Goal: Task Accomplishment & Management: Manage account settings

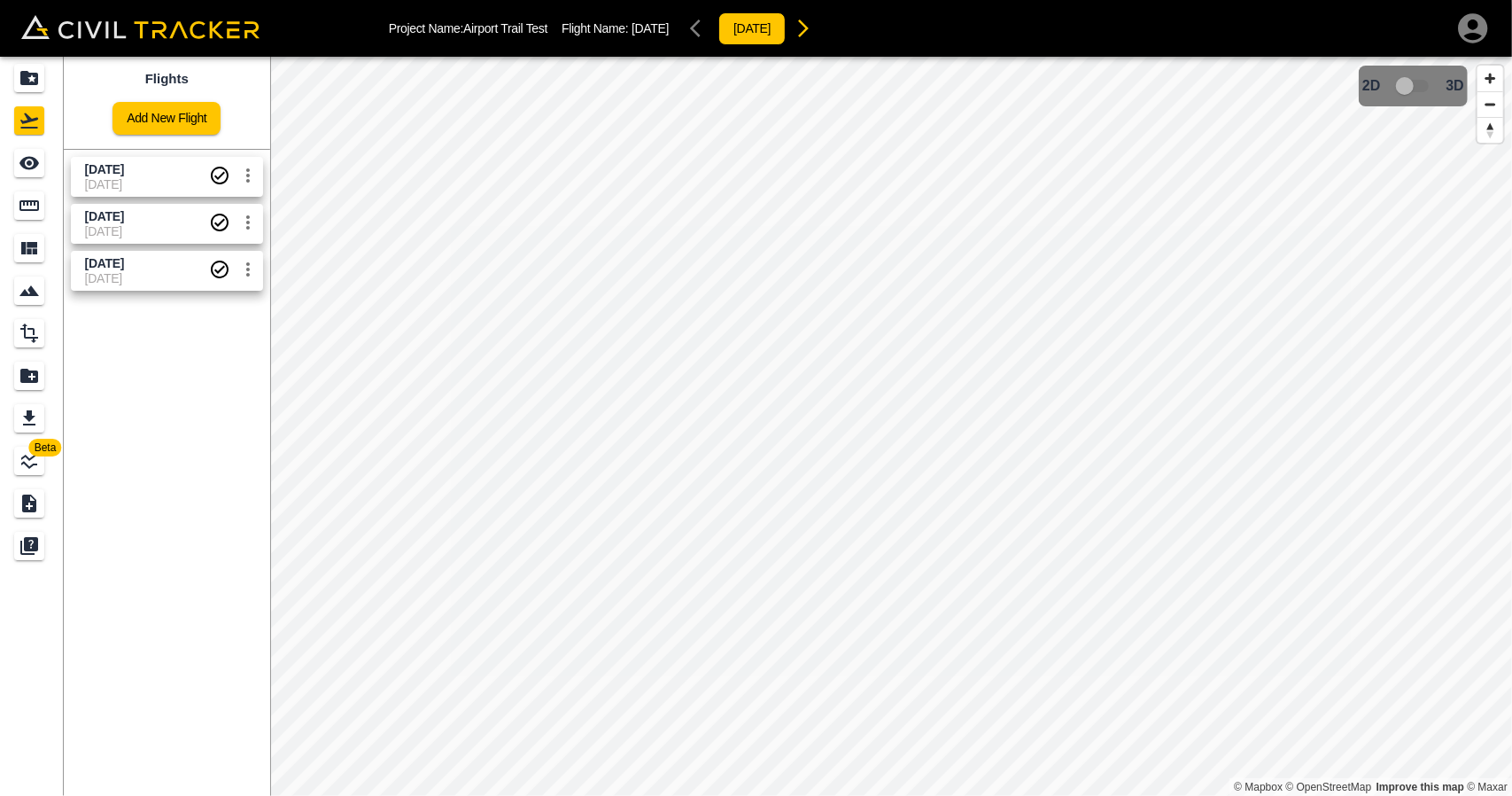
click at [216, 403] on div "Flights Add New Flight [DATE] 19-09-[DATE] 19-09-[DATE] [DATE]" at bounding box center [166, 426] width 206 height 739
click at [248, 171] on icon "settings" at bounding box center [247, 175] width 21 height 21
click at [218, 249] on li "Delete" at bounding box center [204, 242] width 122 height 29
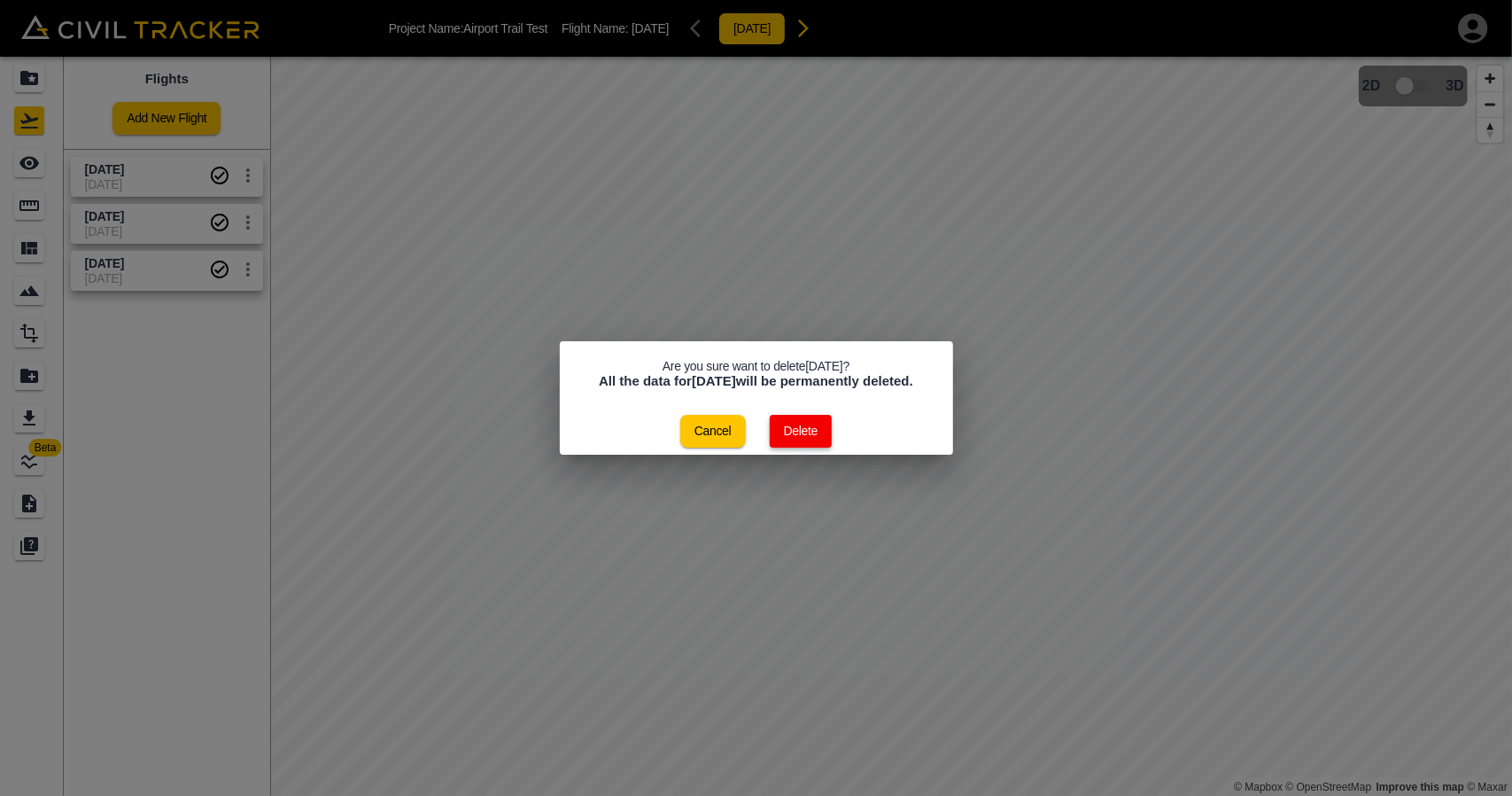
click at [797, 420] on button "Delete" at bounding box center [801, 432] width 63 height 33
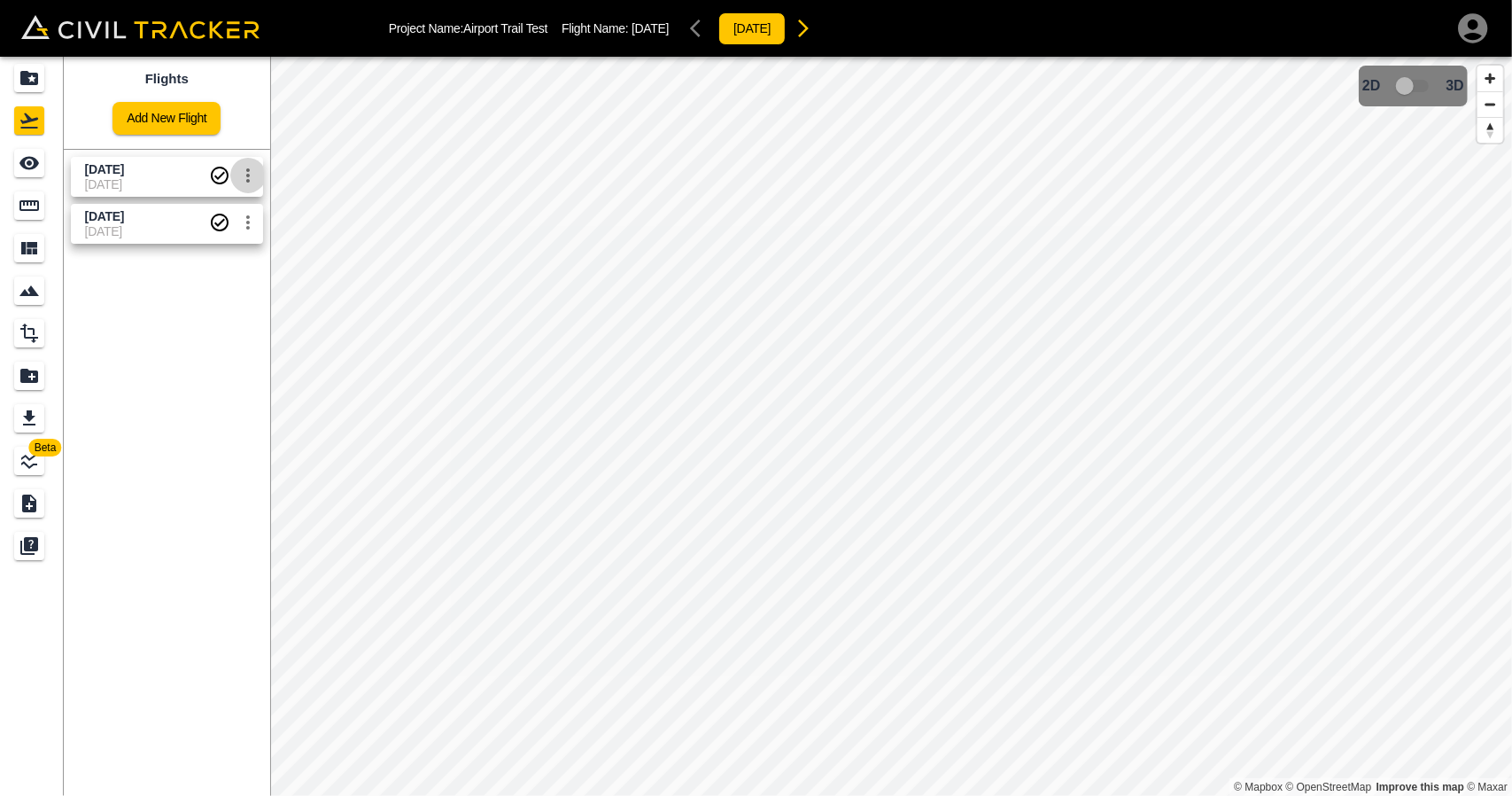
click at [252, 174] on icon "settings" at bounding box center [247, 175] width 21 height 21
click at [232, 235] on li "Delete" at bounding box center [204, 242] width 122 height 29
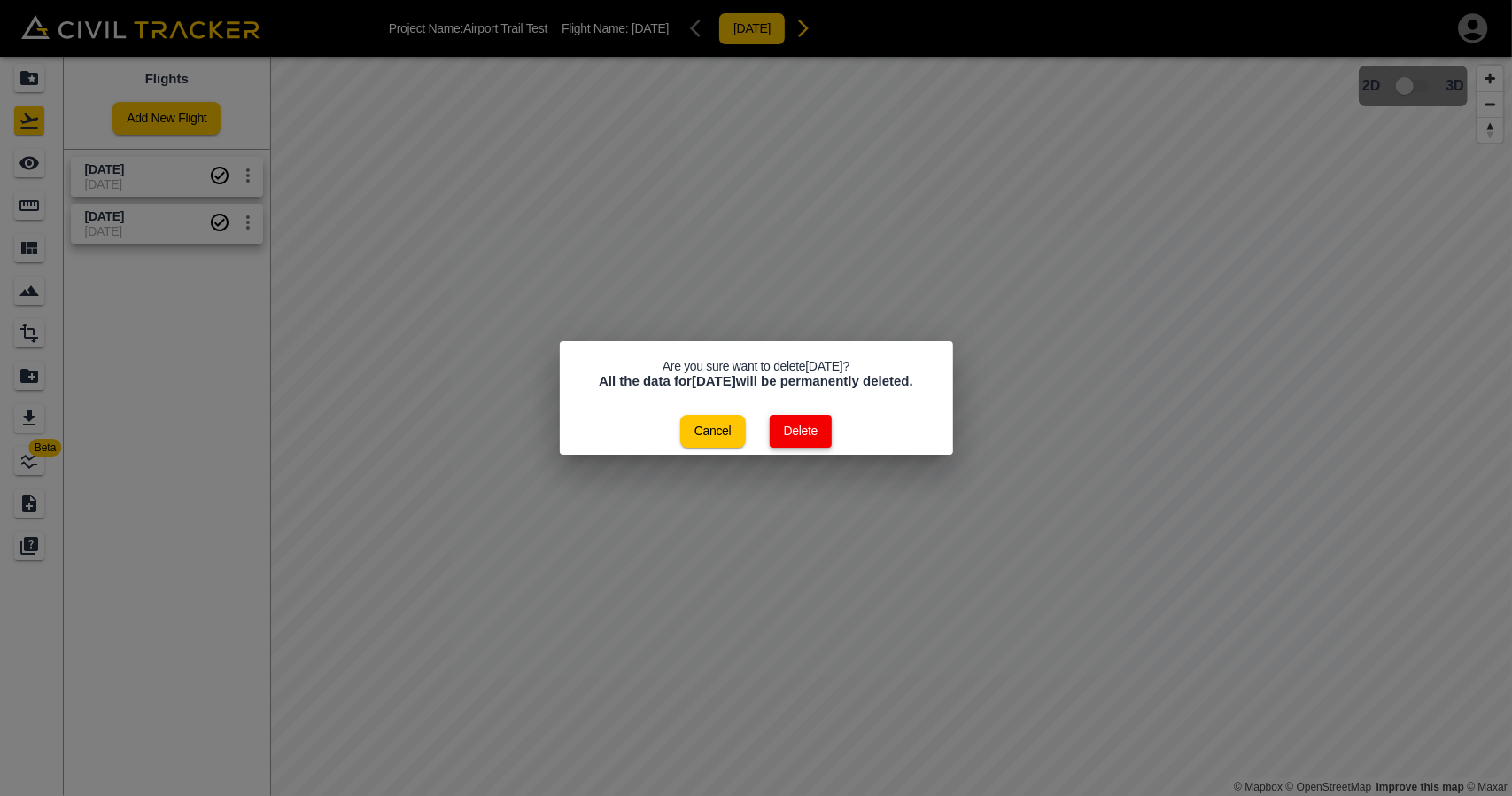
click at [803, 421] on button "Delete" at bounding box center [801, 432] width 63 height 33
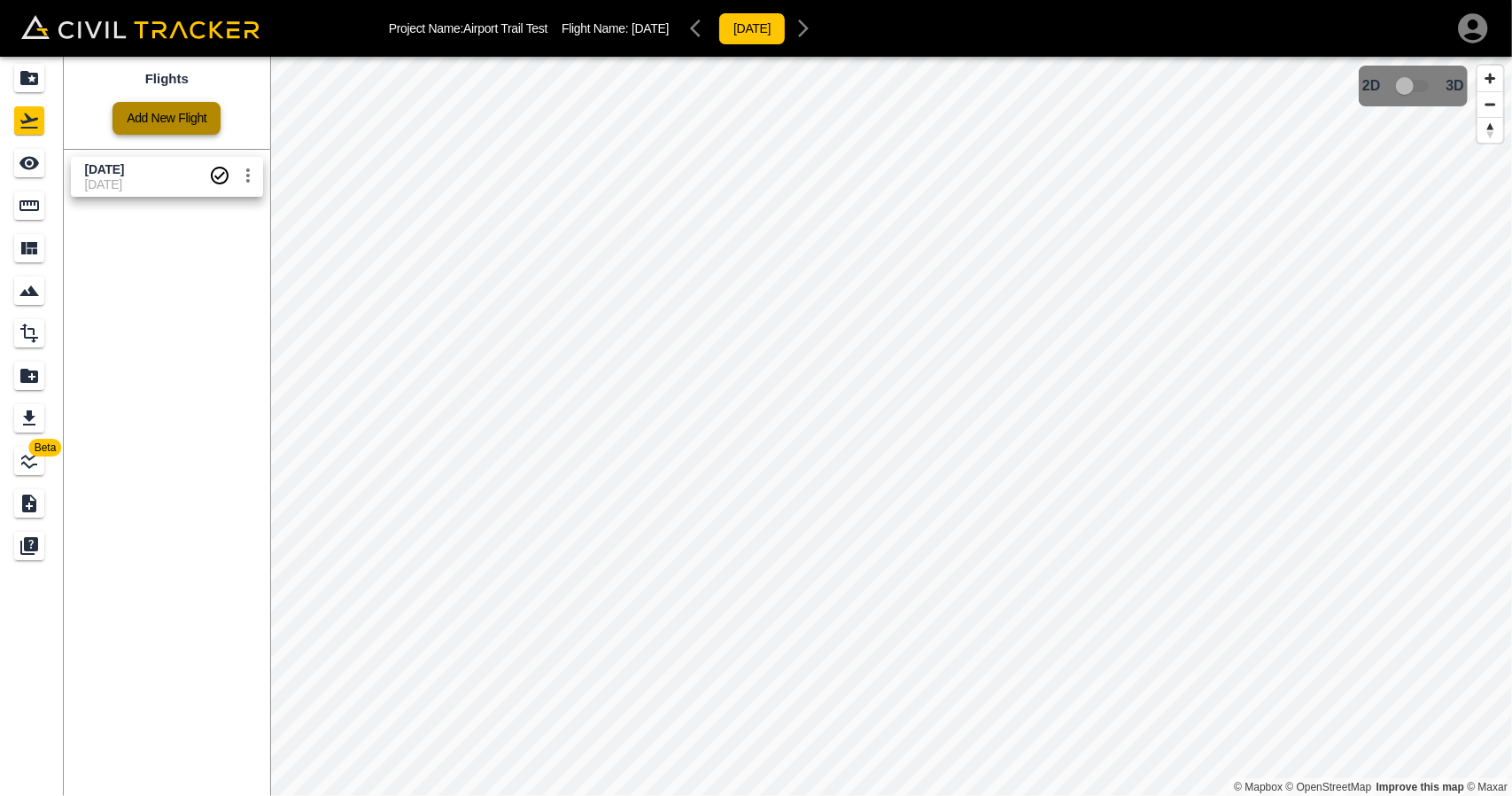
click at [174, 120] on link "Add New Flight" at bounding box center [166, 119] width 109 height 33
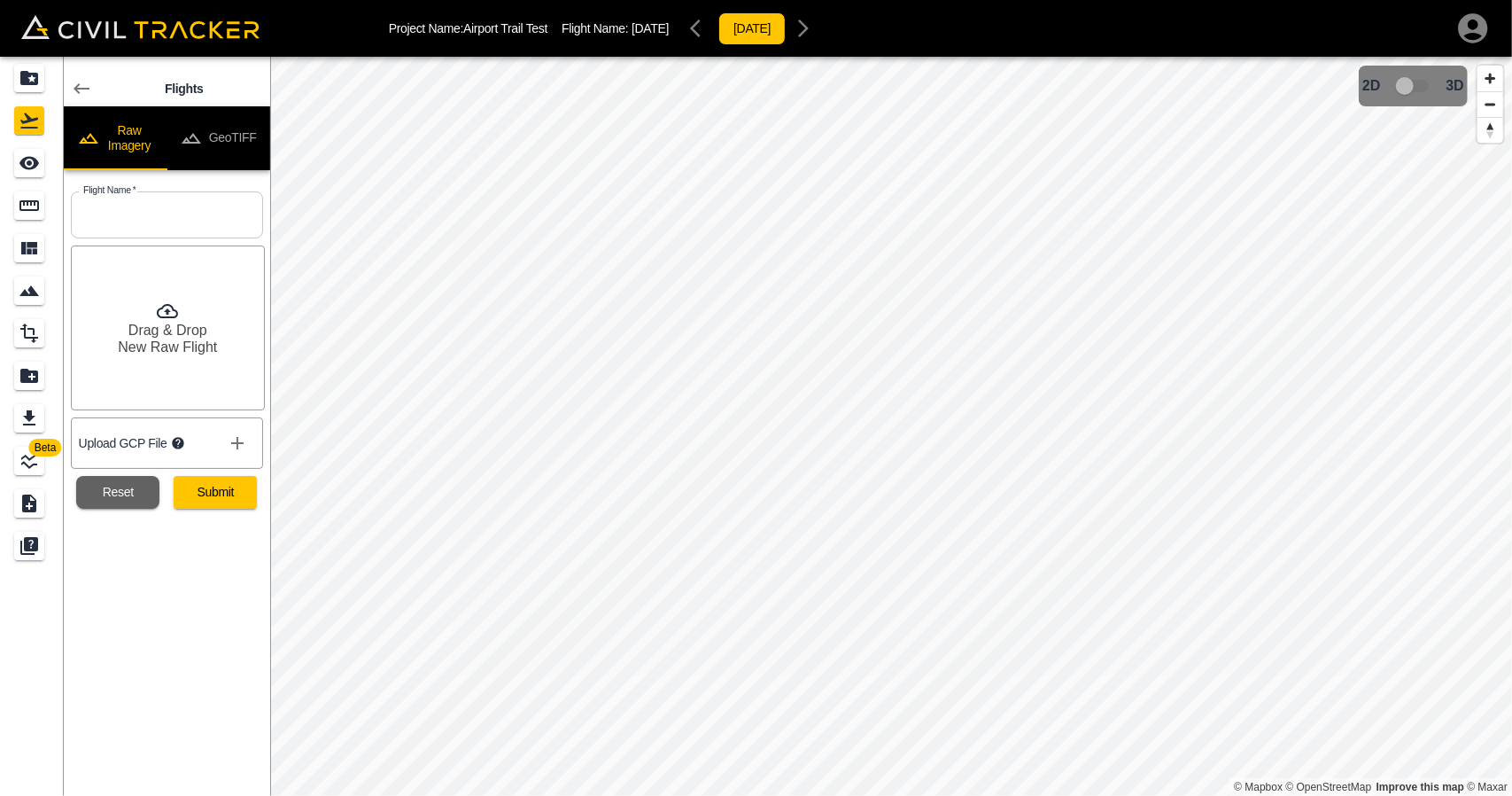
click at [227, 138] on button "GeoTIFF" at bounding box center [218, 138] width 104 height 63
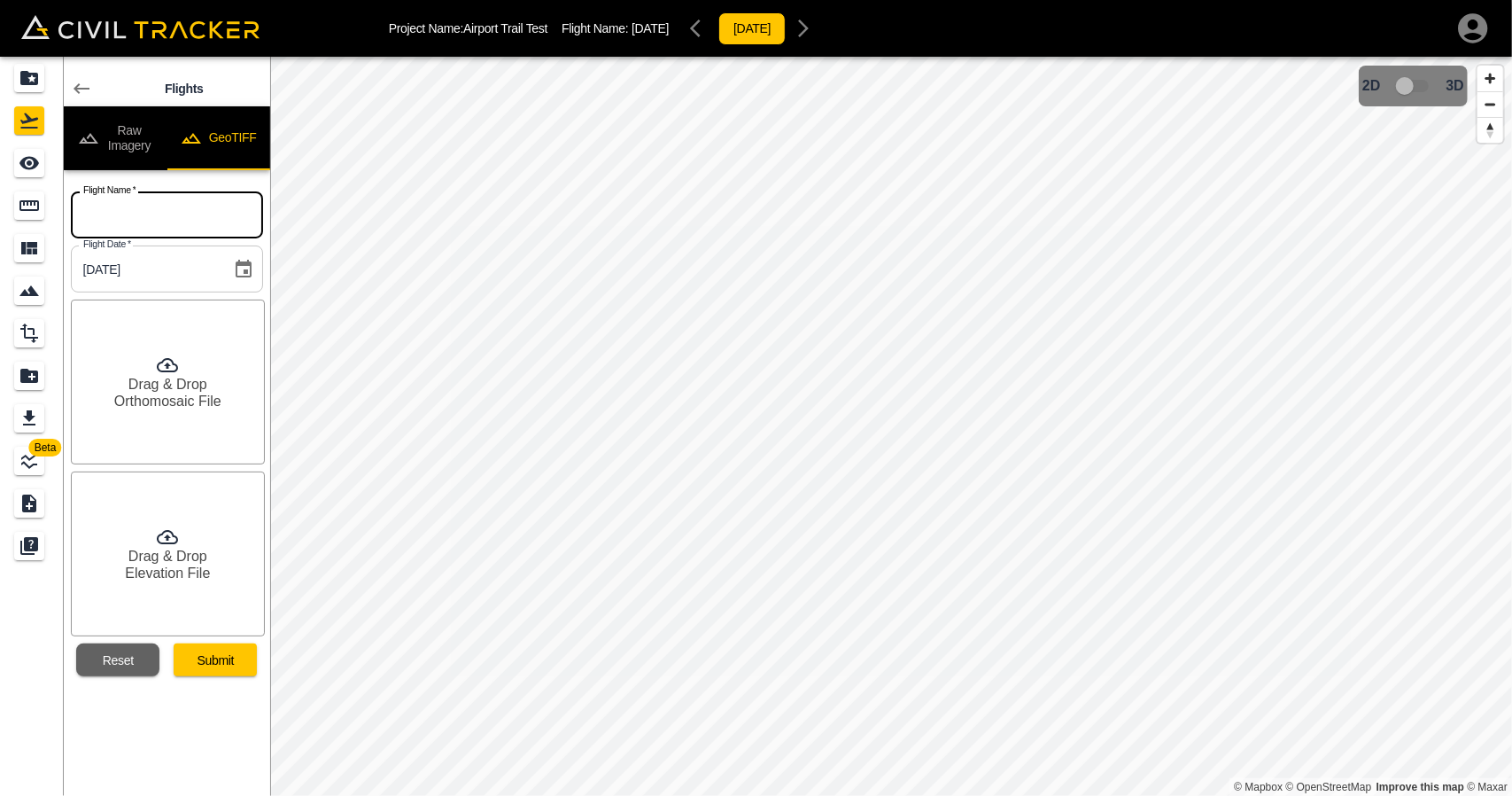
click at [191, 228] on input "text" at bounding box center [166, 214] width 192 height 47
type input "a"
type input "[DATE]"
click at [207, 662] on button "Submit" at bounding box center [215, 660] width 84 height 33
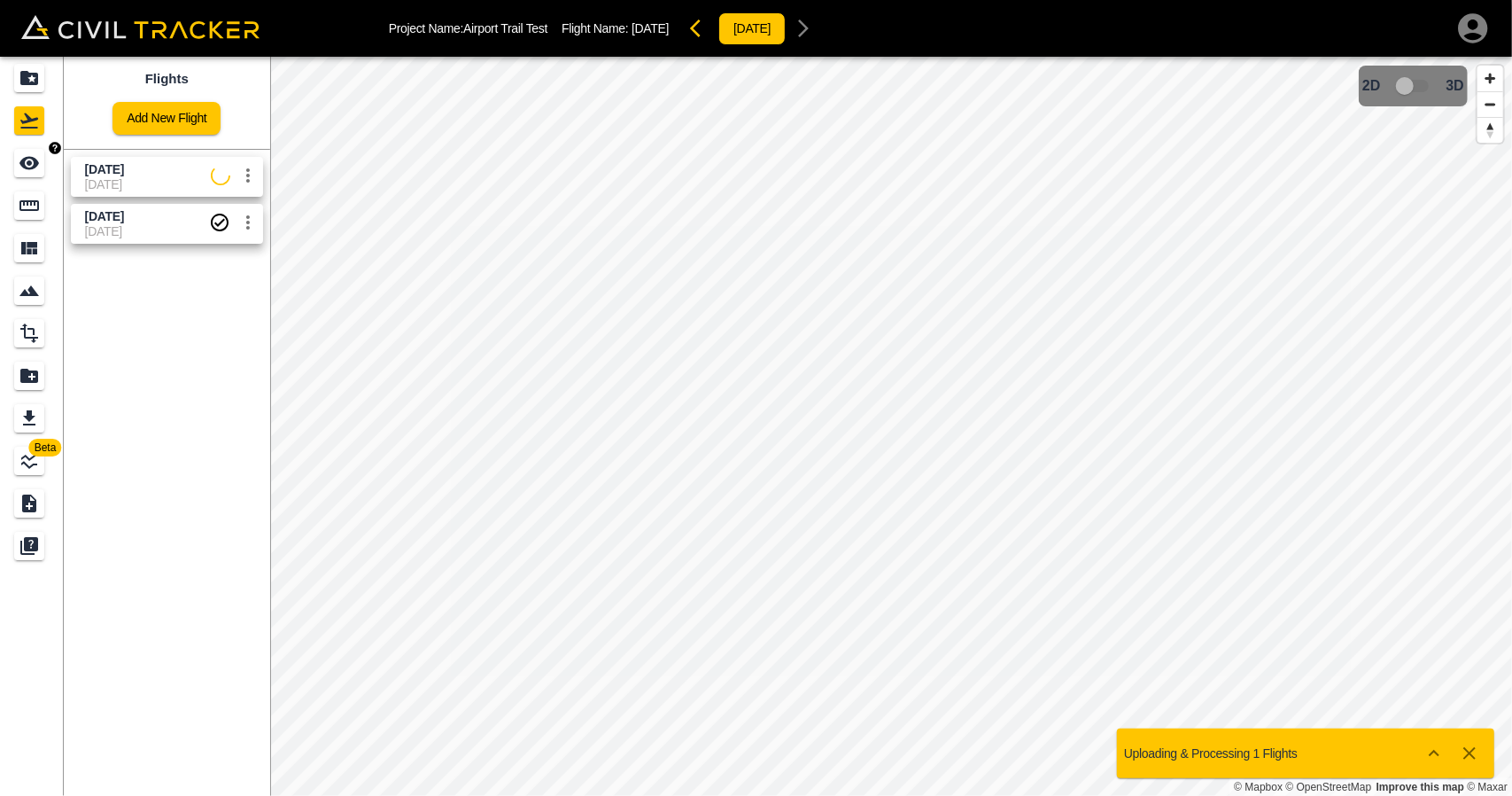
click at [29, 161] on icon "See" at bounding box center [29, 163] width 19 height 13
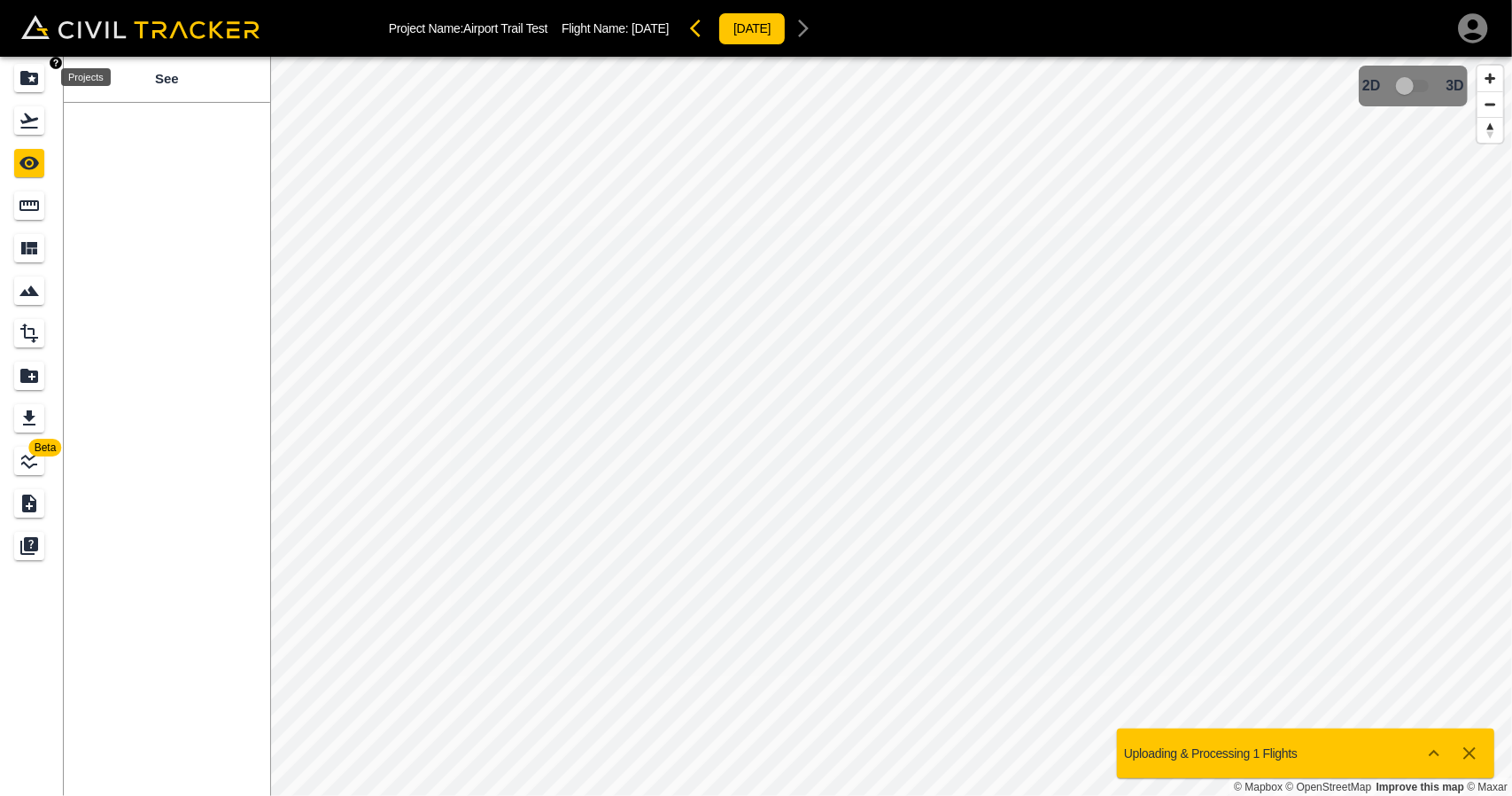
click at [37, 79] on icon "Projects" at bounding box center [29, 77] width 17 height 14
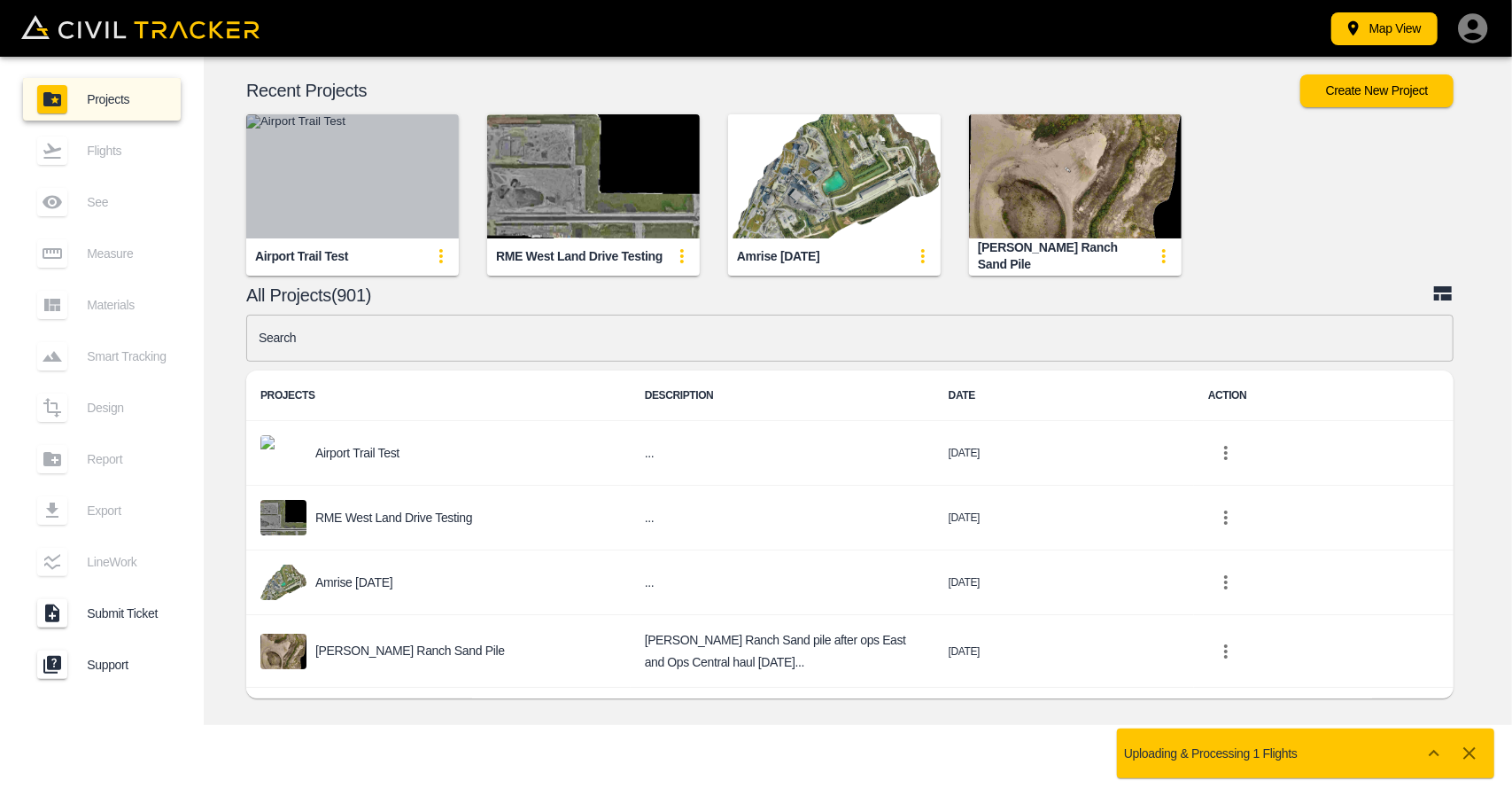
click at [374, 194] on img "button" at bounding box center [352, 176] width 212 height 124
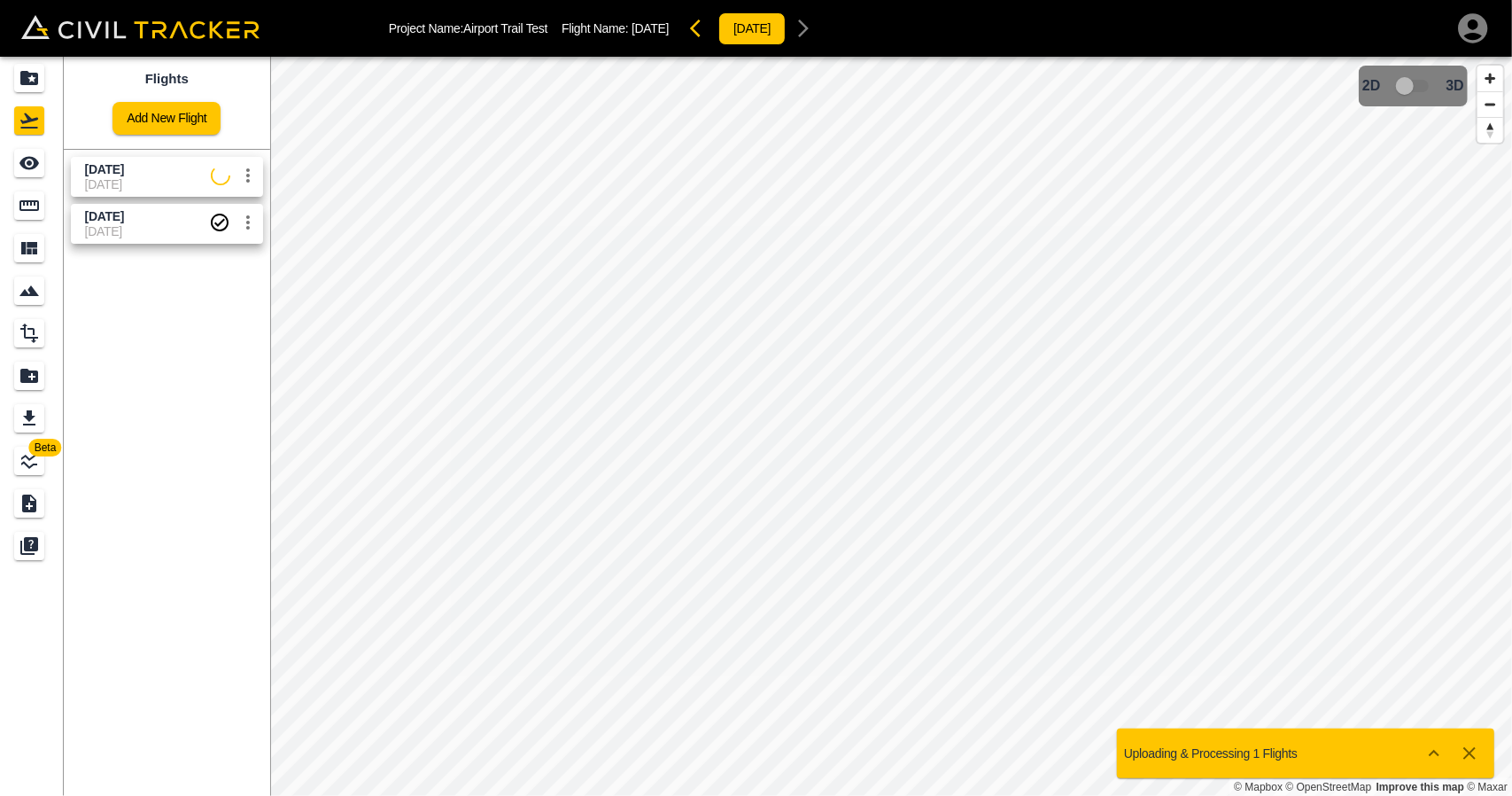
click at [128, 167] on span "[DATE]" at bounding box center [147, 169] width 126 height 17
drag, startPoint x: 13, startPoint y: 164, endPoint x: 69, endPoint y: 160, distance: 56.1
click at [13, 164] on link at bounding box center [31, 163] width 63 height 42
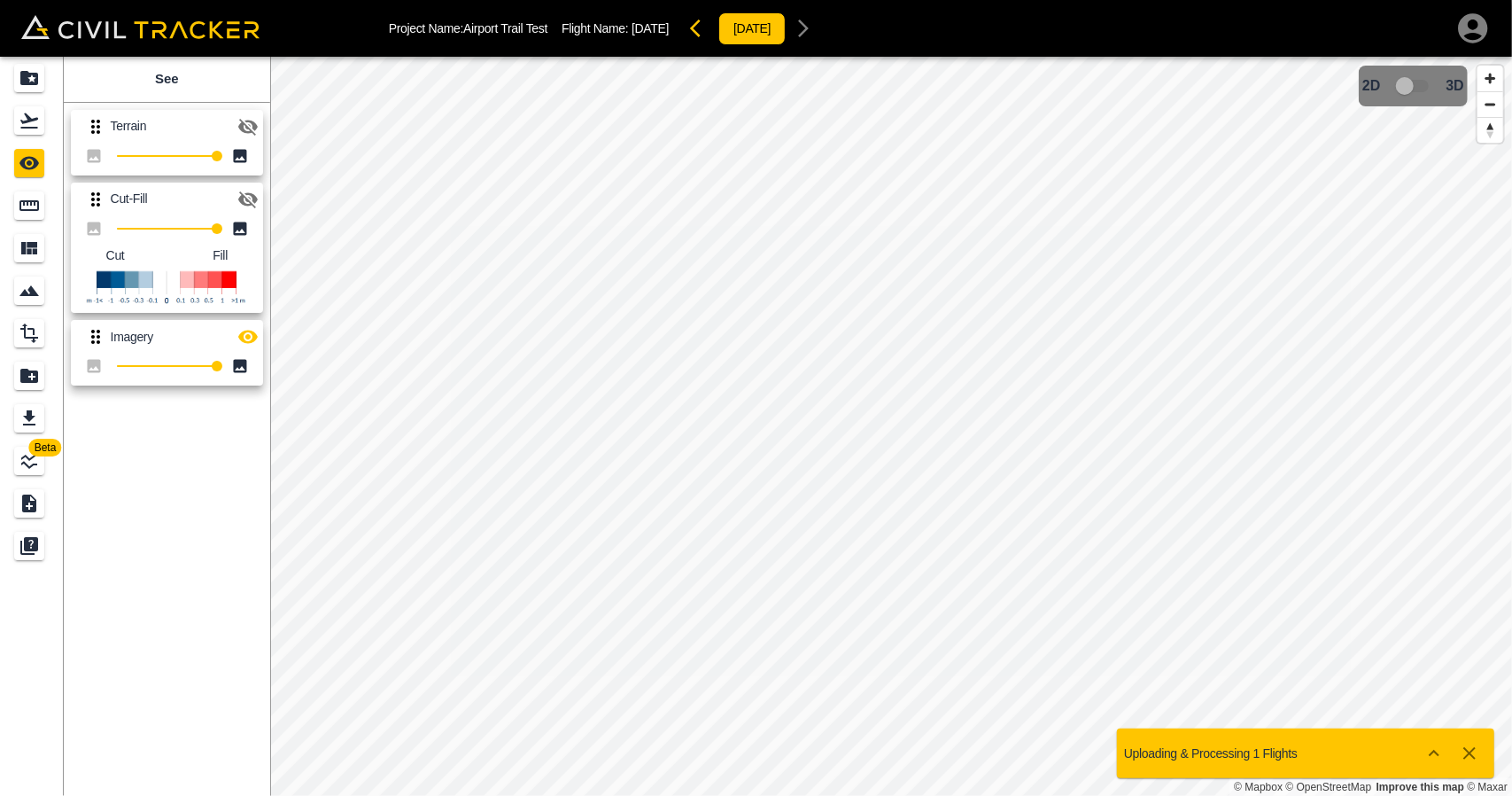
click at [250, 341] on icon "button" at bounding box center [247, 337] width 19 height 13
click at [239, 197] on icon "button" at bounding box center [247, 200] width 19 height 17
click at [15, 85] on div "Projects" at bounding box center [29, 77] width 30 height 29
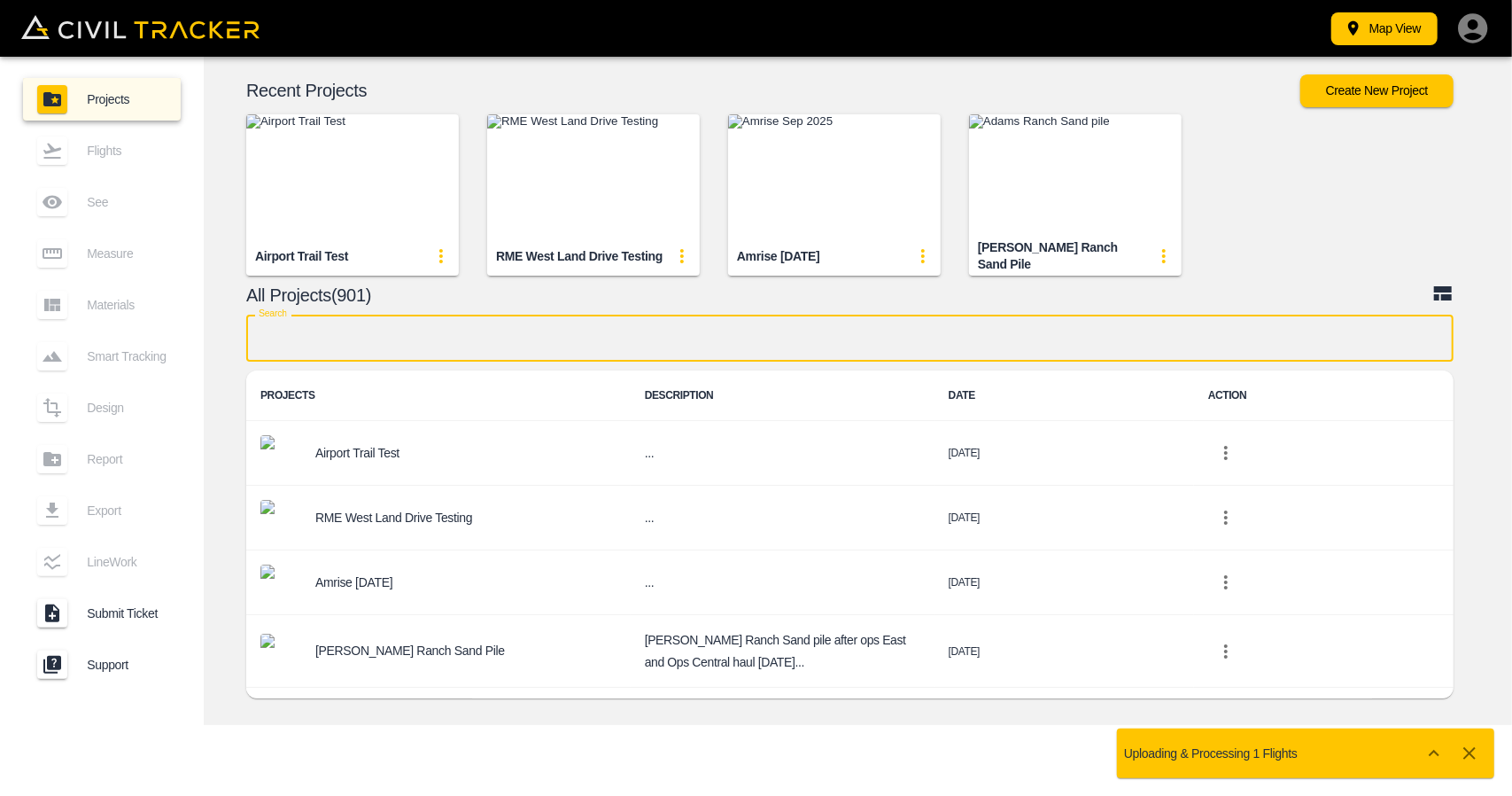
click at [468, 343] on input "text" at bounding box center [850, 338] width 1208 height 47
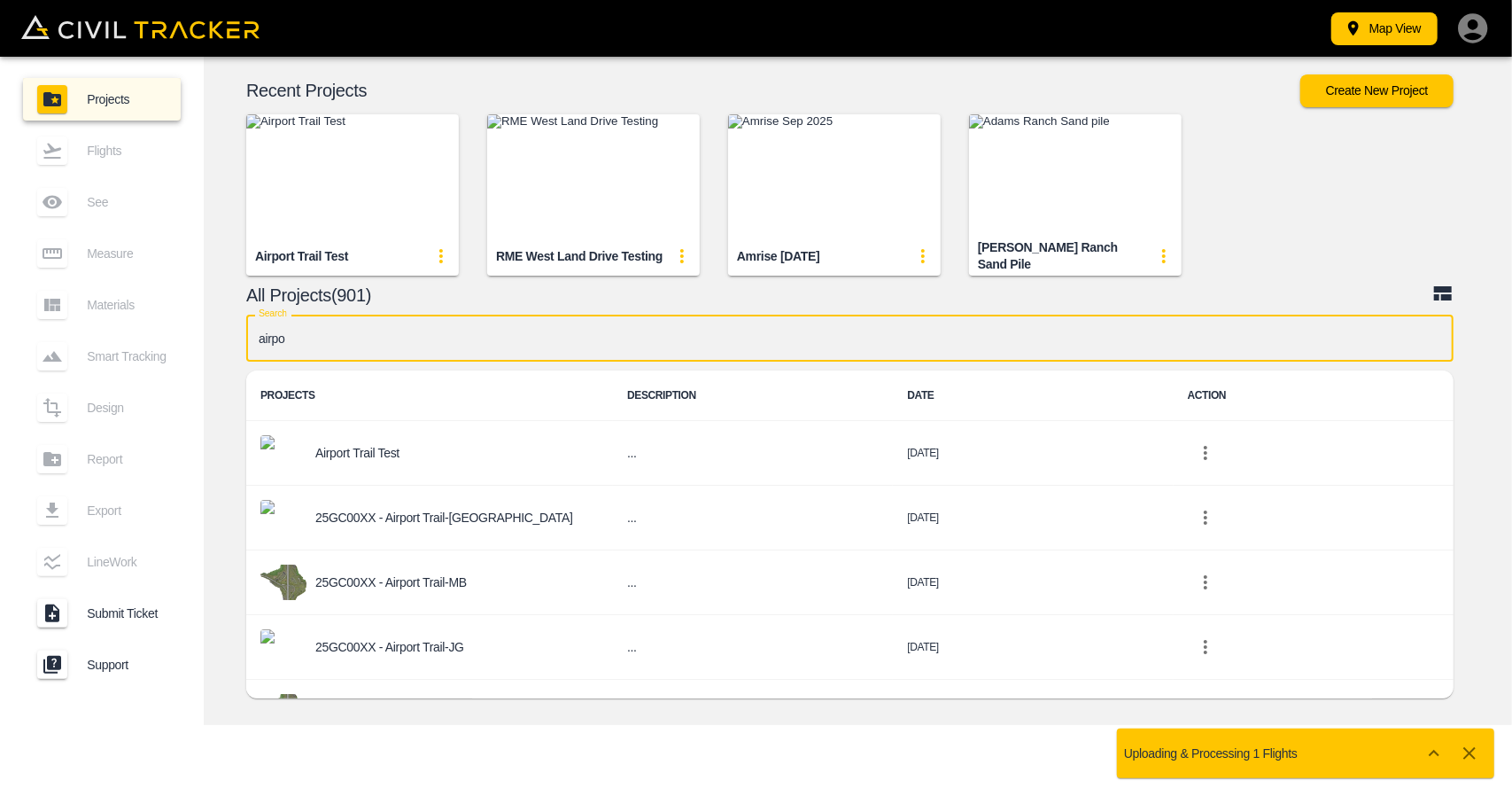
type input "airpor"
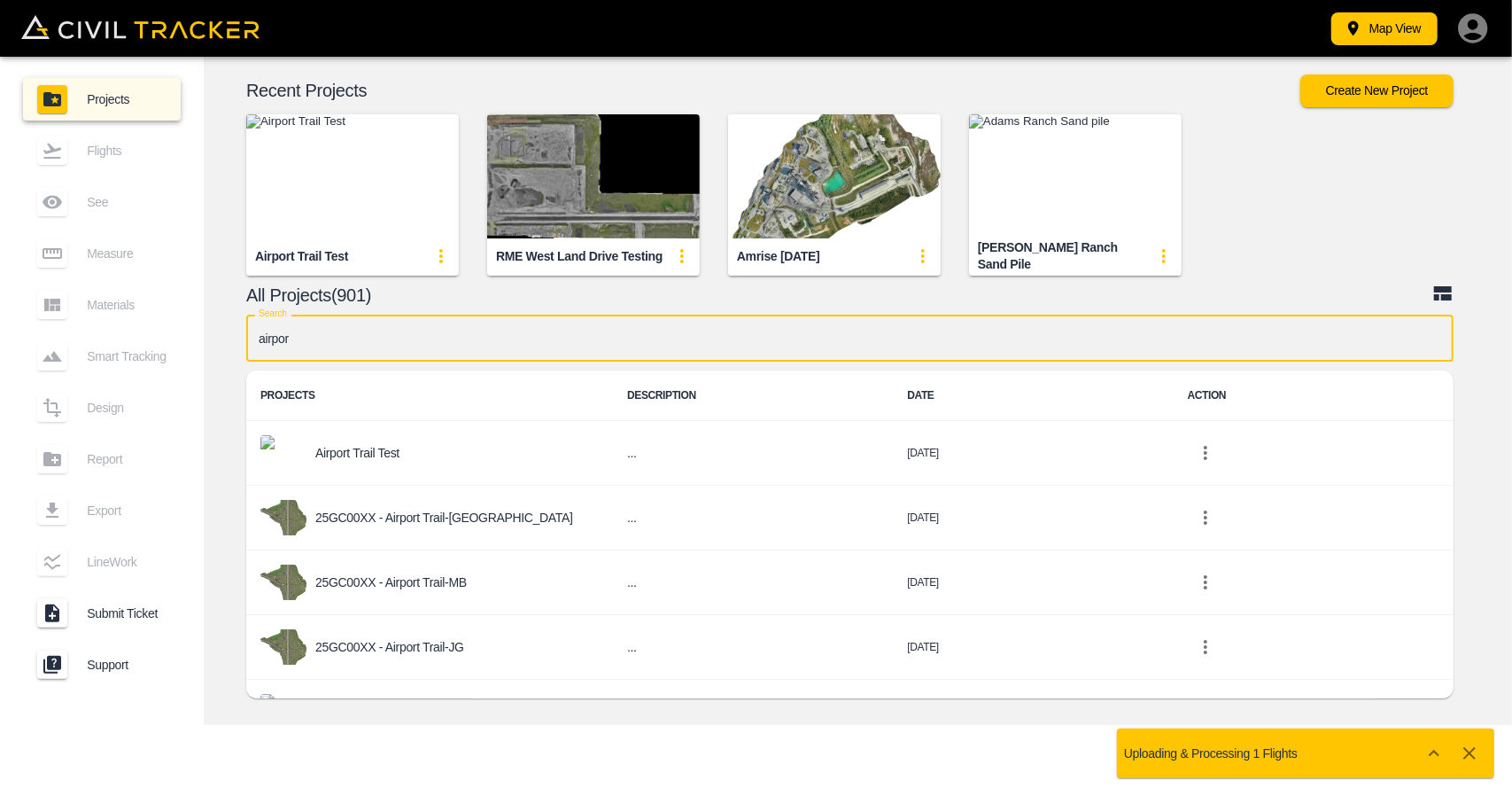
scroll to position [178, 0]
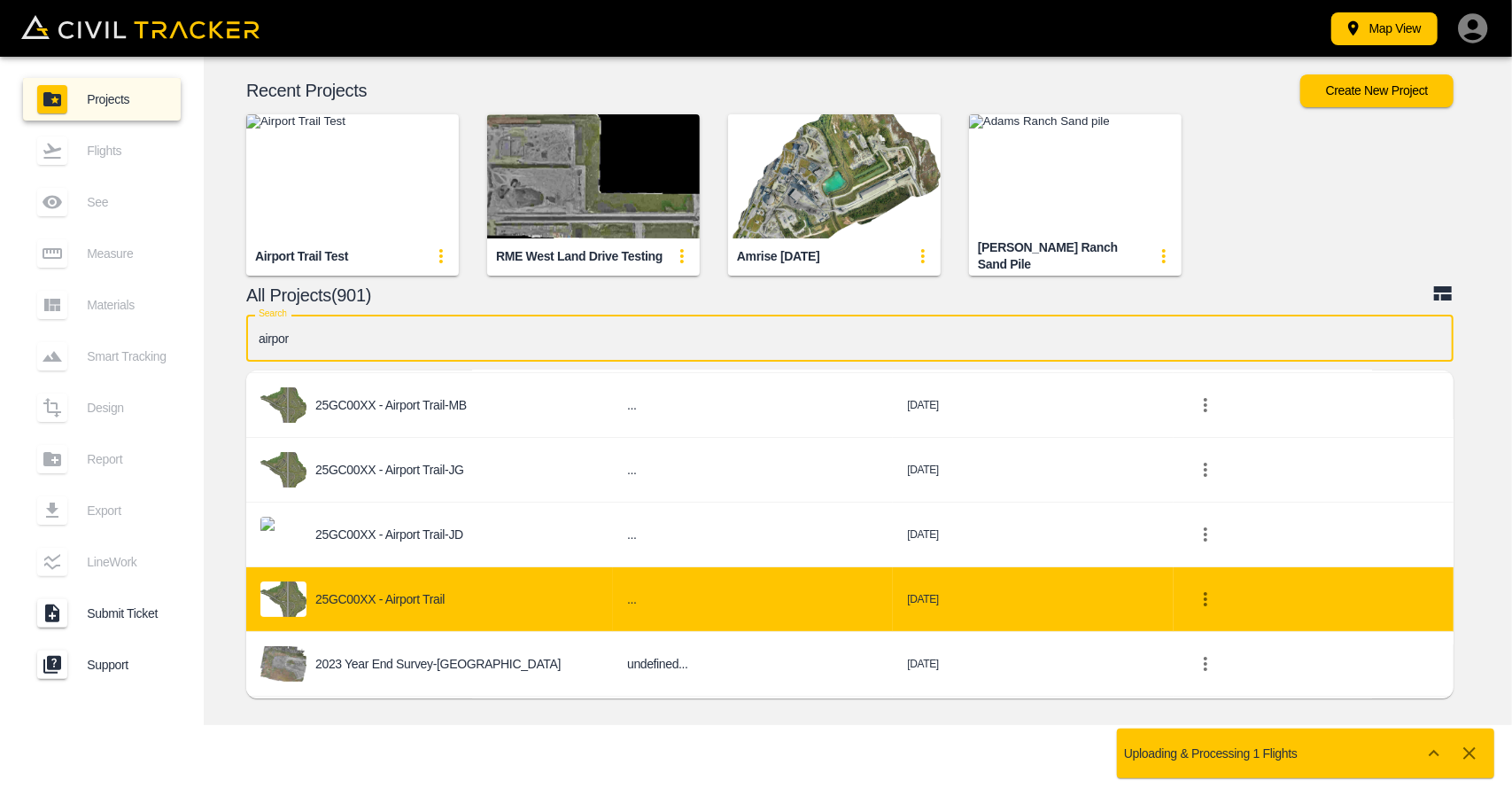
click at [402, 609] on div "25GC00XX - Airport Trail" at bounding box center [430, 599] width 338 height 36
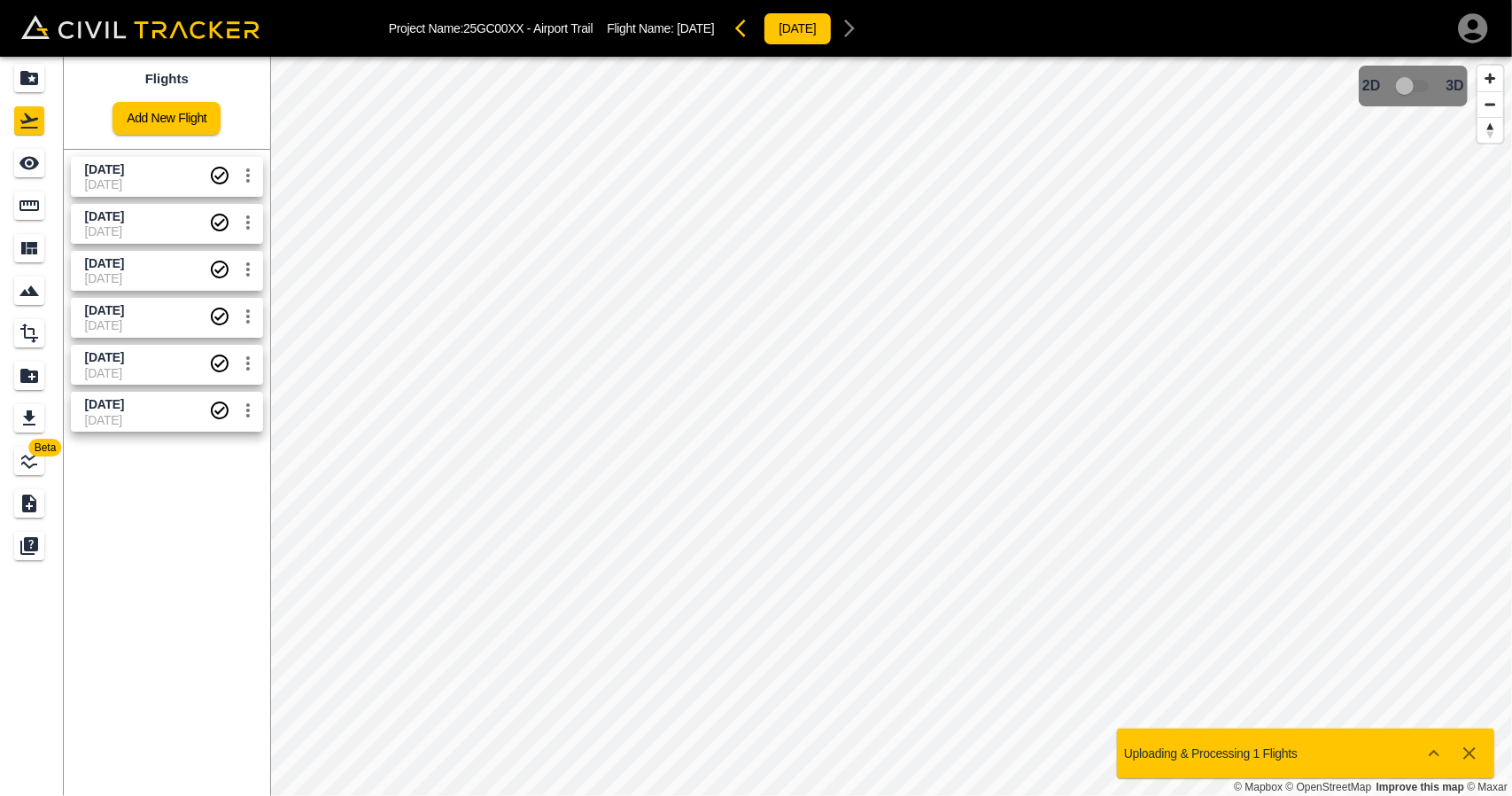
click at [124, 261] on span "[DATE]" at bounding box center [104, 262] width 39 height 14
click at [8, 143] on link at bounding box center [31, 163] width 63 height 42
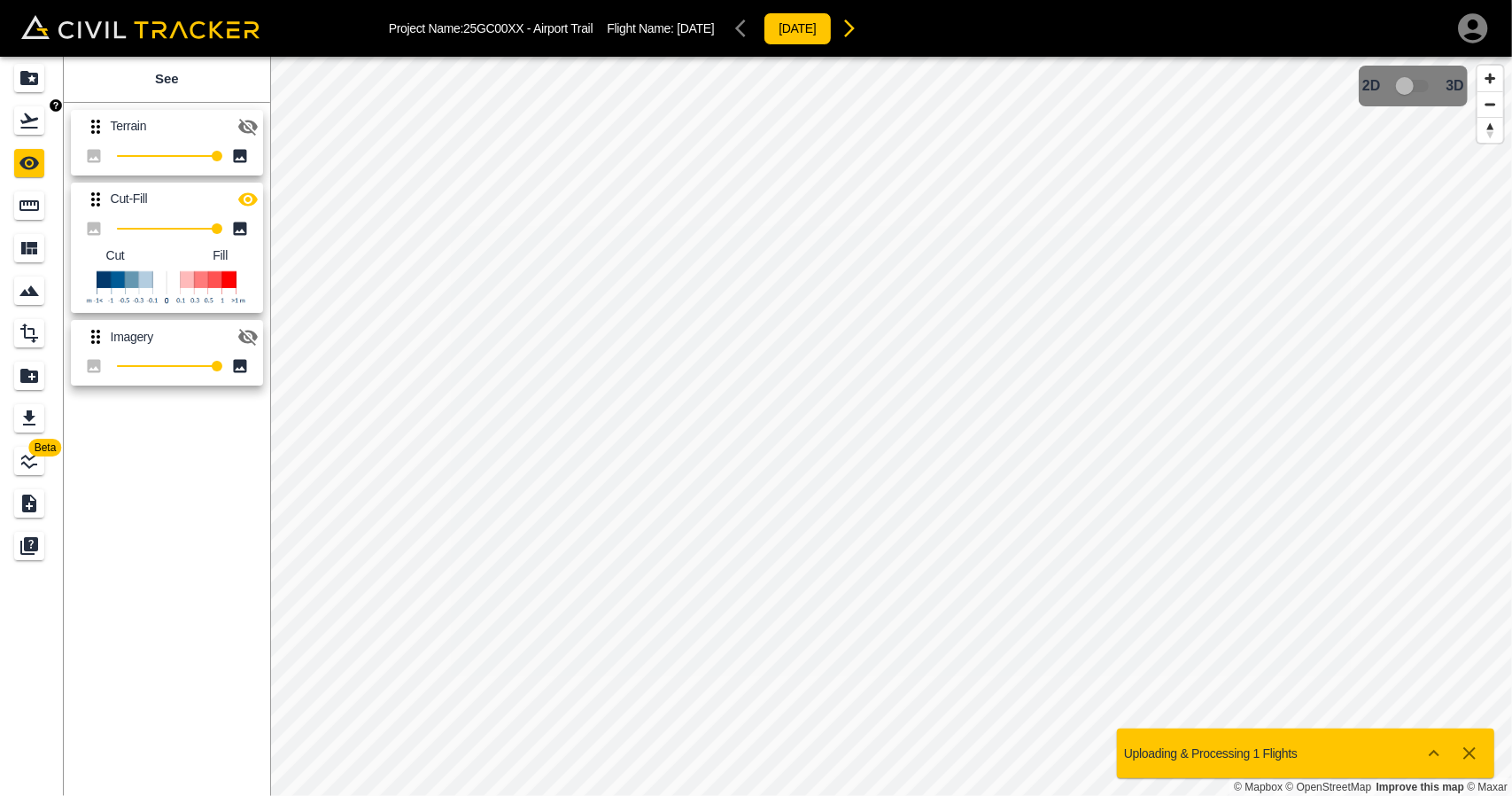
drag, startPoint x: 34, startPoint y: 123, endPoint x: 45, endPoint y: 123, distance: 11.0
click at [36, 123] on icon "Flights" at bounding box center [29, 120] width 21 height 21
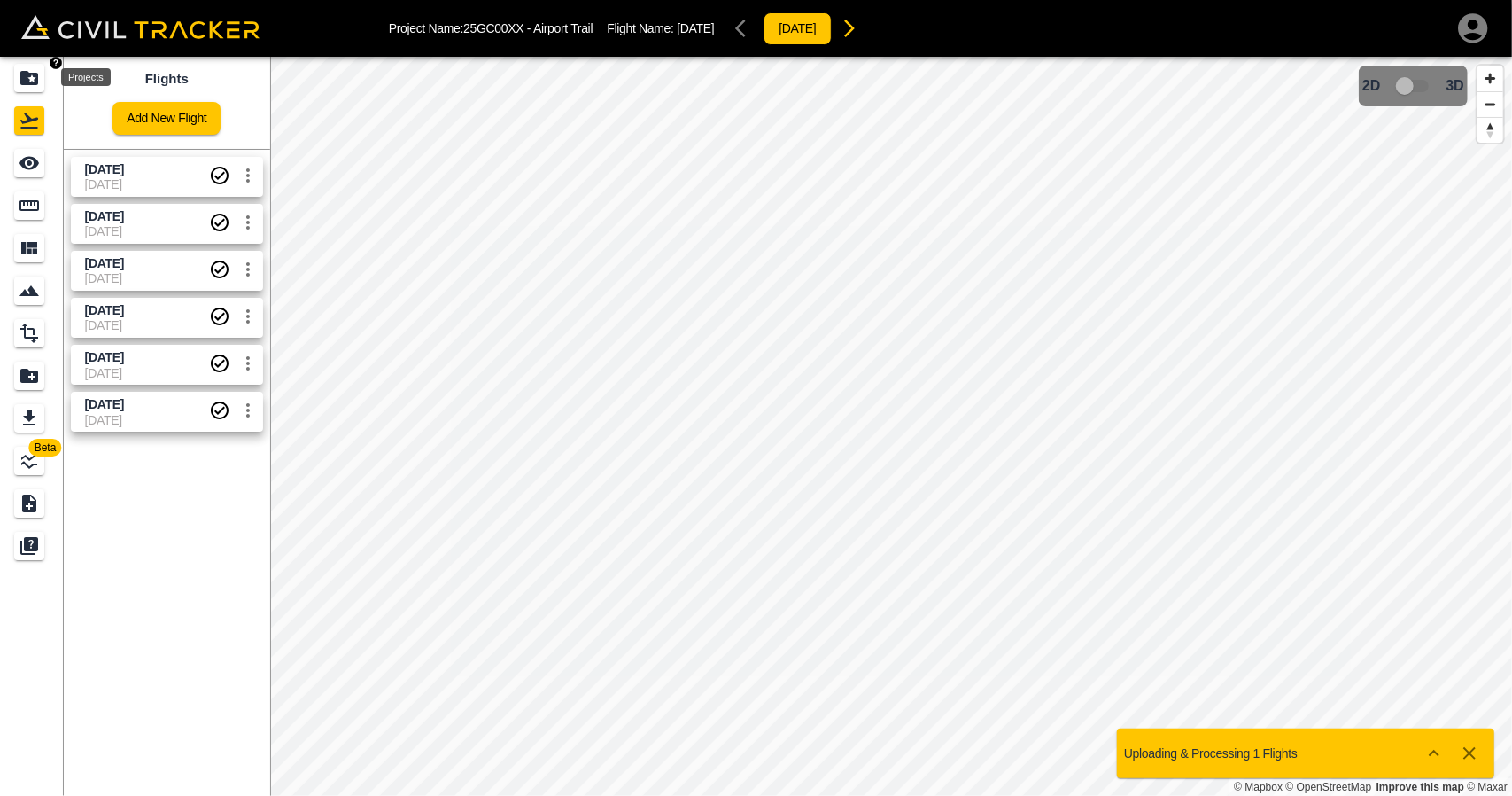
click at [36, 77] on icon "Projects" at bounding box center [29, 77] width 17 height 14
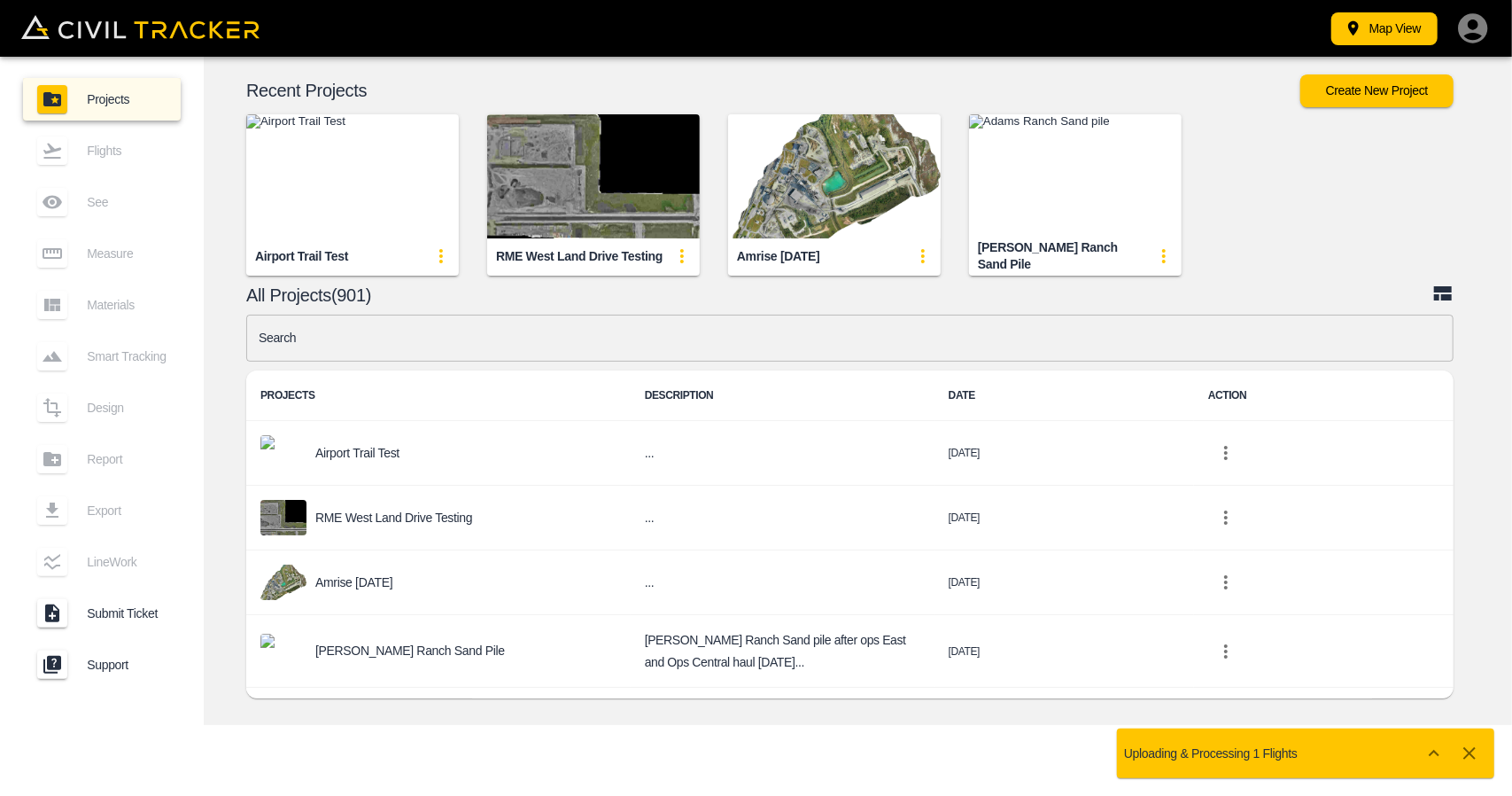
click at [371, 154] on img "button" at bounding box center [352, 176] width 212 height 124
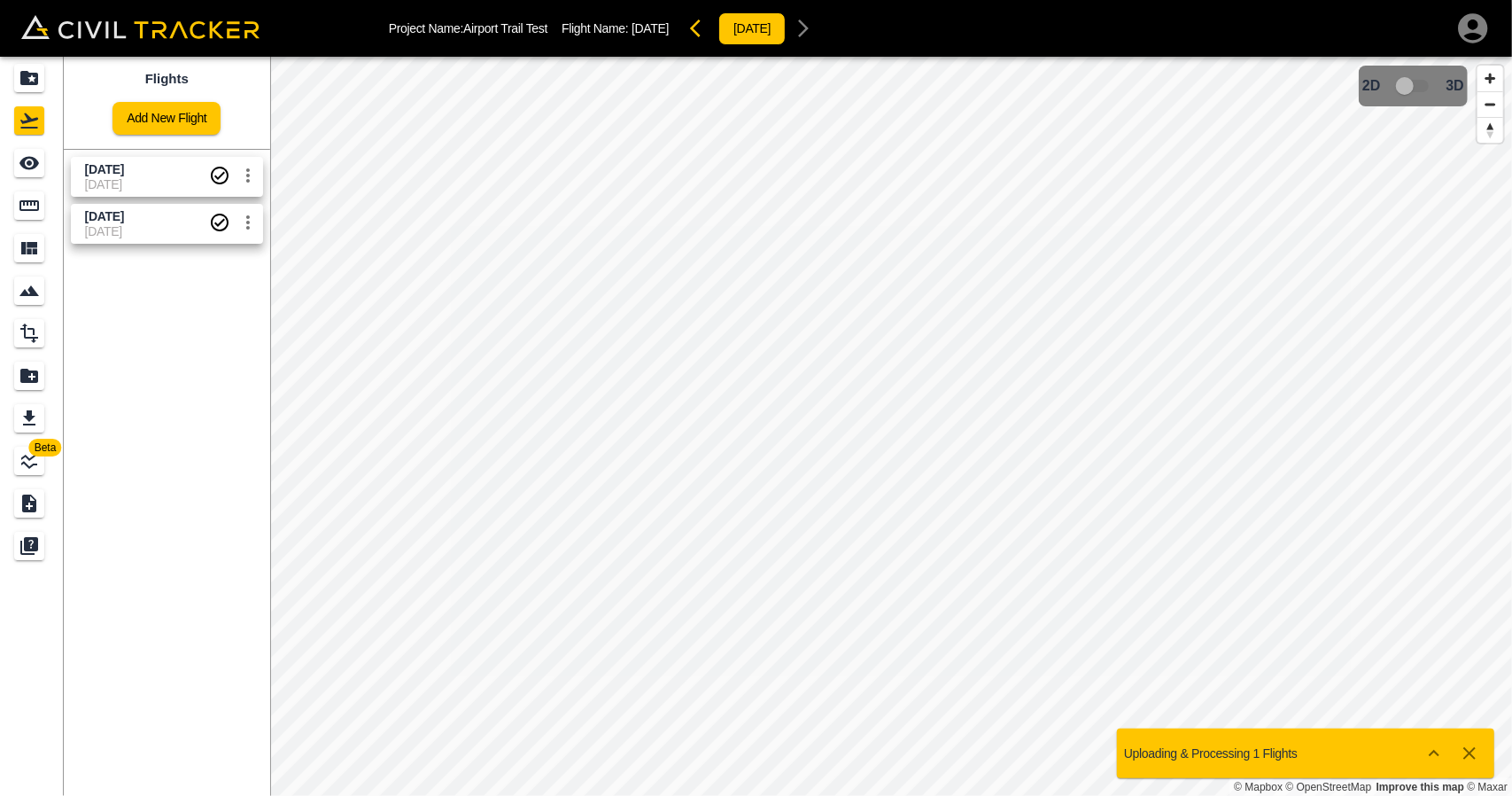
click at [241, 177] on icon "settings" at bounding box center [247, 175] width 21 height 21
click at [233, 242] on h6 "Delete" at bounding box center [229, 242] width 44 height 11
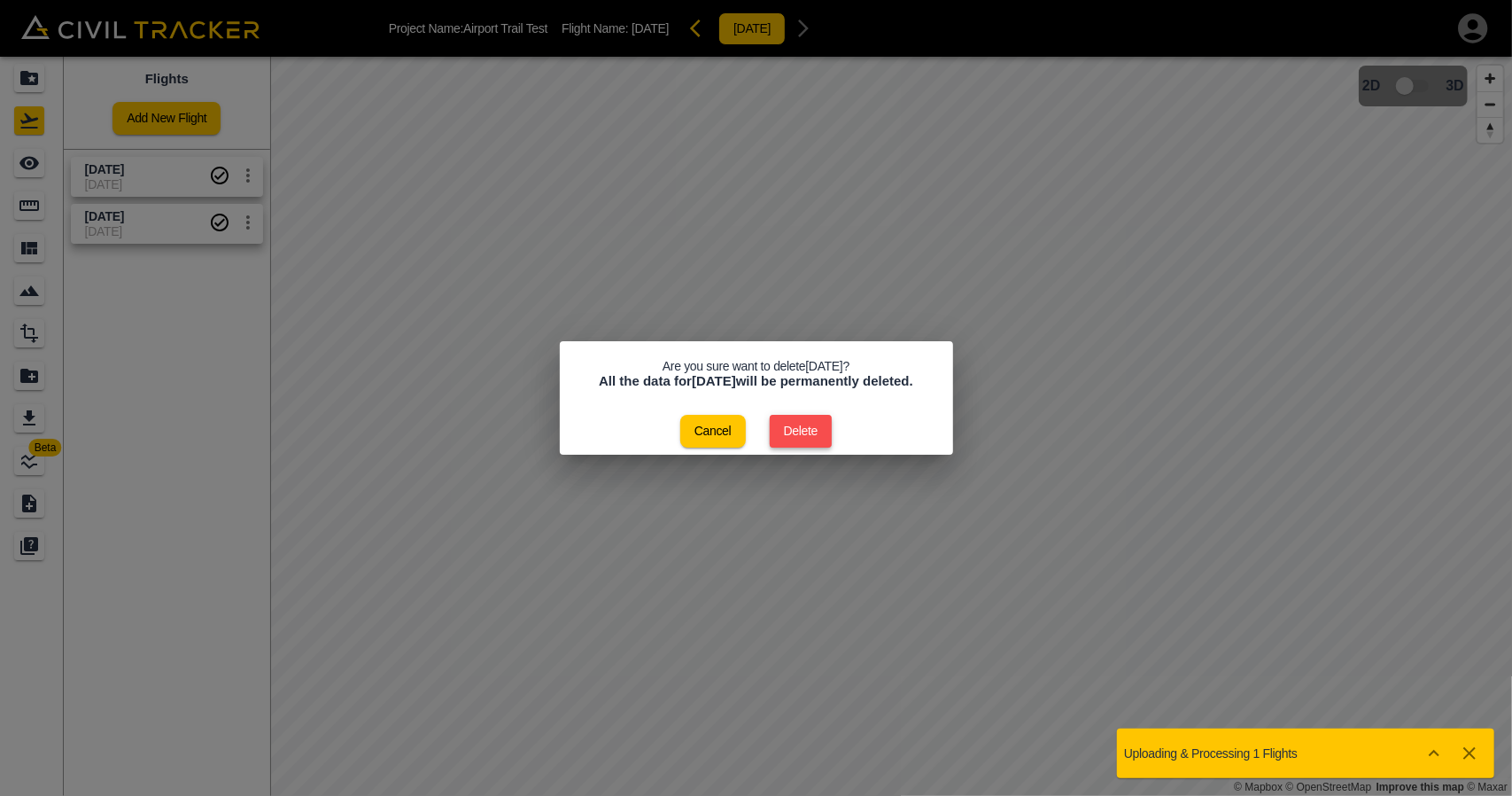
click at [803, 427] on button "Delete" at bounding box center [801, 432] width 63 height 33
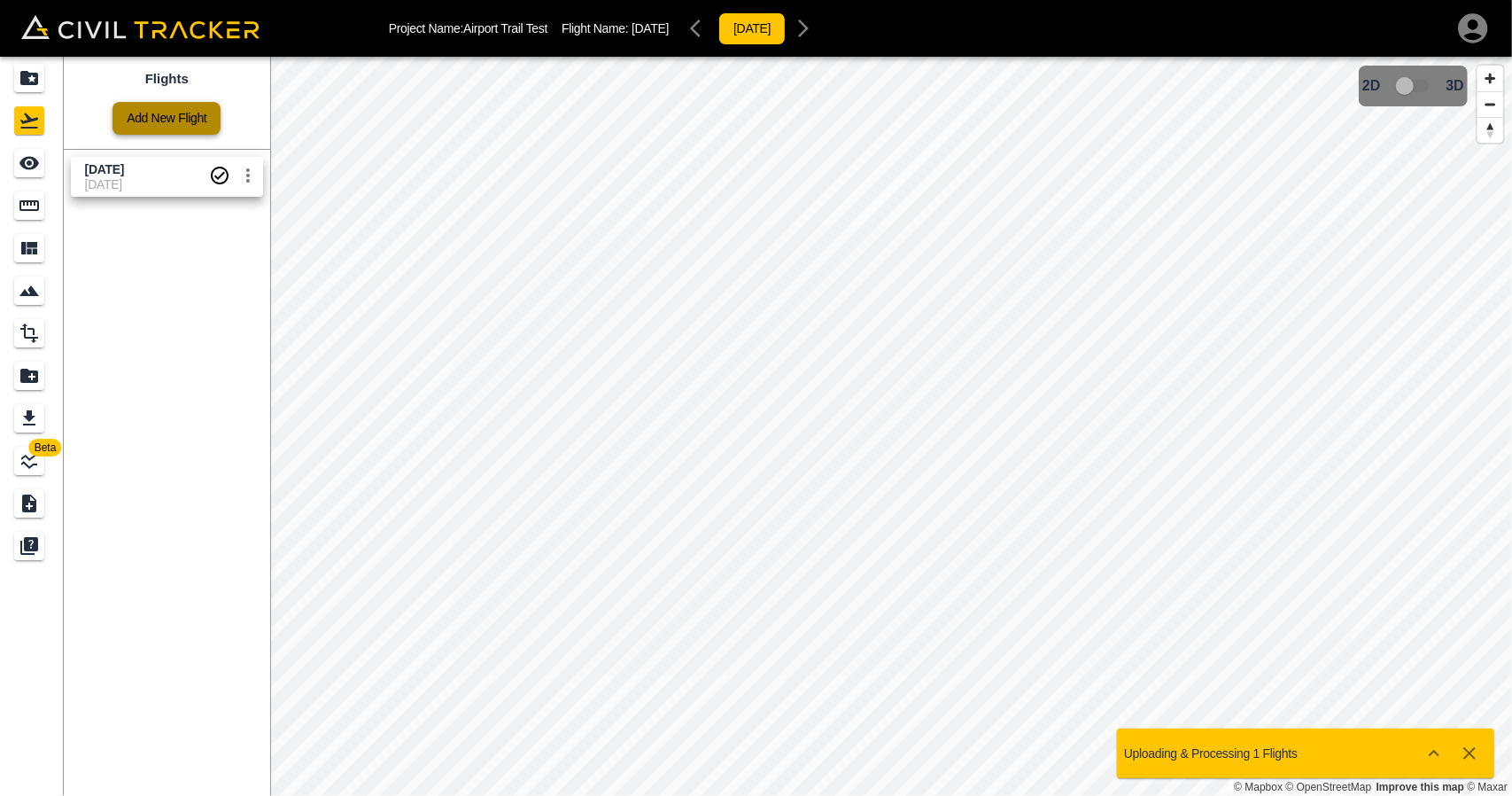
click at [187, 117] on link "Add New Flight" at bounding box center [166, 119] width 109 height 33
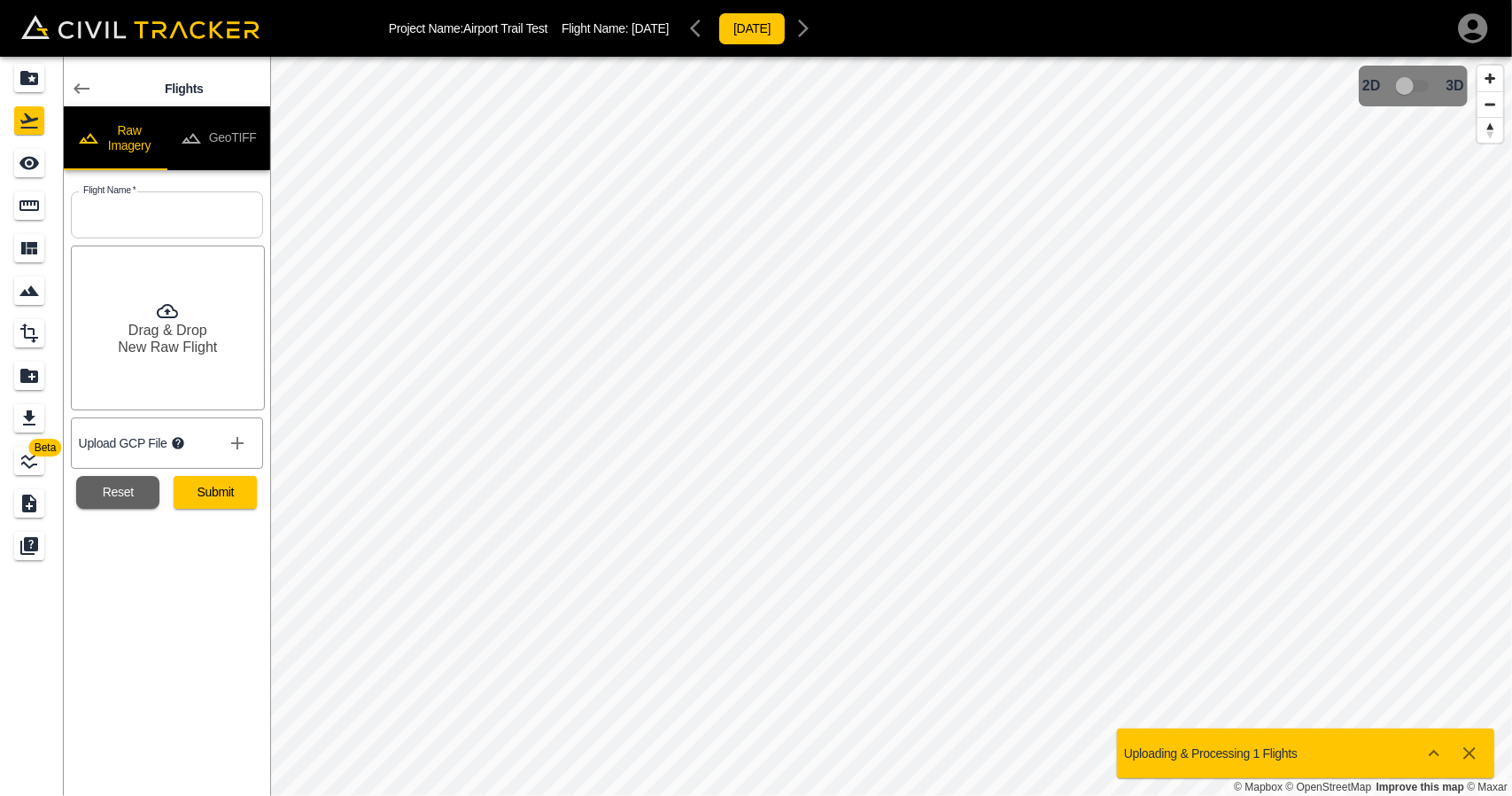
click at [231, 133] on button "GeoTIFF" at bounding box center [218, 138] width 104 height 63
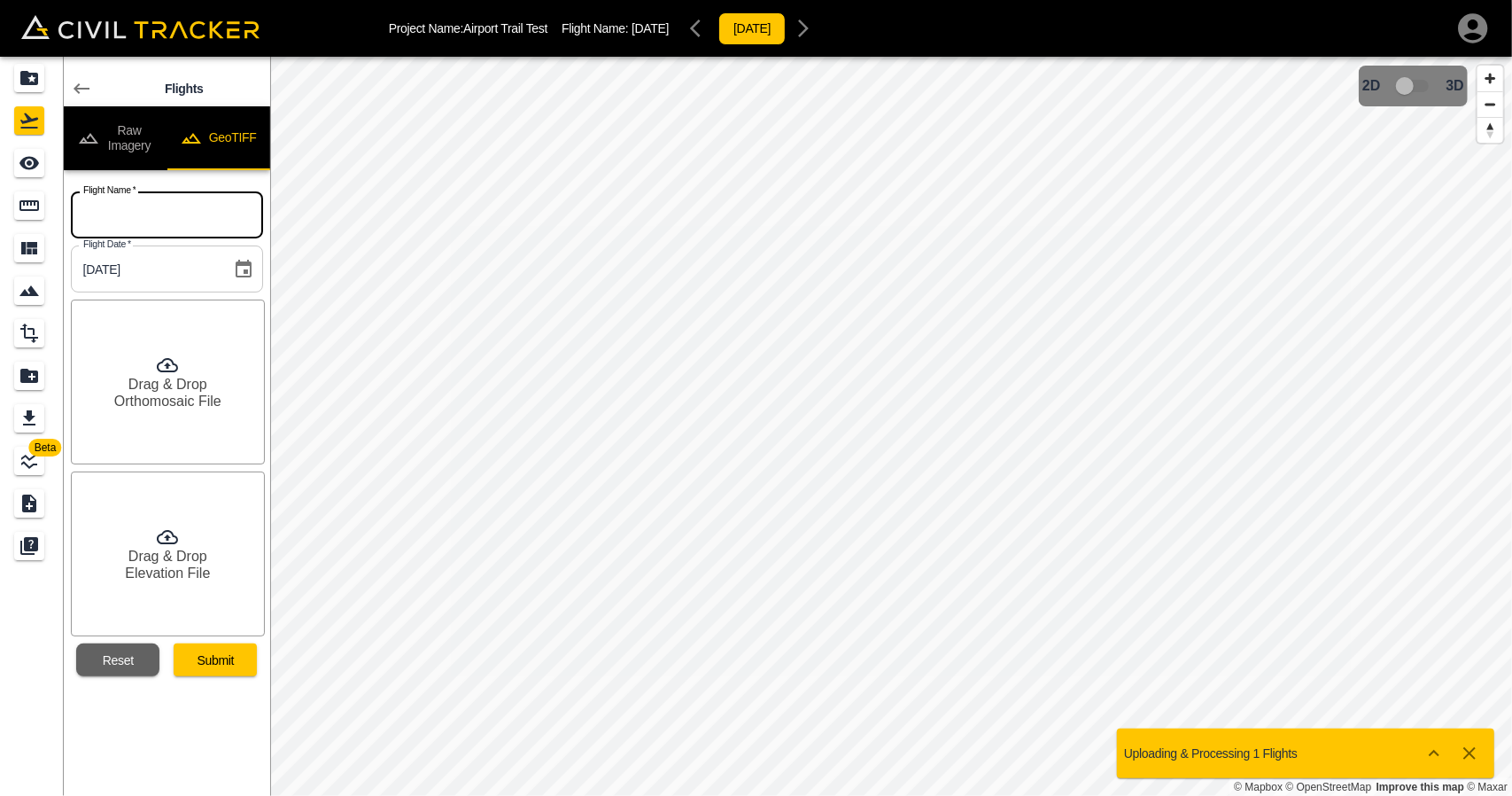
click at [197, 229] on input "text" at bounding box center [166, 214] width 192 height 47
type input "[DATE]"
click at [250, 686] on div "Flights Raw Imagery GeoTIFF Flight Name   * [DATE] Flight Name * Flight Date   …" at bounding box center [166, 426] width 206 height 739
click at [226, 652] on button "Submit" at bounding box center [215, 660] width 84 height 33
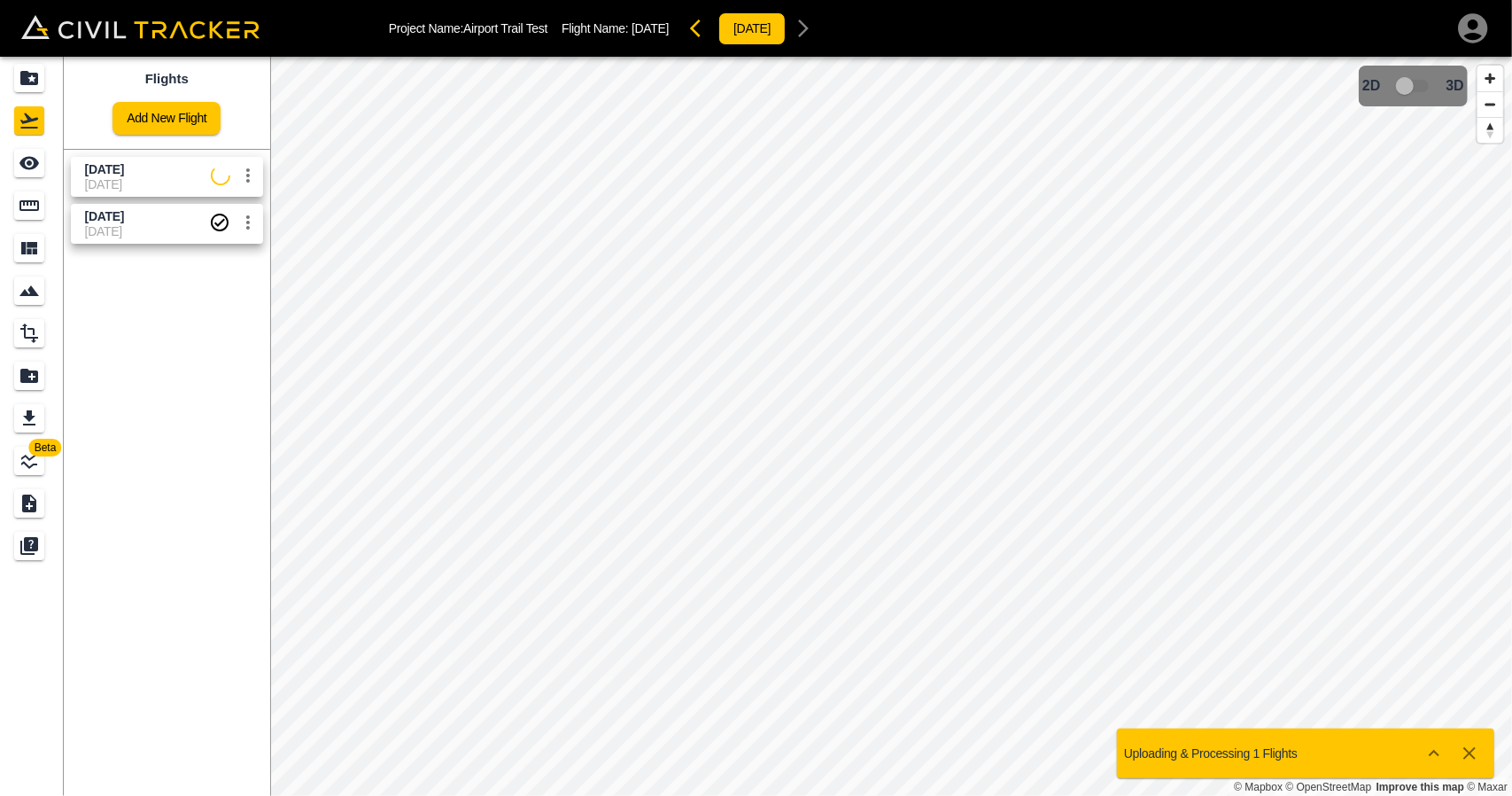
drag, startPoint x: 117, startPoint y: 164, endPoint x: 51, endPoint y: 157, distance: 66.4
click at [117, 164] on span "[DATE]" at bounding box center [104, 168] width 39 height 14
click at [36, 156] on icon "See" at bounding box center [29, 163] width 21 height 21
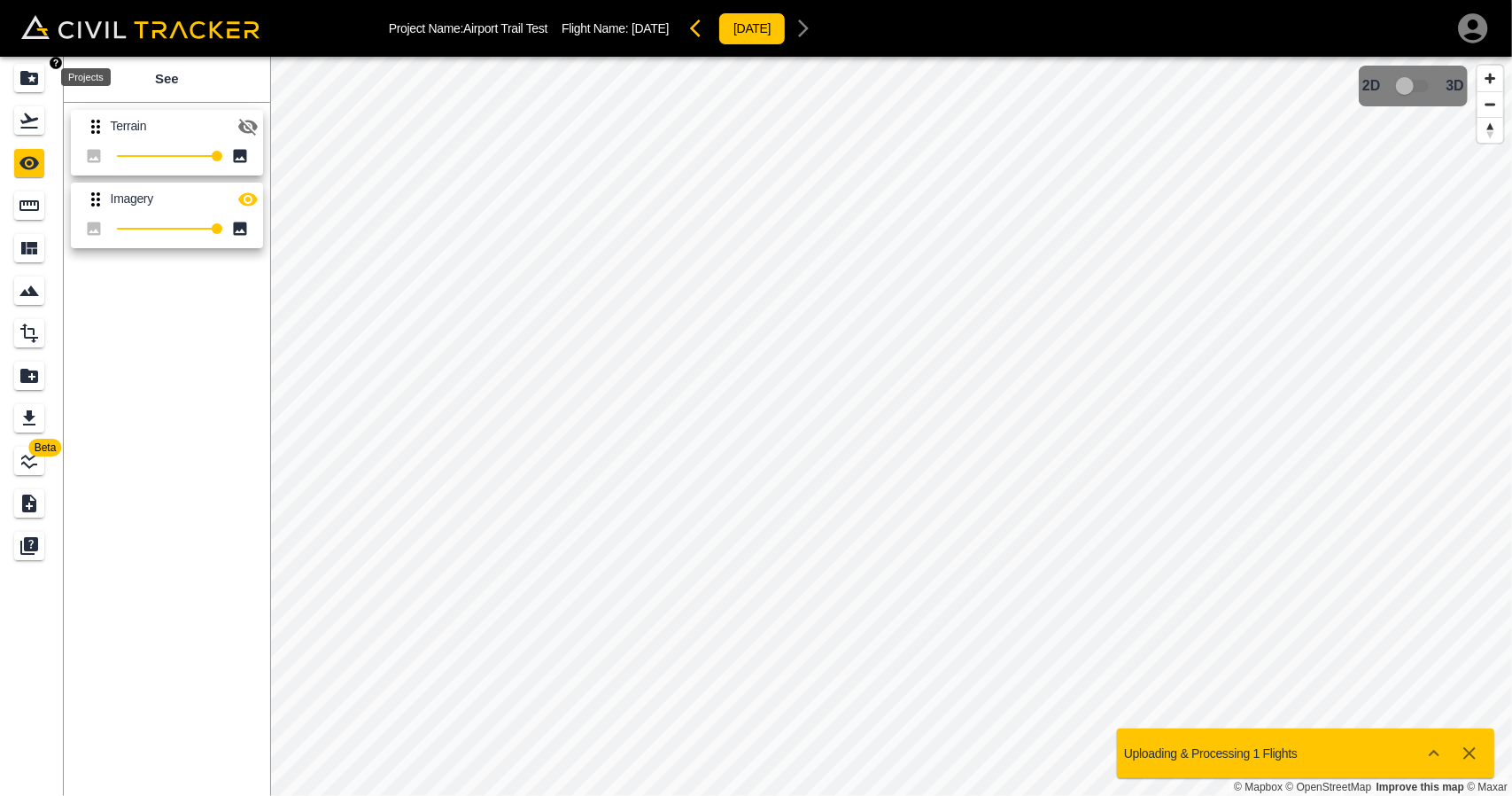
click at [32, 88] on div "Projects" at bounding box center [29, 77] width 30 height 29
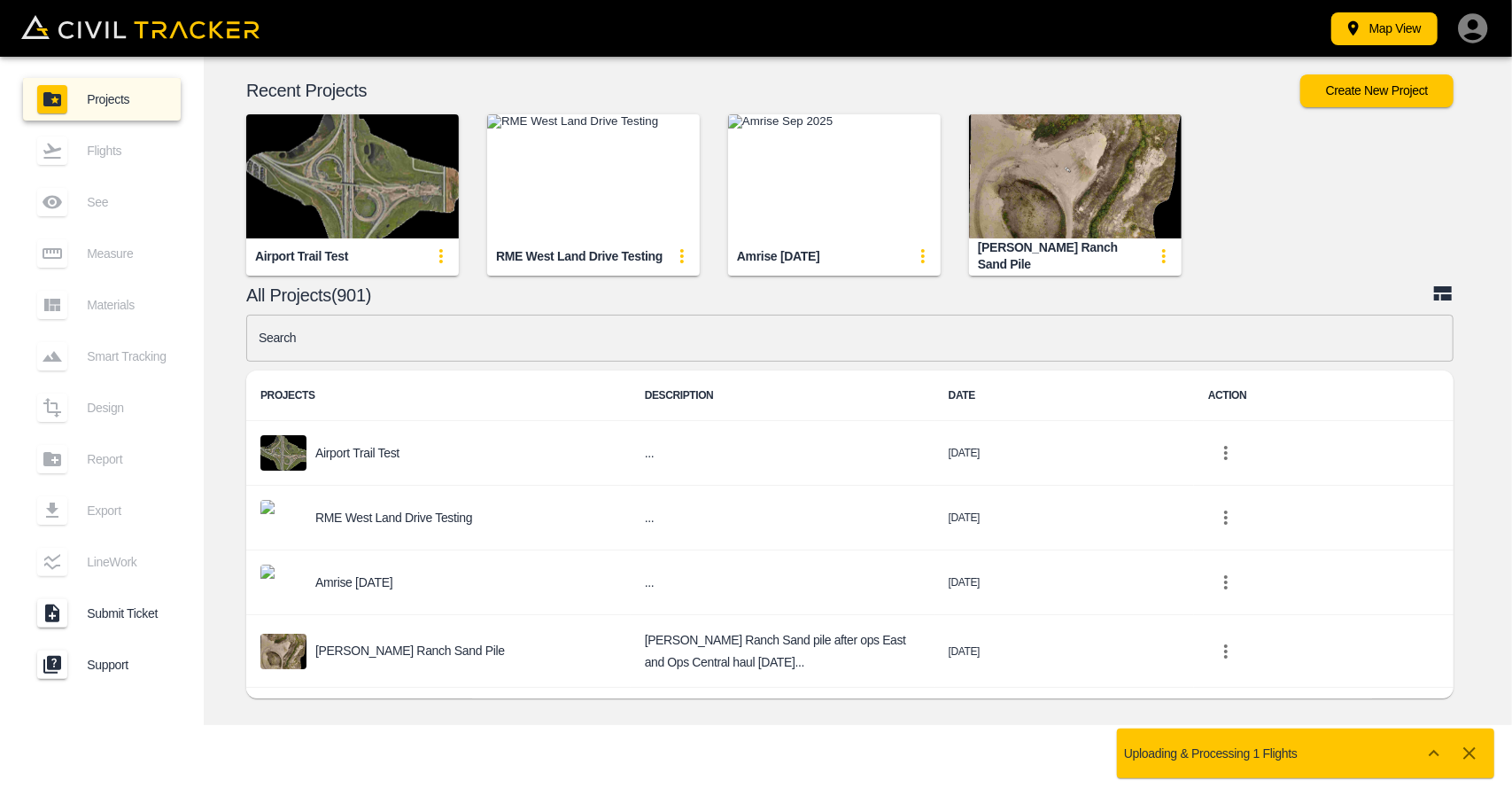
click at [363, 191] on img "button" at bounding box center [352, 176] width 212 height 124
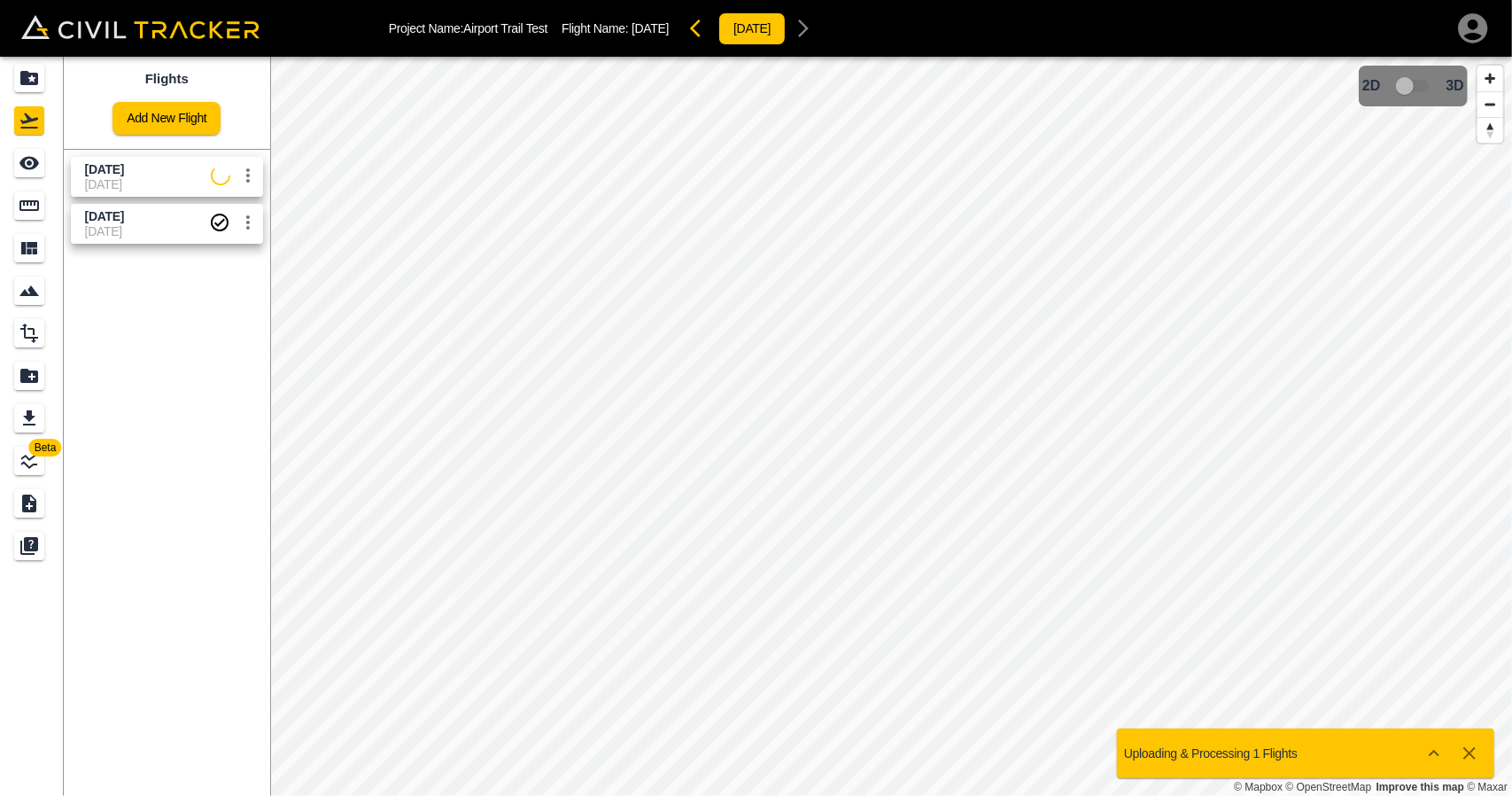
click at [85, 179] on span "[DATE]" at bounding box center [147, 184] width 126 height 14
click at [25, 156] on icon "See" at bounding box center [29, 163] width 19 height 13
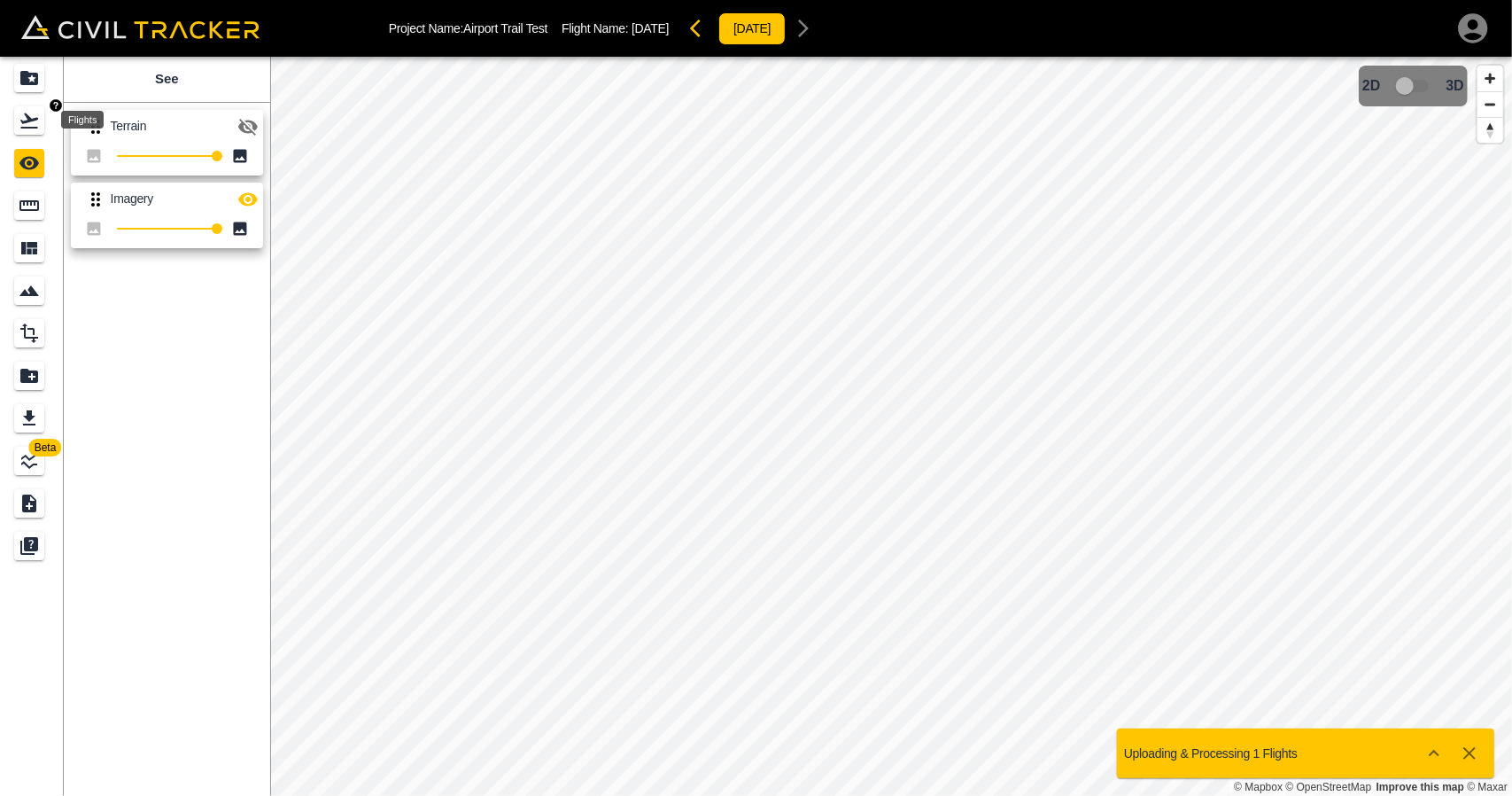
drag, startPoint x: 29, startPoint y: 122, endPoint x: 29, endPoint y: 113, distance: 9.0
click at [29, 122] on icon "Flights" at bounding box center [29, 120] width 21 height 21
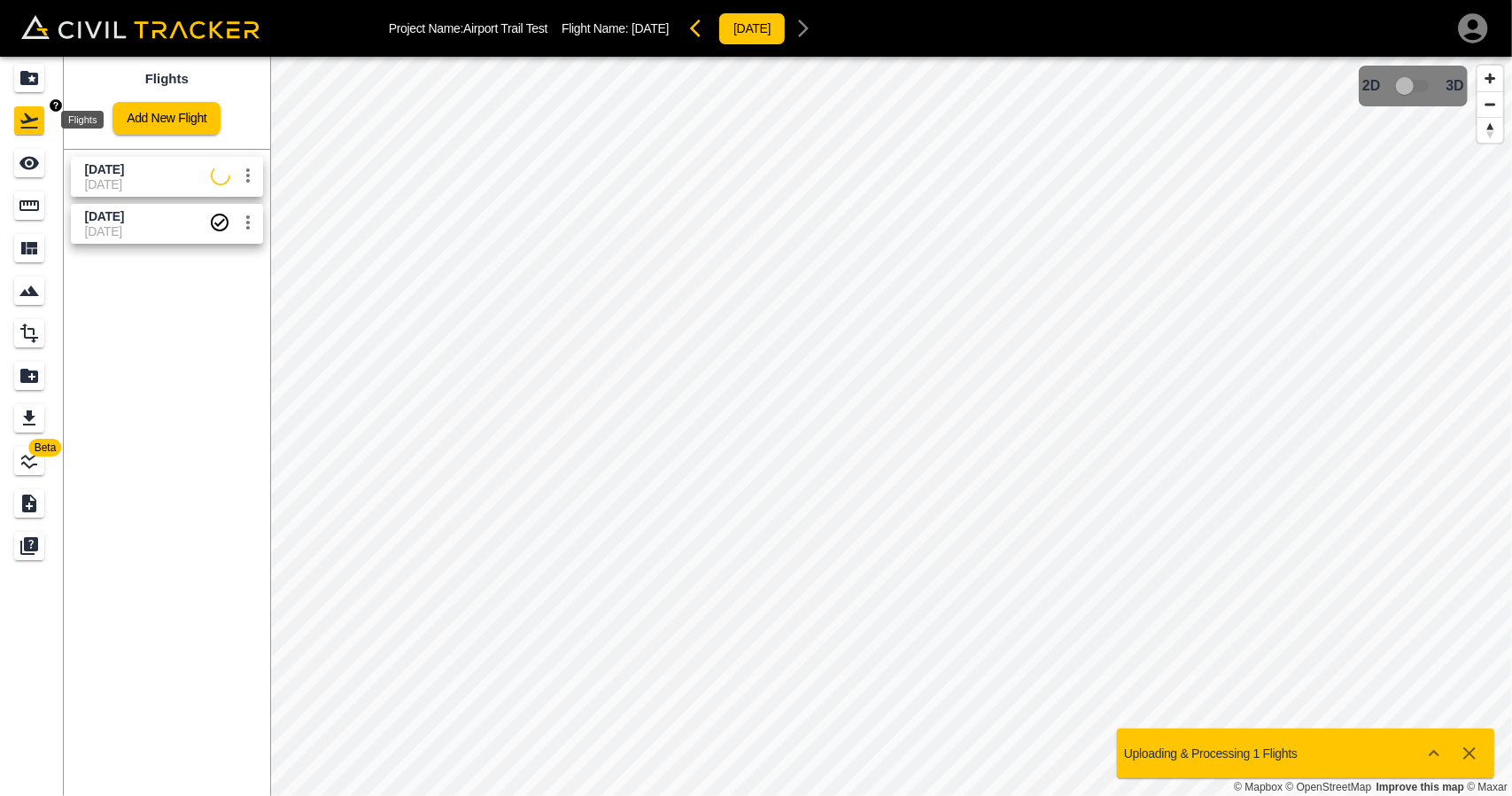
click at [28, 77] on icon "Projects" at bounding box center [29, 77] width 17 height 14
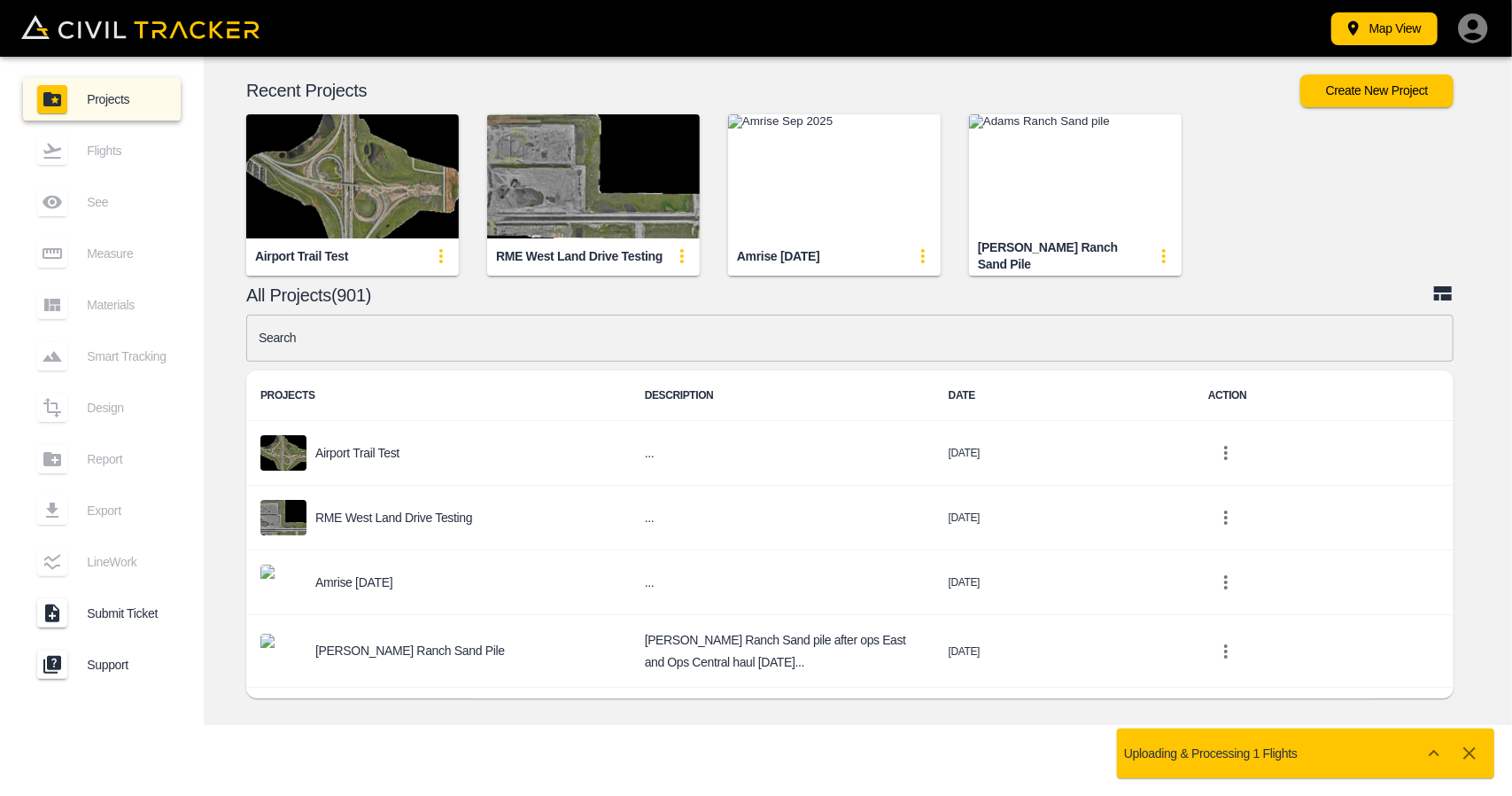
click at [321, 183] on img "button" at bounding box center [352, 176] width 212 height 124
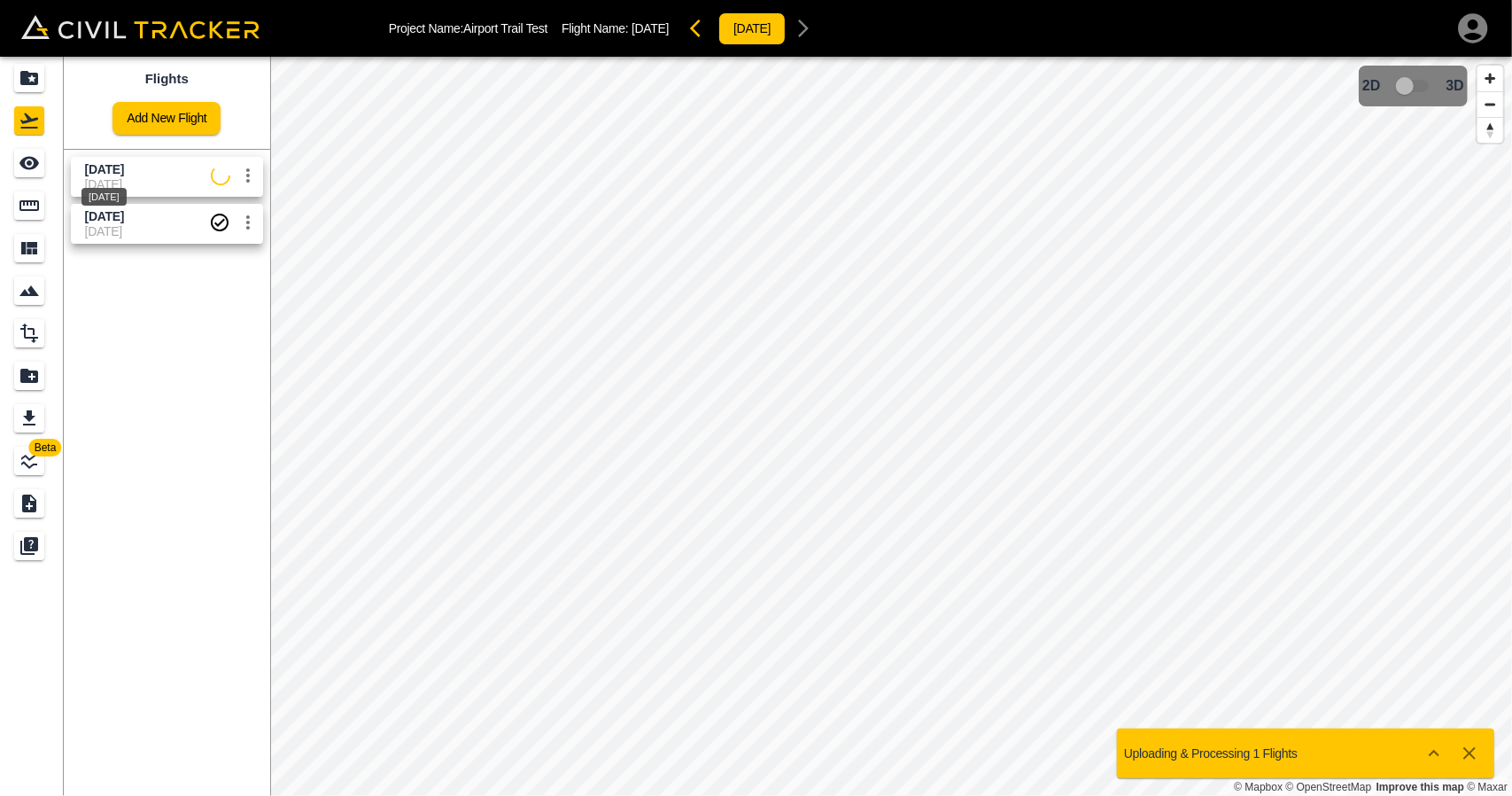
click at [107, 171] on span "[DATE]" at bounding box center [104, 168] width 39 height 14
click at [41, 164] on div "See" at bounding box center [29, 163] width 30 height 29
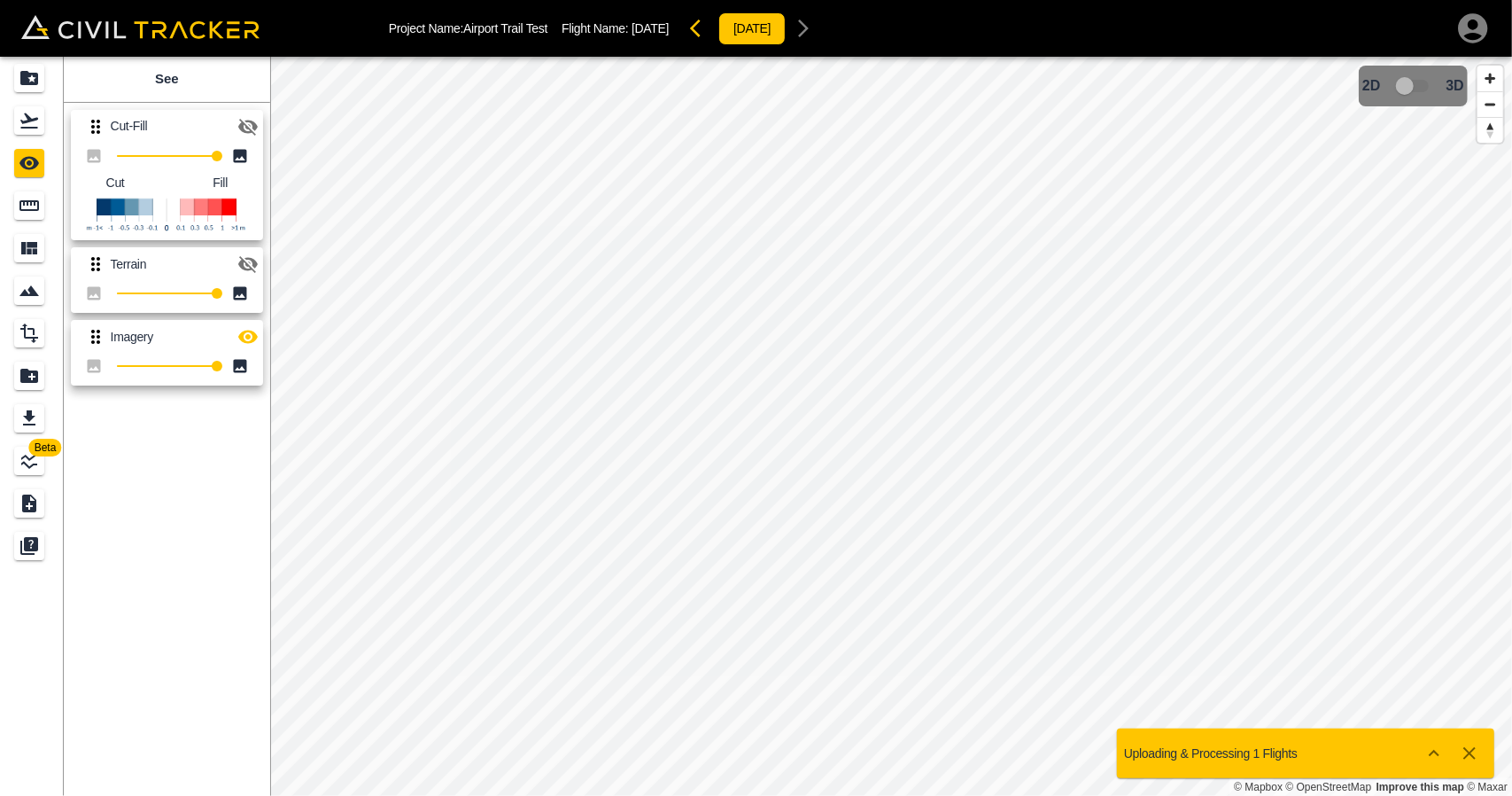
click at [250, 325] on button "button" at bounding box center [247, 337] width 36 height 36
click at [251, 124] on icon "button" at bounding box center [247, 126] width 21 height 21
drag, startPoint x: 29, startPoint y: 77, endPoint x: 543, endPoint y: 759, distance: 854.0
click at [29, 77] on icon "Projects" at bounding box center [29, 77] width 21 height 21
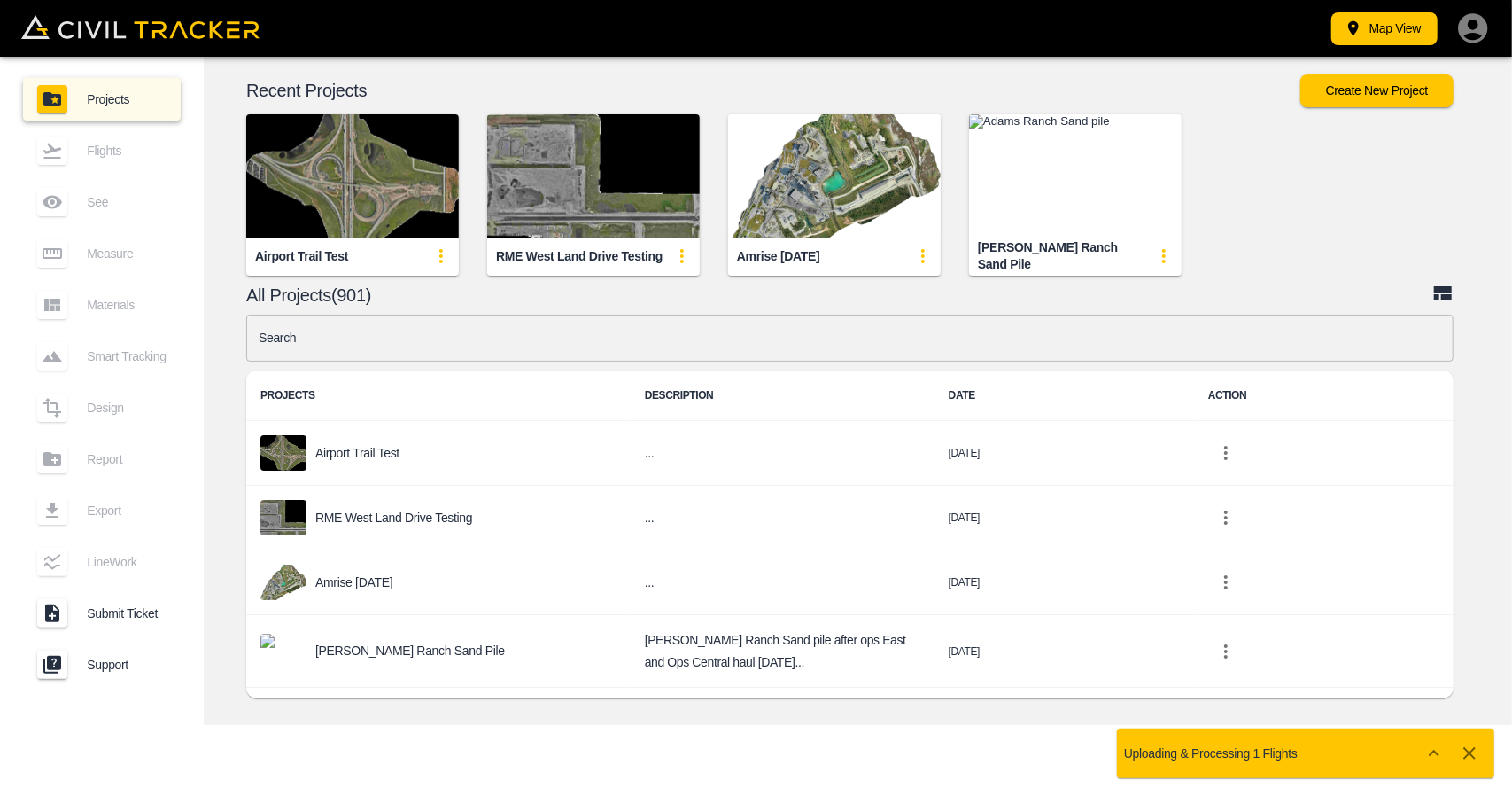
click at [441, 328] on input "text" at bounding box center [850, 338] width 1208 height 47
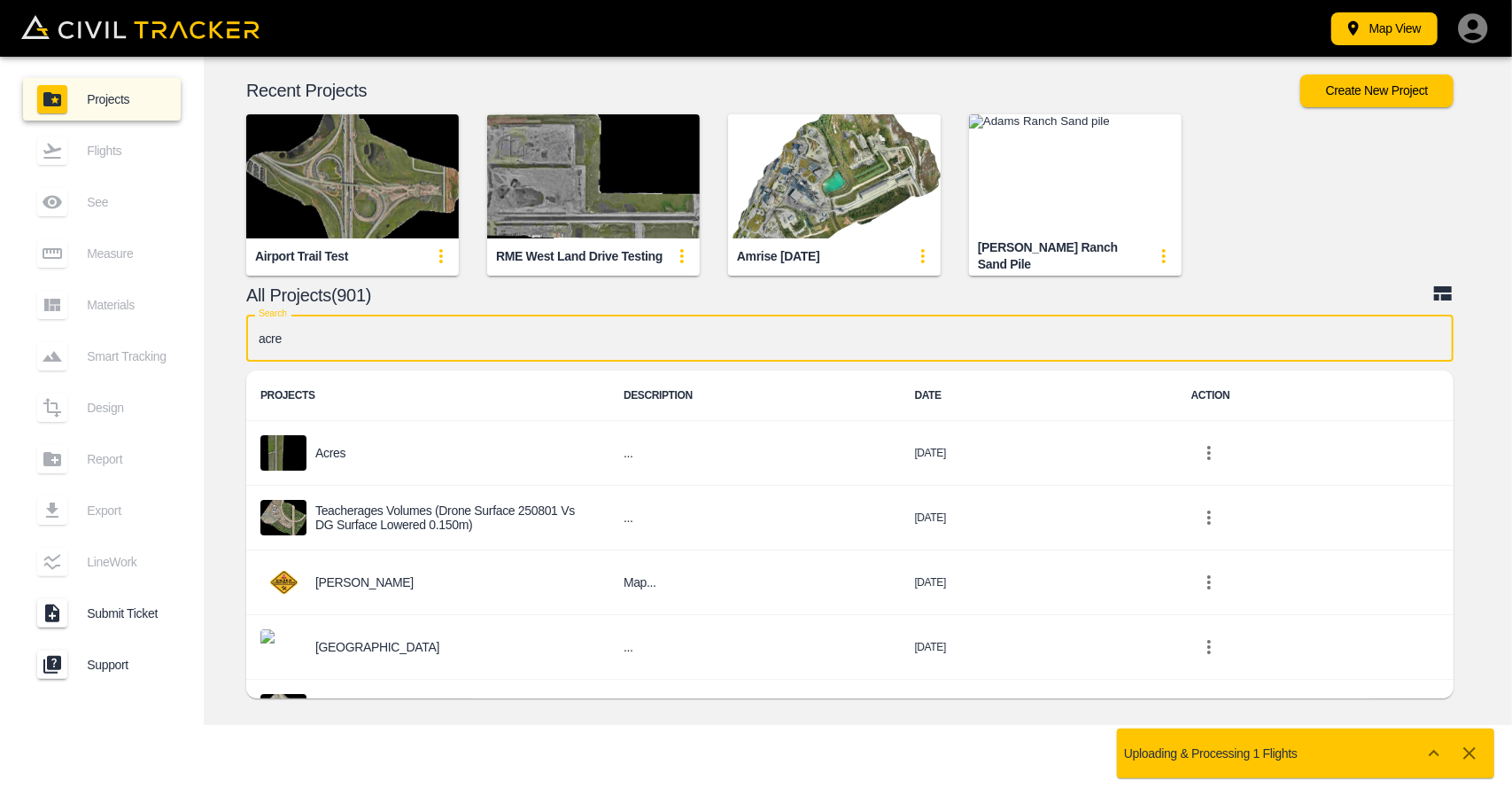
type input "acres"
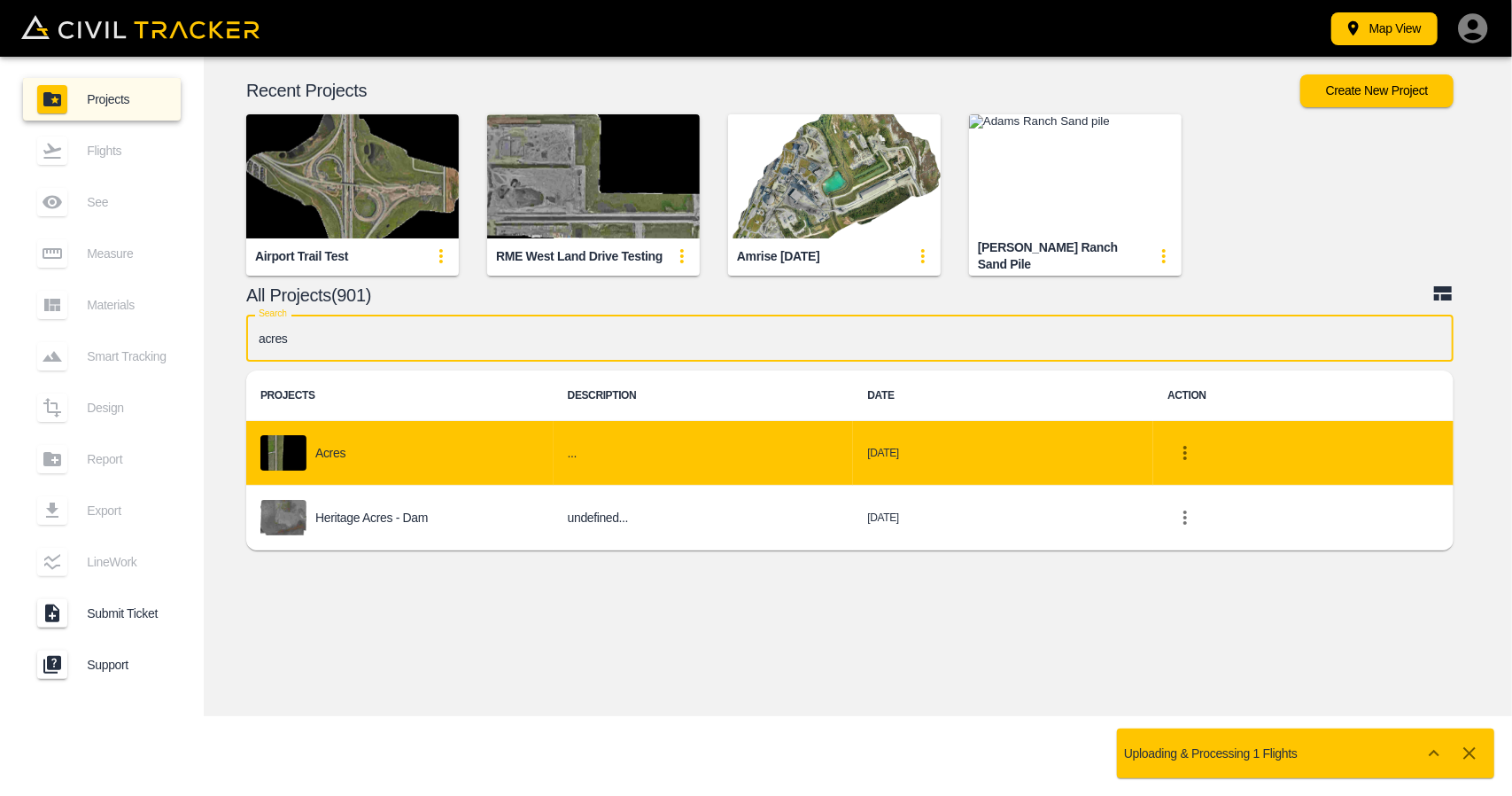
click at [350, 456] on div "Acres" at bounding box center [399, 453] width 279 height 36
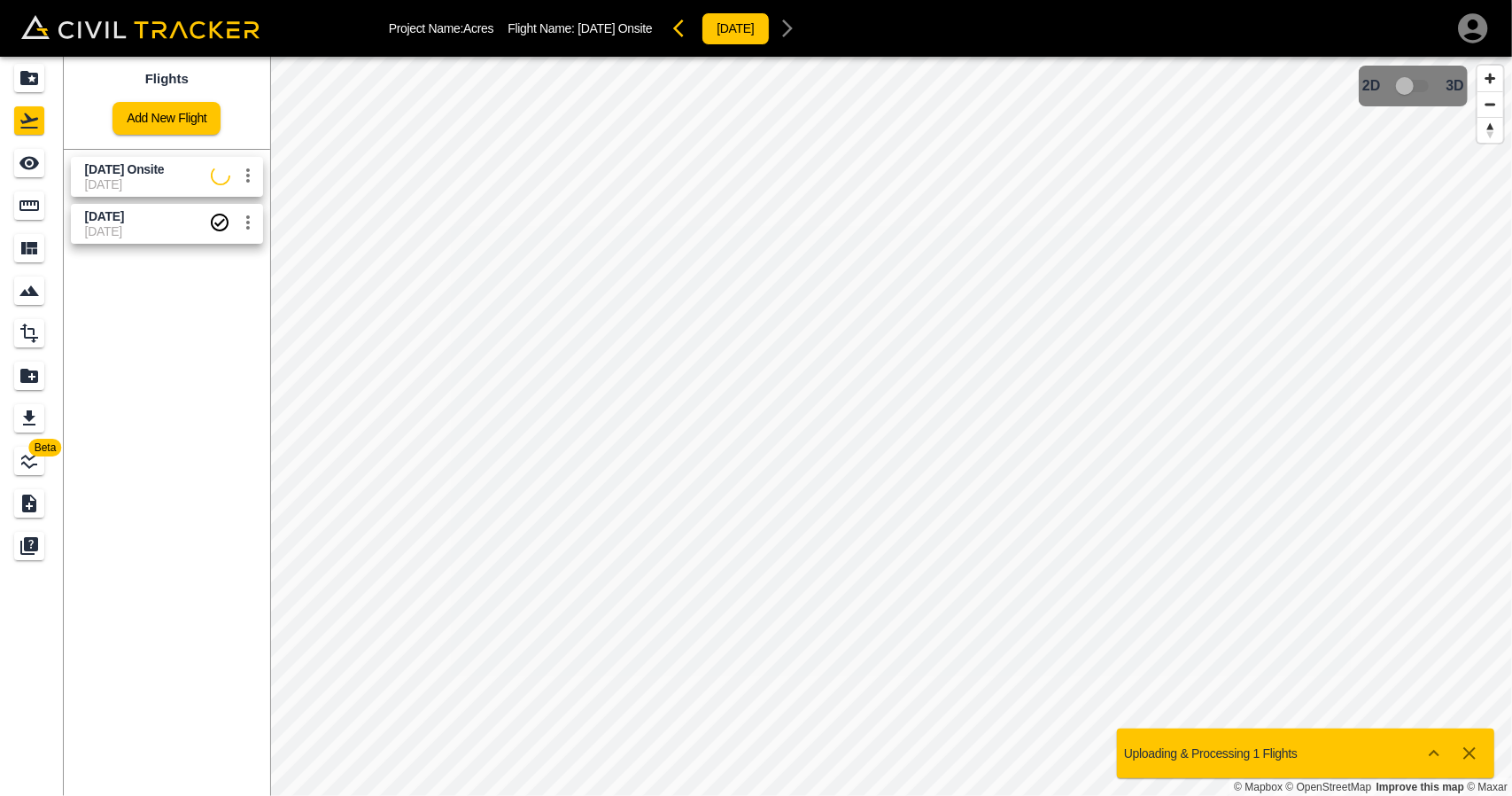
click at [124, 219] on span "[DATE]" at bounding box center [104, 215] width 39 height 14
click at [23, 156] on icon "See" at bounding box center [29, 163] width 21 height 21
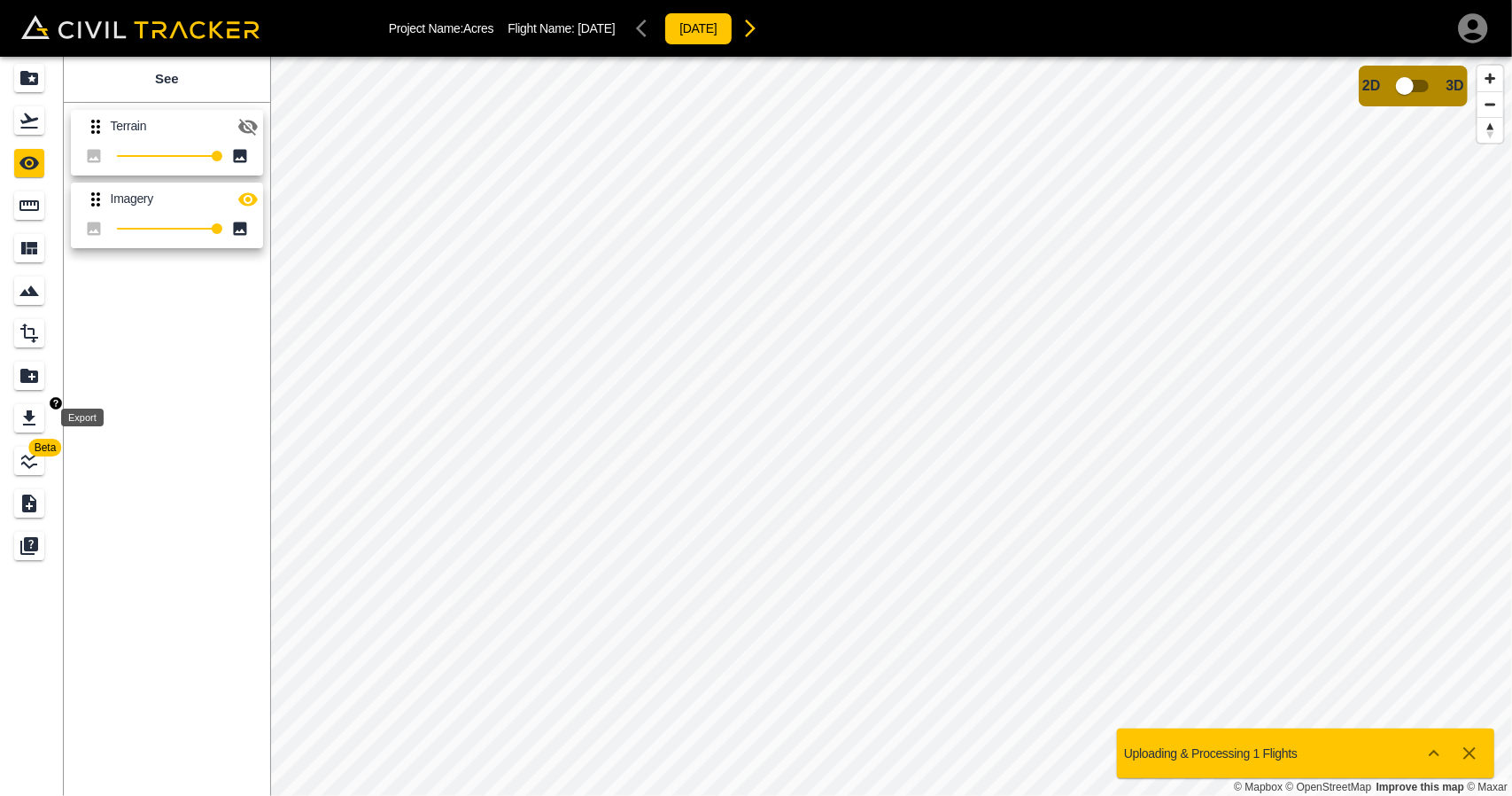
click at [37, 423] on icon "Export" at bounding box center [29, 418] width 21 height 21
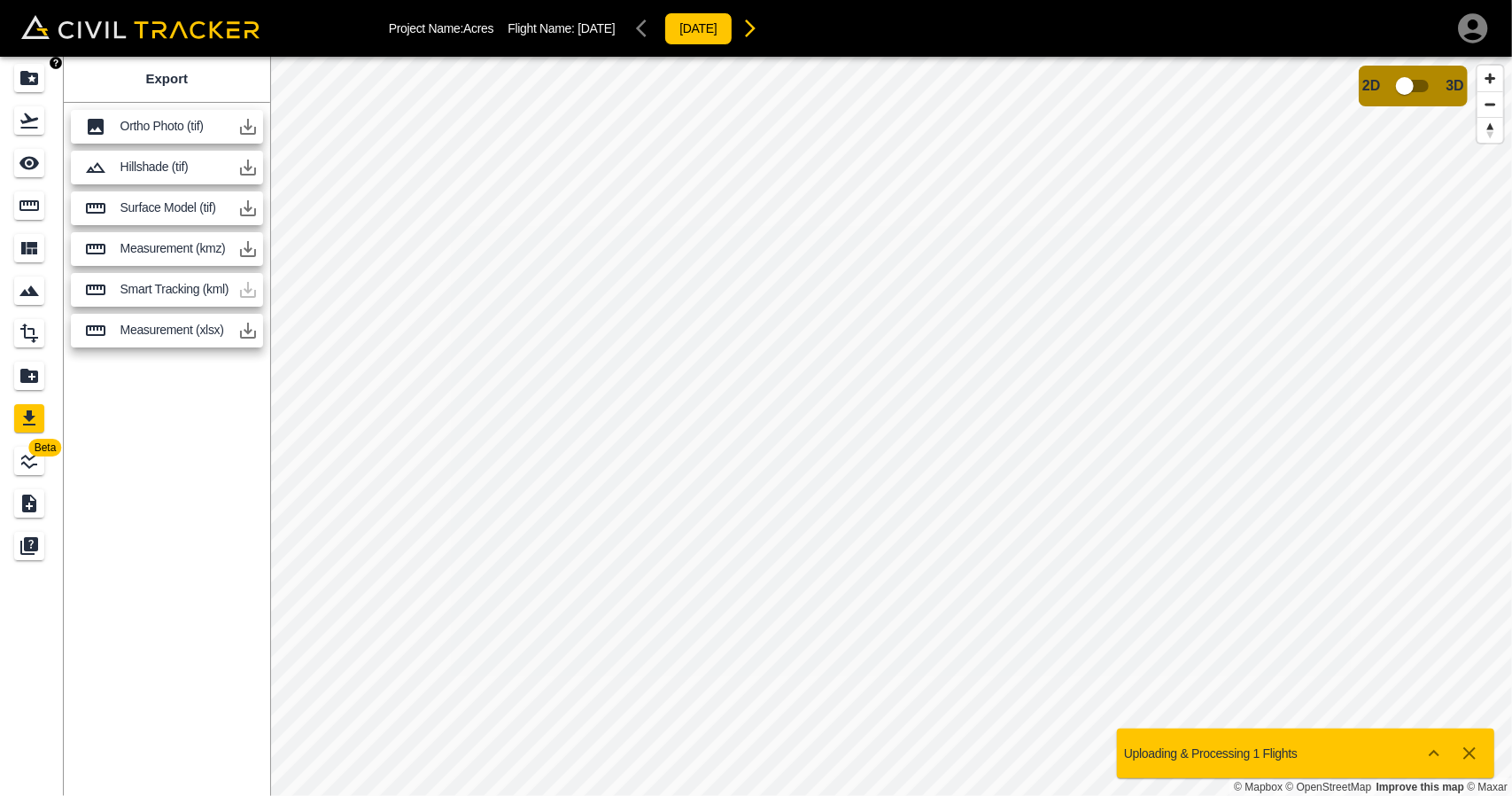
click at [19, 75] on icon "Projects" at bounding box center [29, 77] width 21 height 21
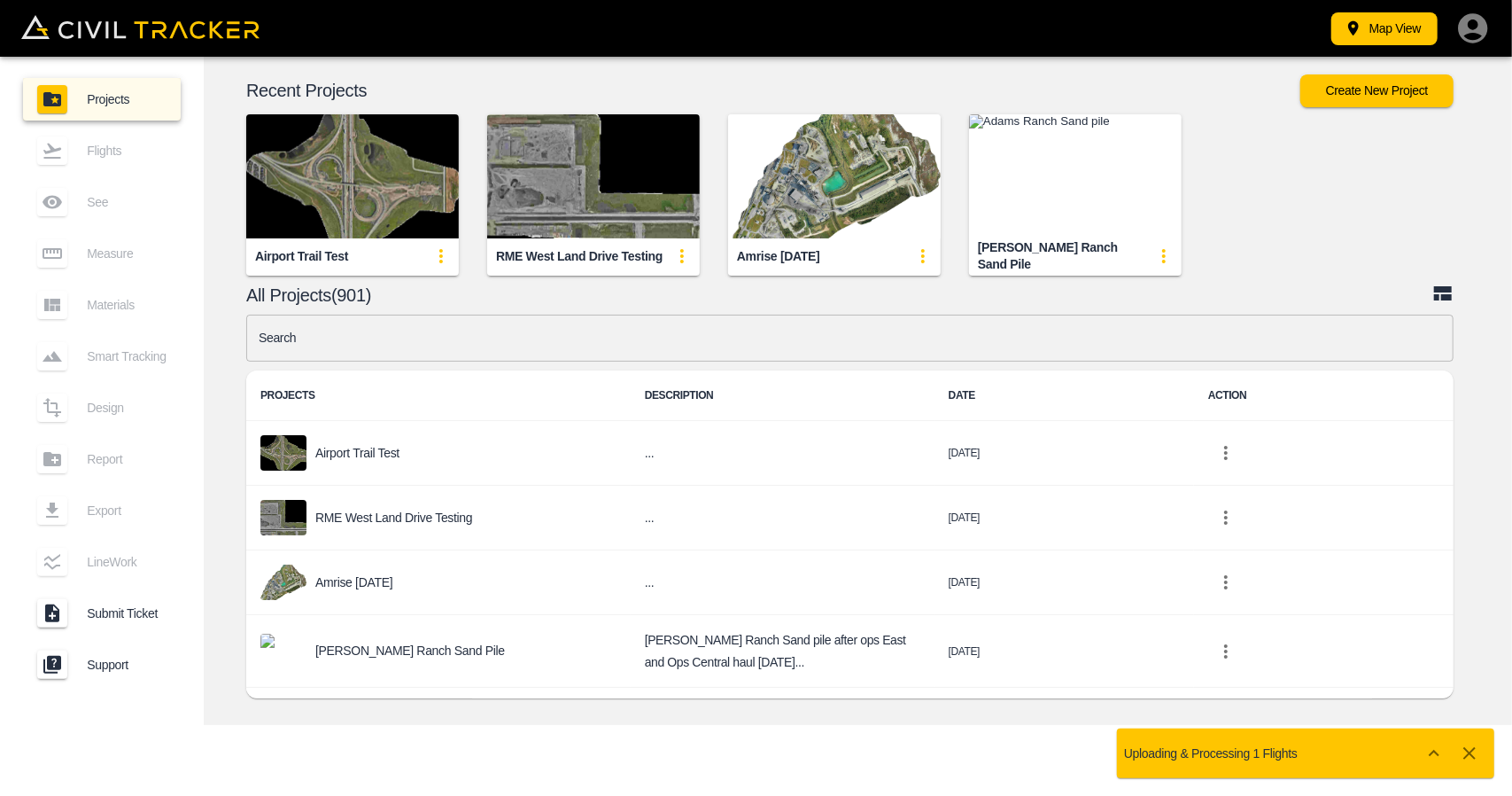
click at [329, 180] on img "button" at bounding box center [352, 176] width 212 height 124
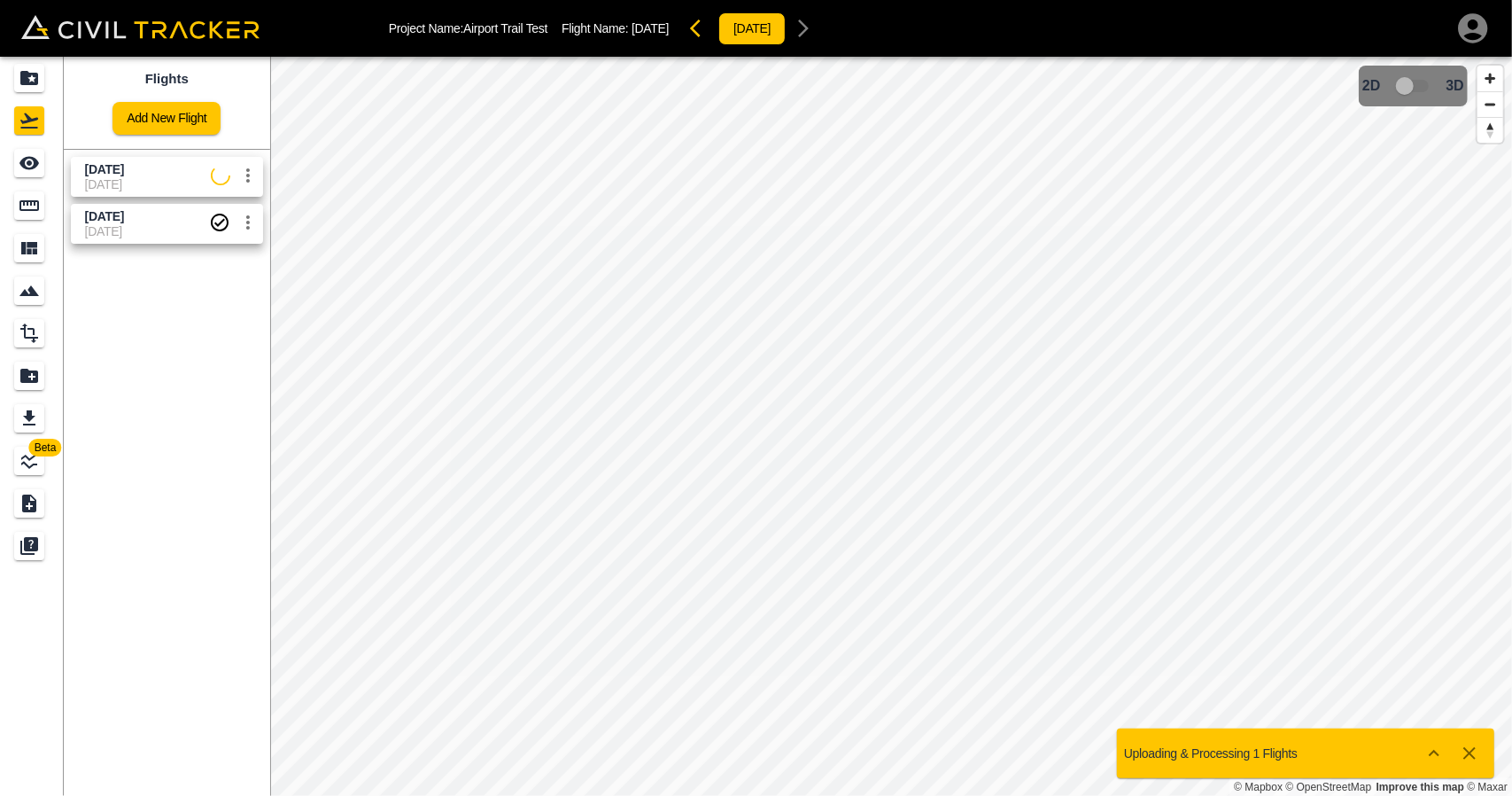
click at [130, 179] on span "[DATE]" at bounding box center [147, 184] width 126 height 14
click at [27, 173] on icon "See" at bounding box center [29, 163] width 21 height 21
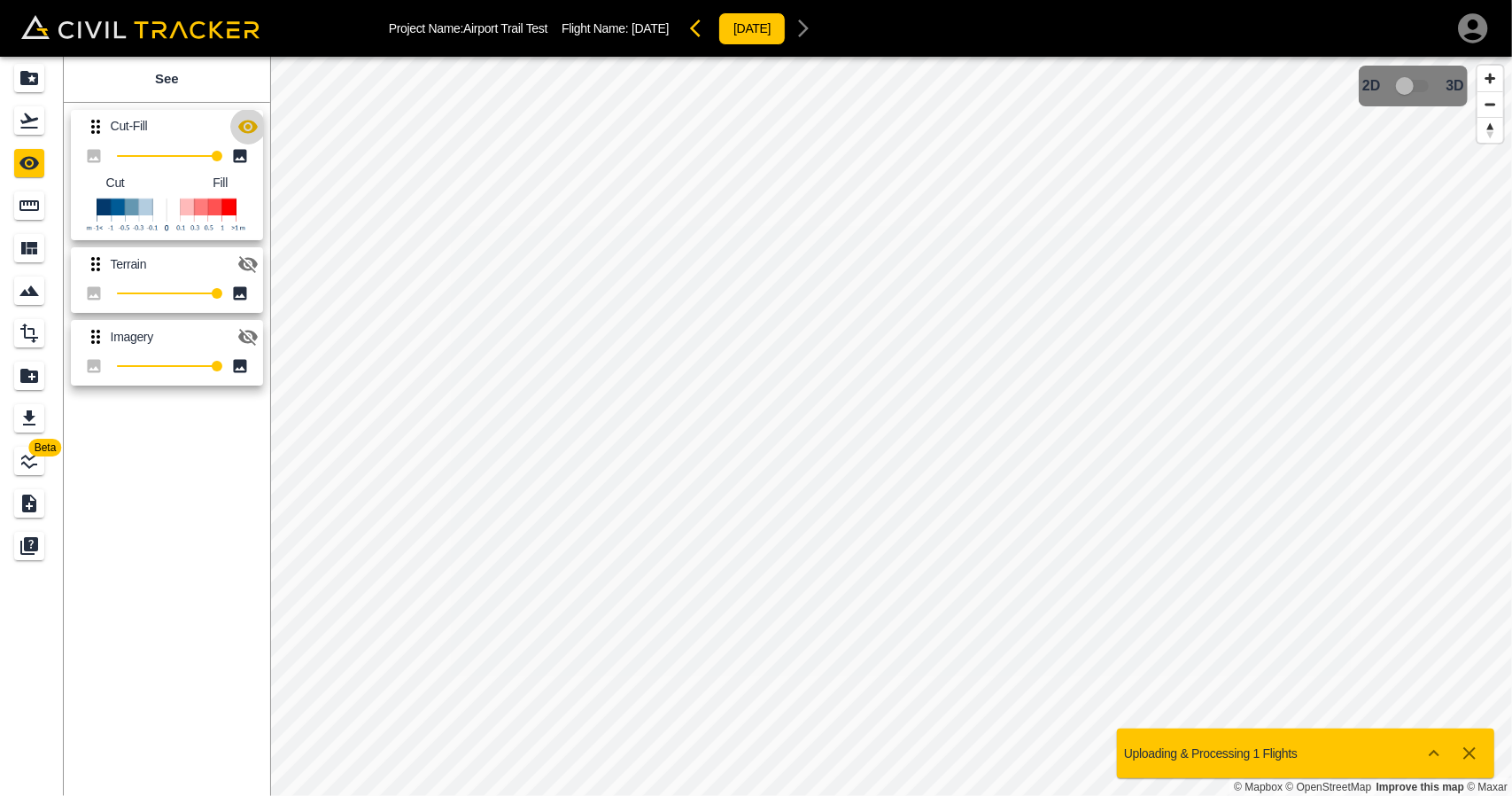
click at [250, 129] on icon "button" at bounding box center [247, 126] width 21 height 21
click at [250, 129] on icon "button" at bounding box center [247, 127] width 19 height 17
click at [246, 126] on icon "button" at bounding box center [247, 126] width 19 height 13
click at [16, 137] on link at bounding box center [31, 121] width 63 height 42
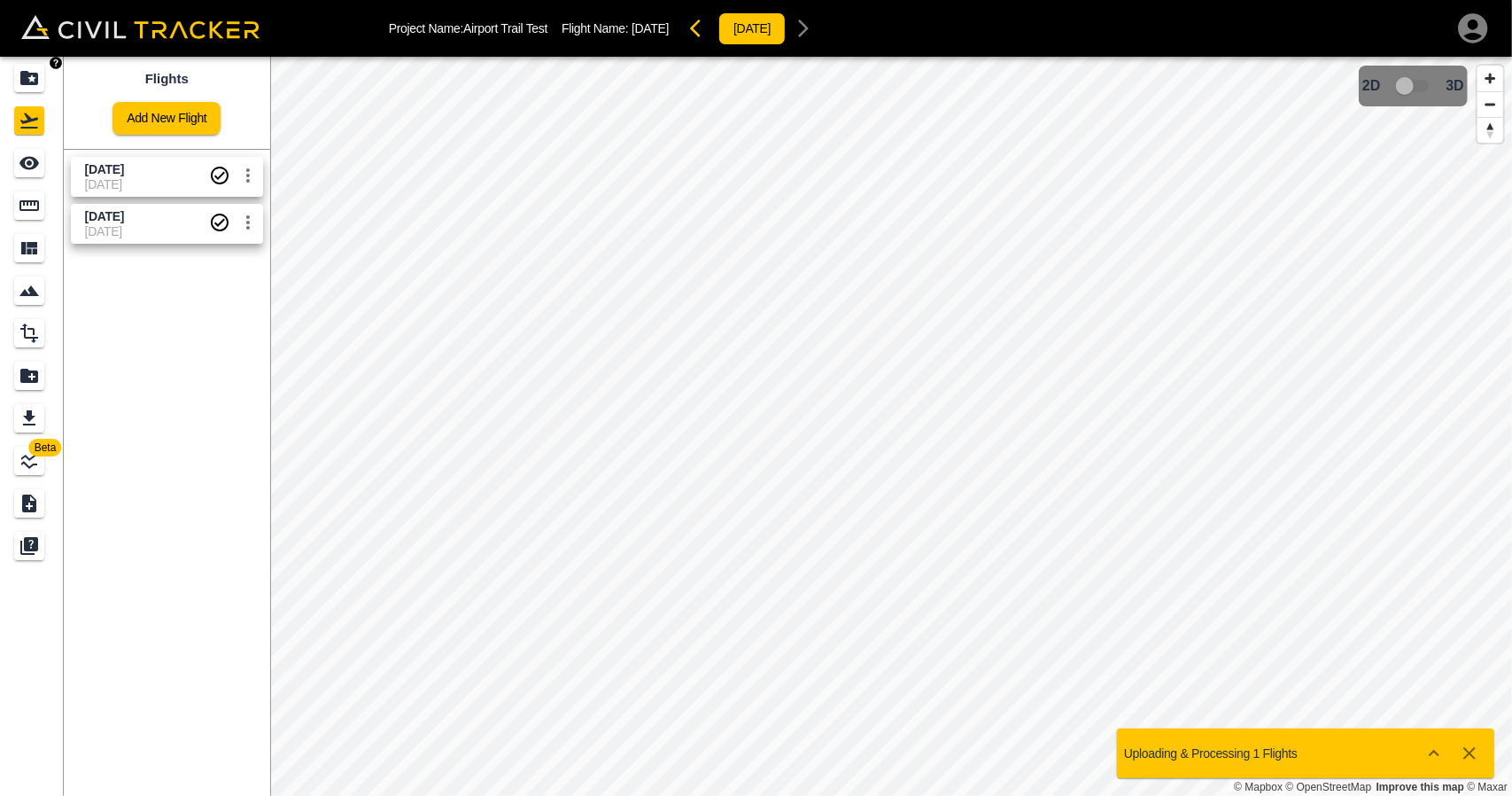
click at [37, 67] on icon "Projects" at bounding box center [29, 77] width 21 height 21
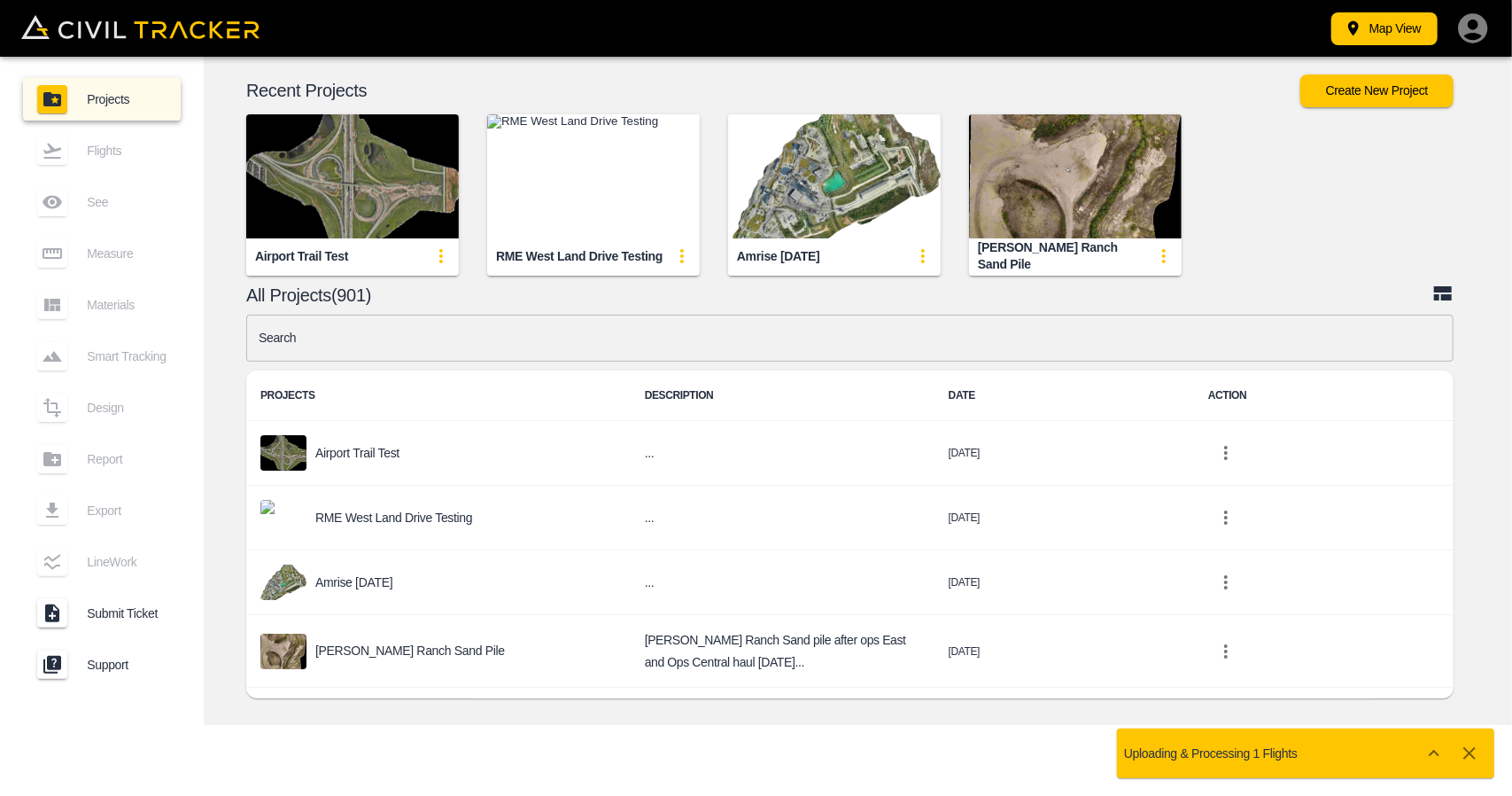
click at [517, 341] on input "text" at bounding box center [850, 338] width 1208 height 47
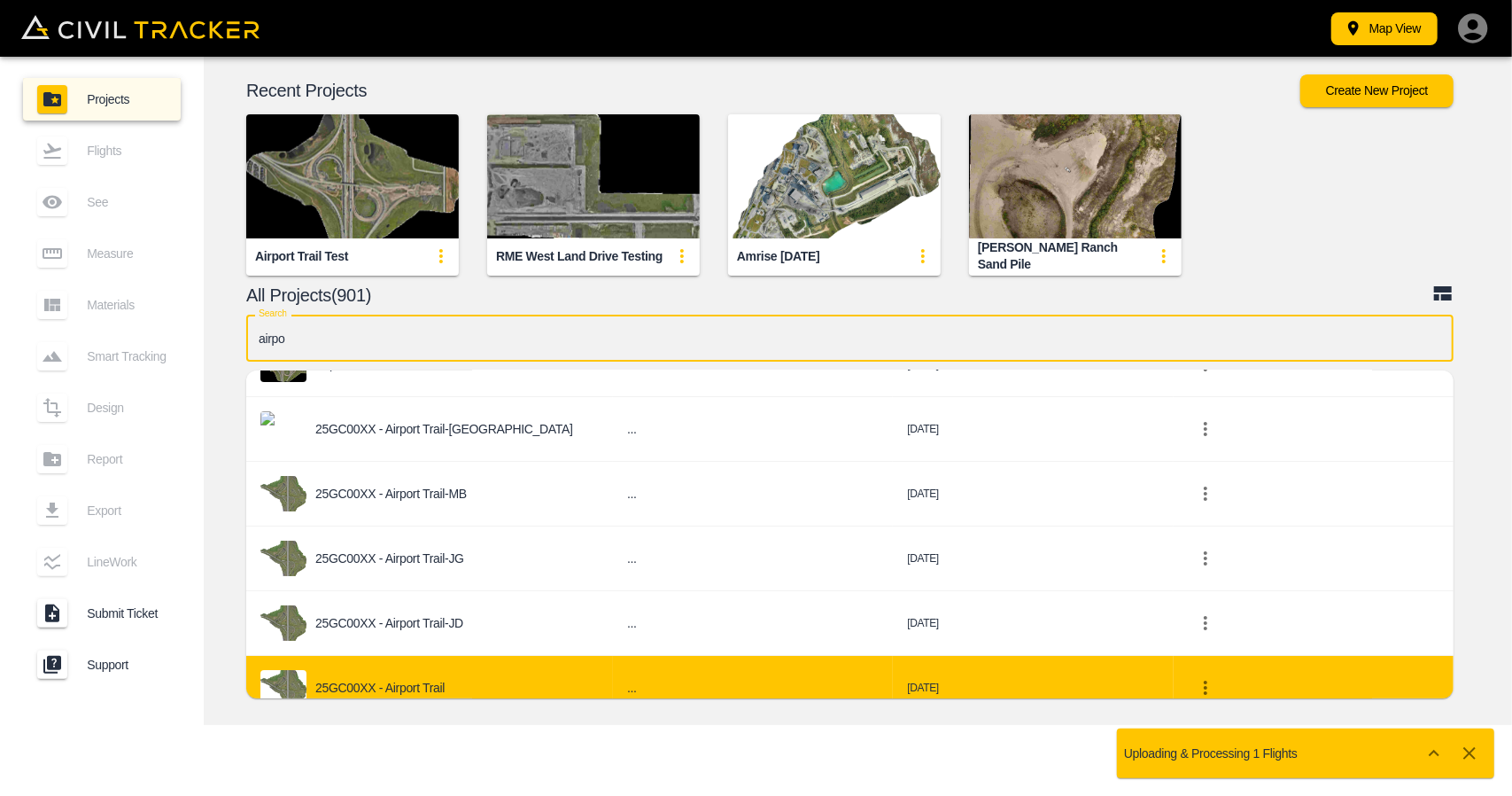
scroll to position [178, 0]
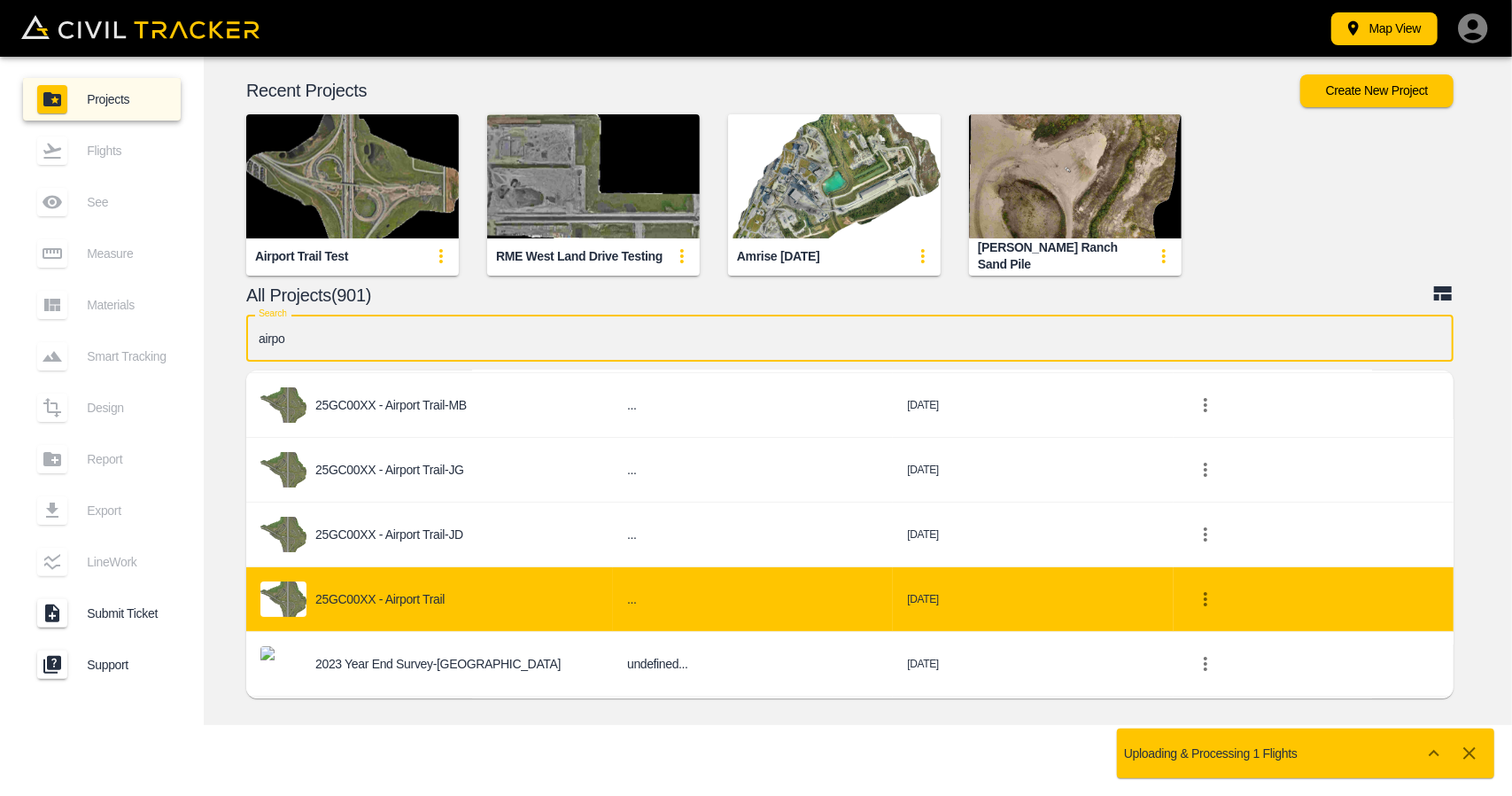
type input "airpo"
click at [454, 598] on div "25GC00XX - Airport Trail" at bounding box center [430, 599] width 338 height 36
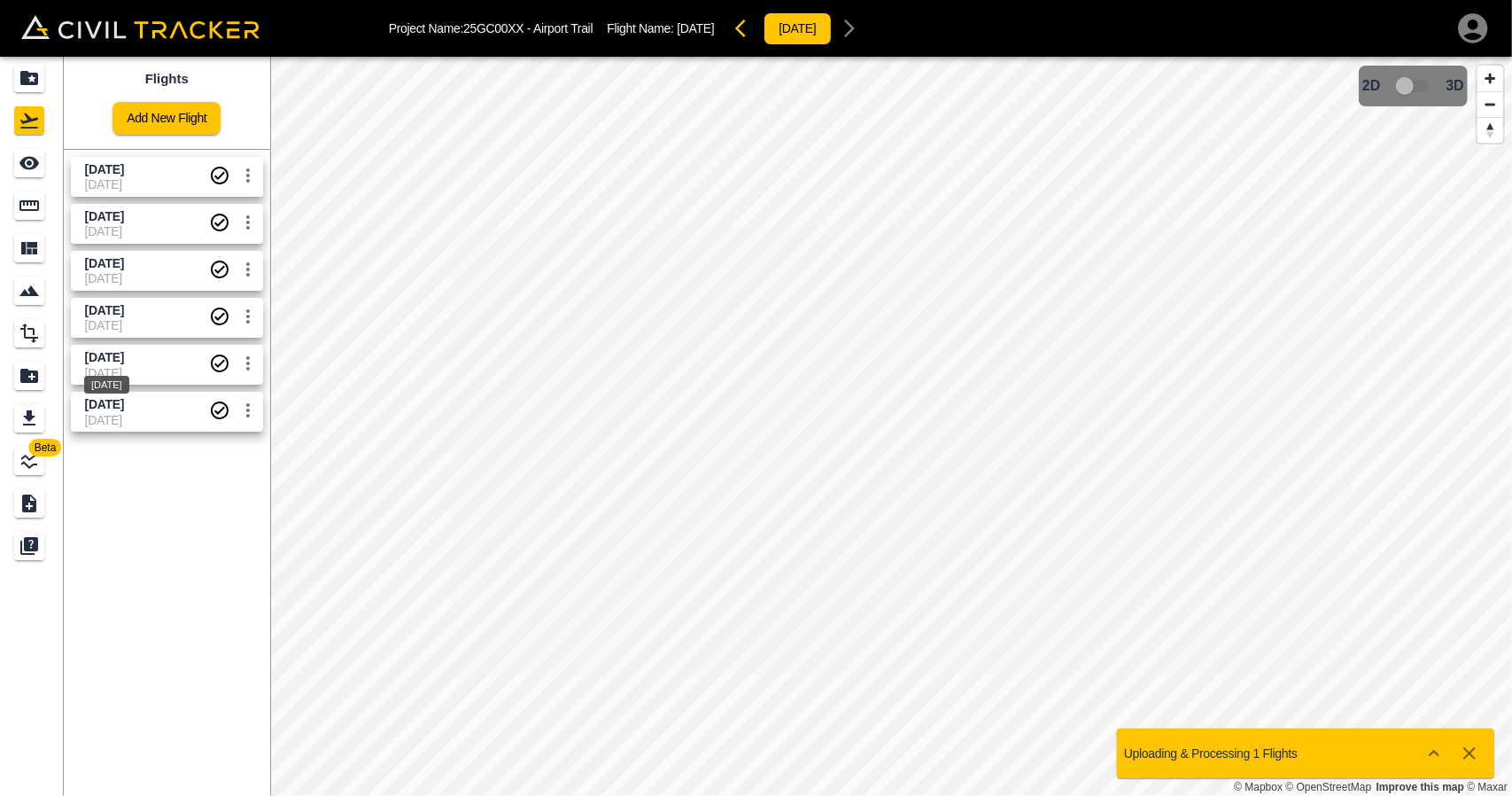
click at [111, 357] on span "[DATE]" at bounding box center [104, 356] width 39 height 14
click at [124, 352] on span "[DATE]" at bounding box center [104, 356] width 39 height 14
click at [140, 317] on body "Project Name: 25GC00XX - Airport Trail Flight Name: [DATE] [DATE] Beta Flights …" at bounding box center [756, 398] width 1512 height 796
click at [124, 309] on span "[DATE]" at bounding box center [104, 309] width 39 height 14
click at [12, 169] on link at bounding box center [31, 163] width 63 height 42
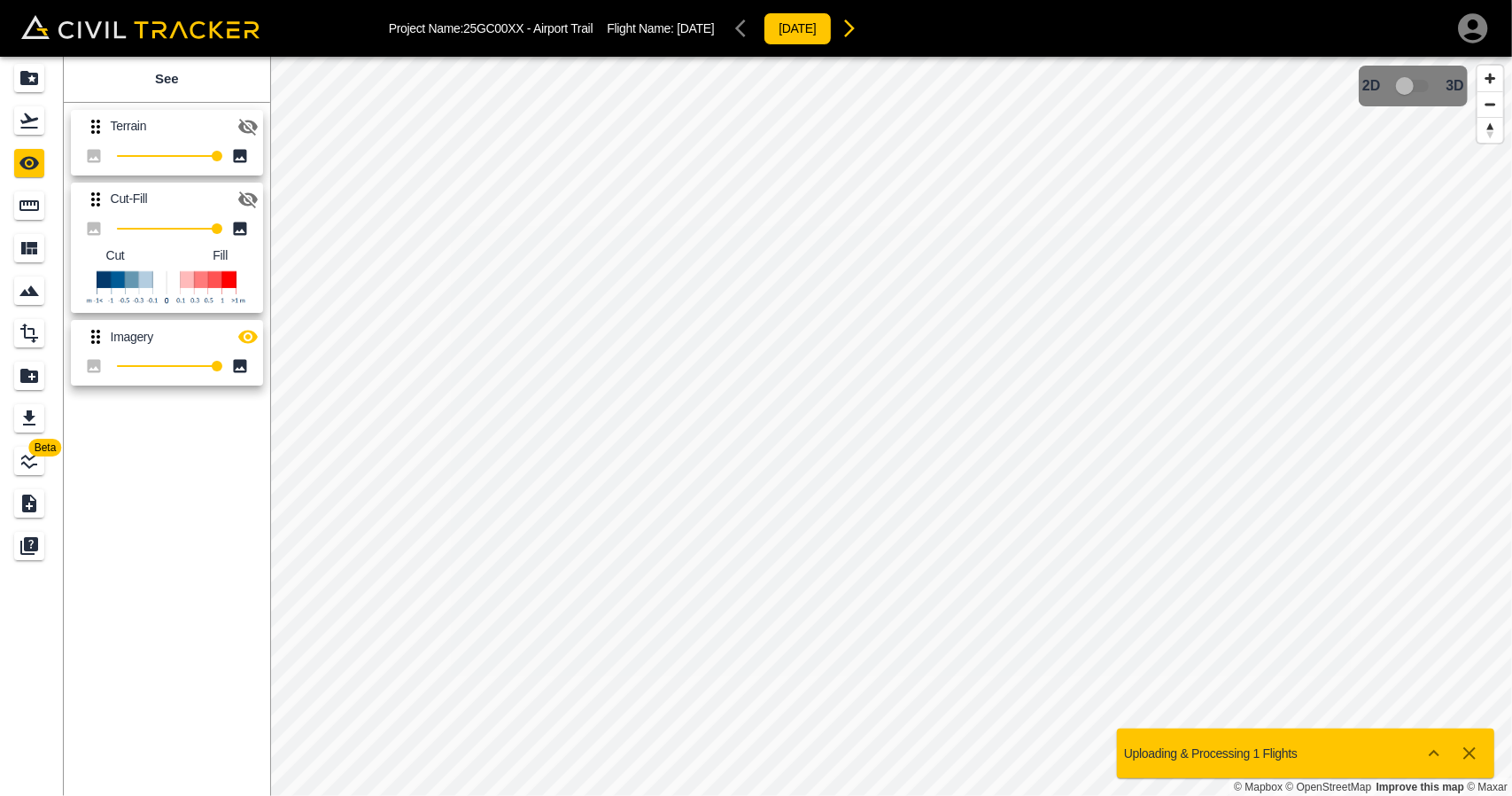
click at [249, 338] on icon "button" at bounding box center [247, 337] width 19 height 13
click at [250, 196] on icon "button" at bounding box center [247, 199] width 21 height 21
click at [19, 118] on icon "Flights" at bounding box center [29, 120] width 21 height 21
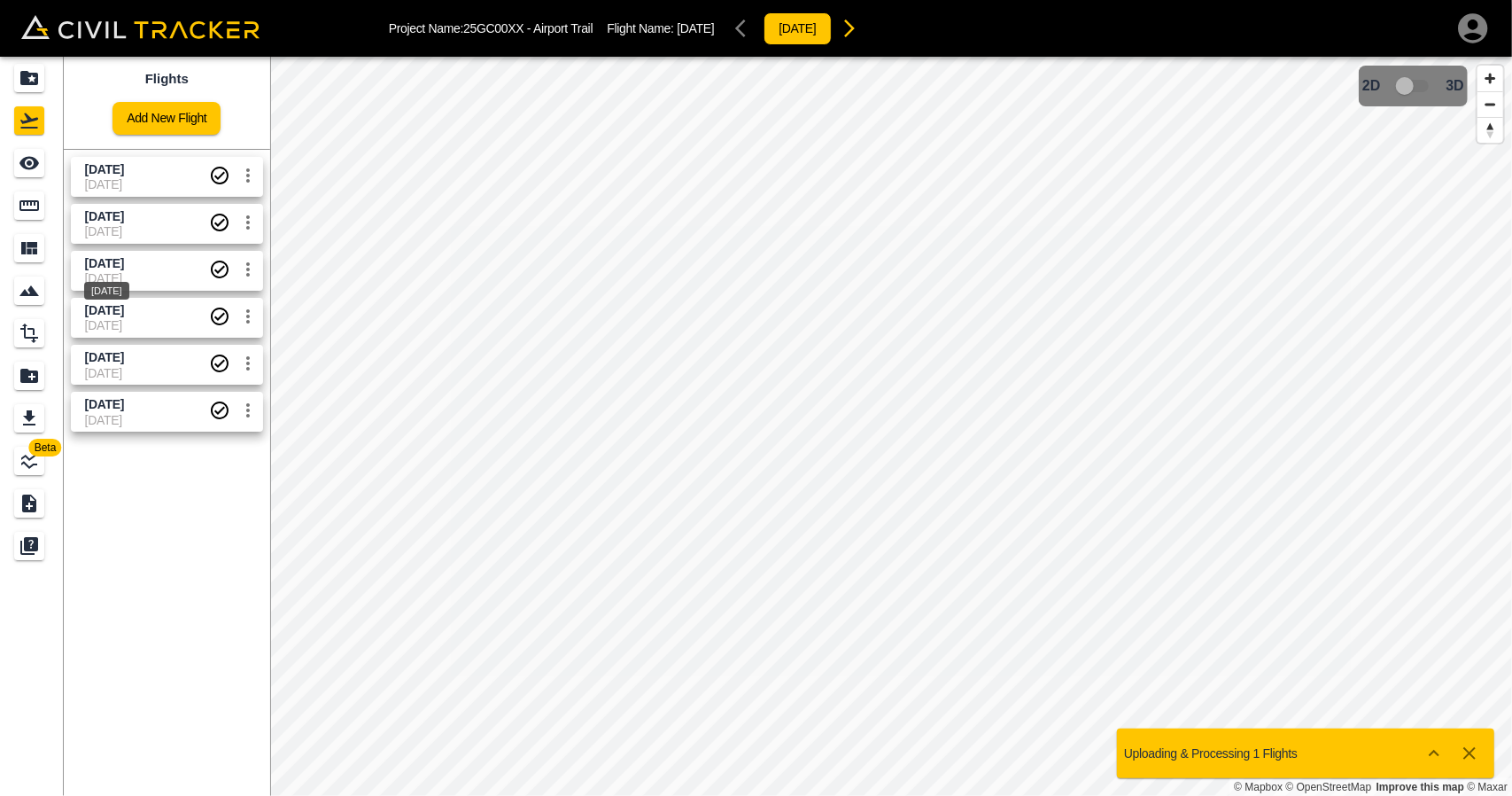
click at [124, 256] on span "[DATE]" at bounding box center [104, 262] width 39 height 14
click at [124, 220] on span "[DATE]" at bounding box center [104, 215] width 39 height 14
click at [32, 159] on icon "See" at bounding box center [29, 163] width 21 height 21
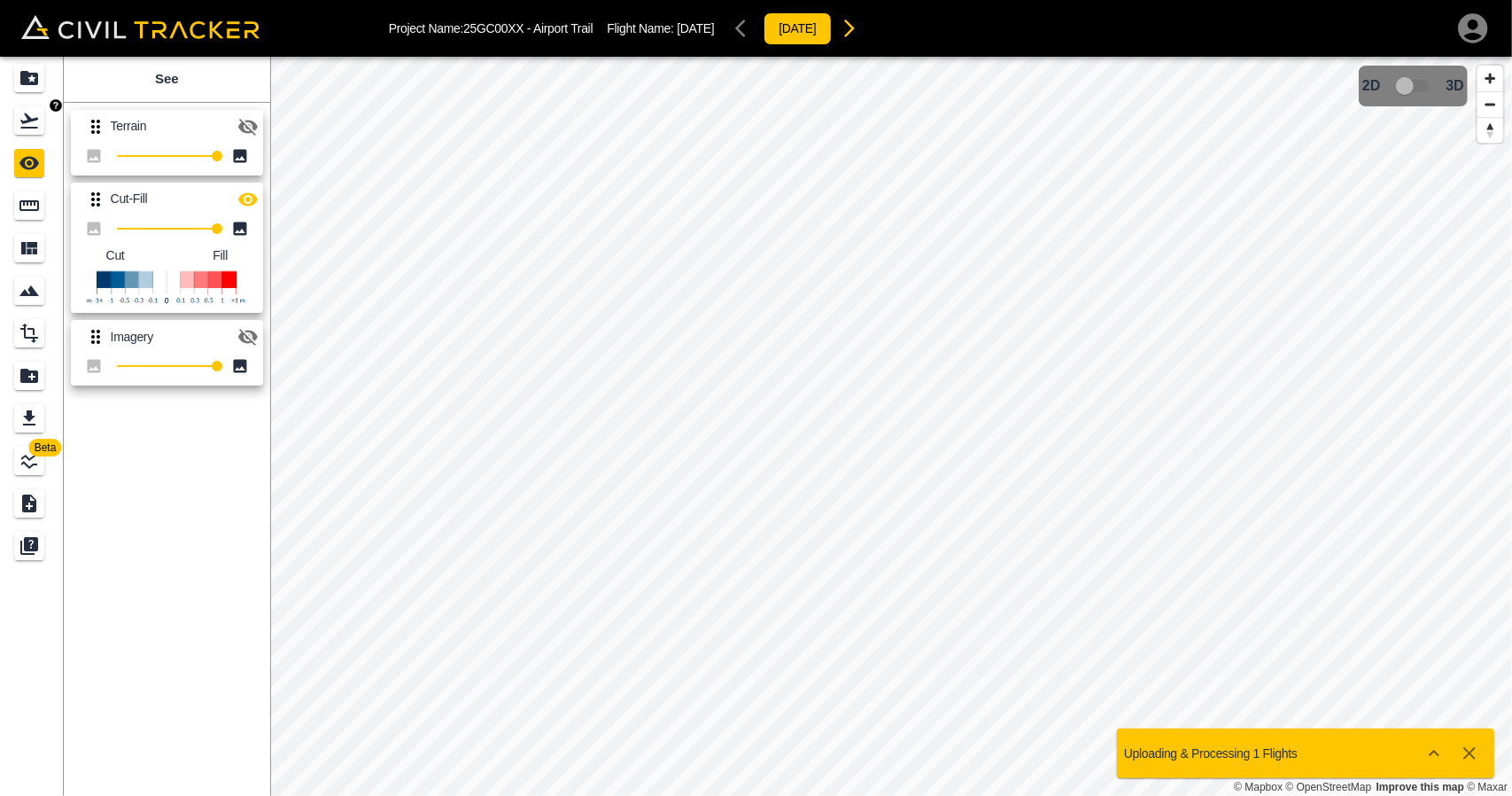
click at [41, 129] on div "Flights" at bounding box center [29, 121] width 30 height 29
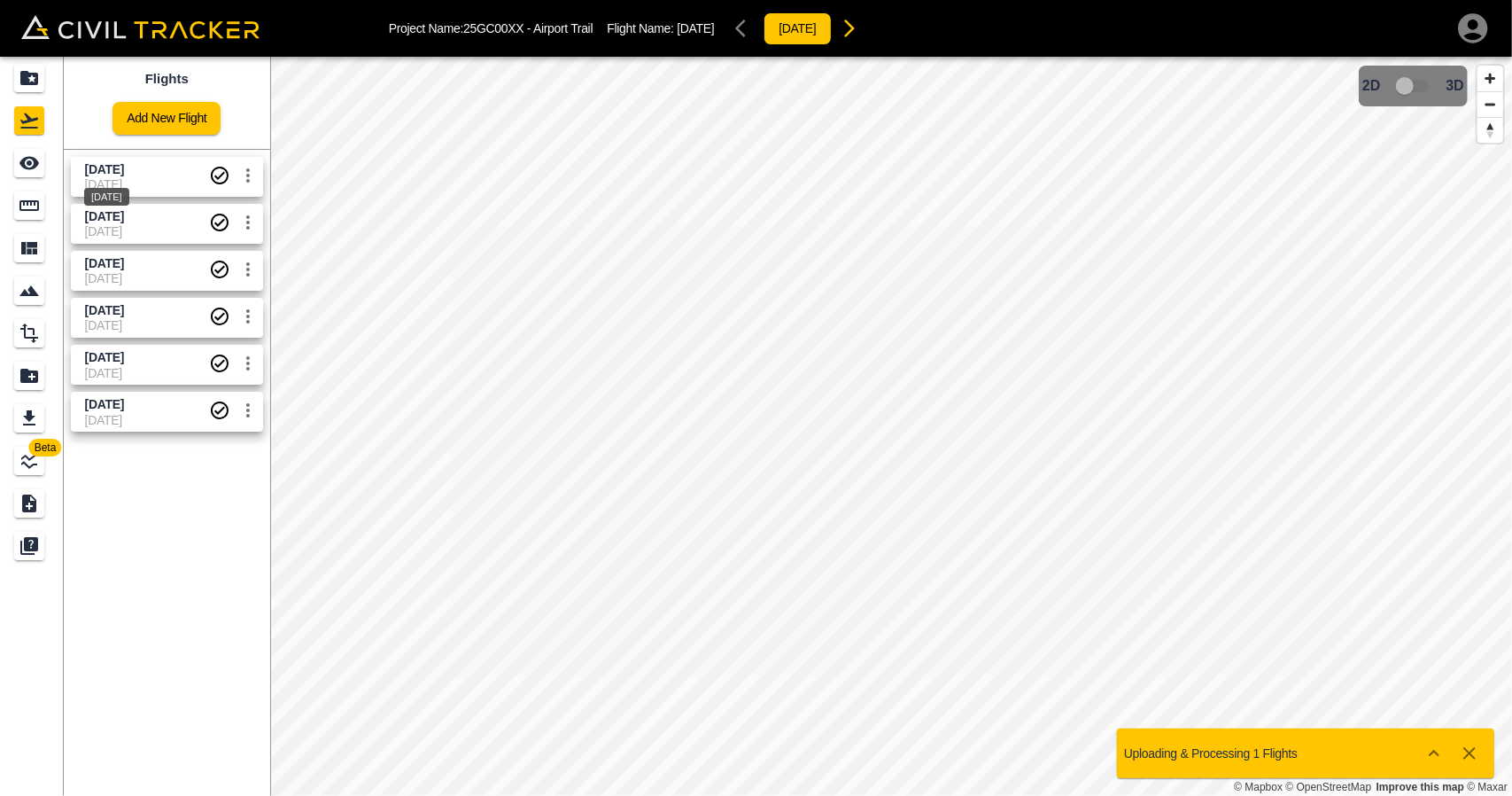
click at [105, 162] on span "[DATE]" at bounding box center [104, 168] width 39 height 14
click at [35, 175] on div "See" at bounding box center [29, 163] width 30 height 29
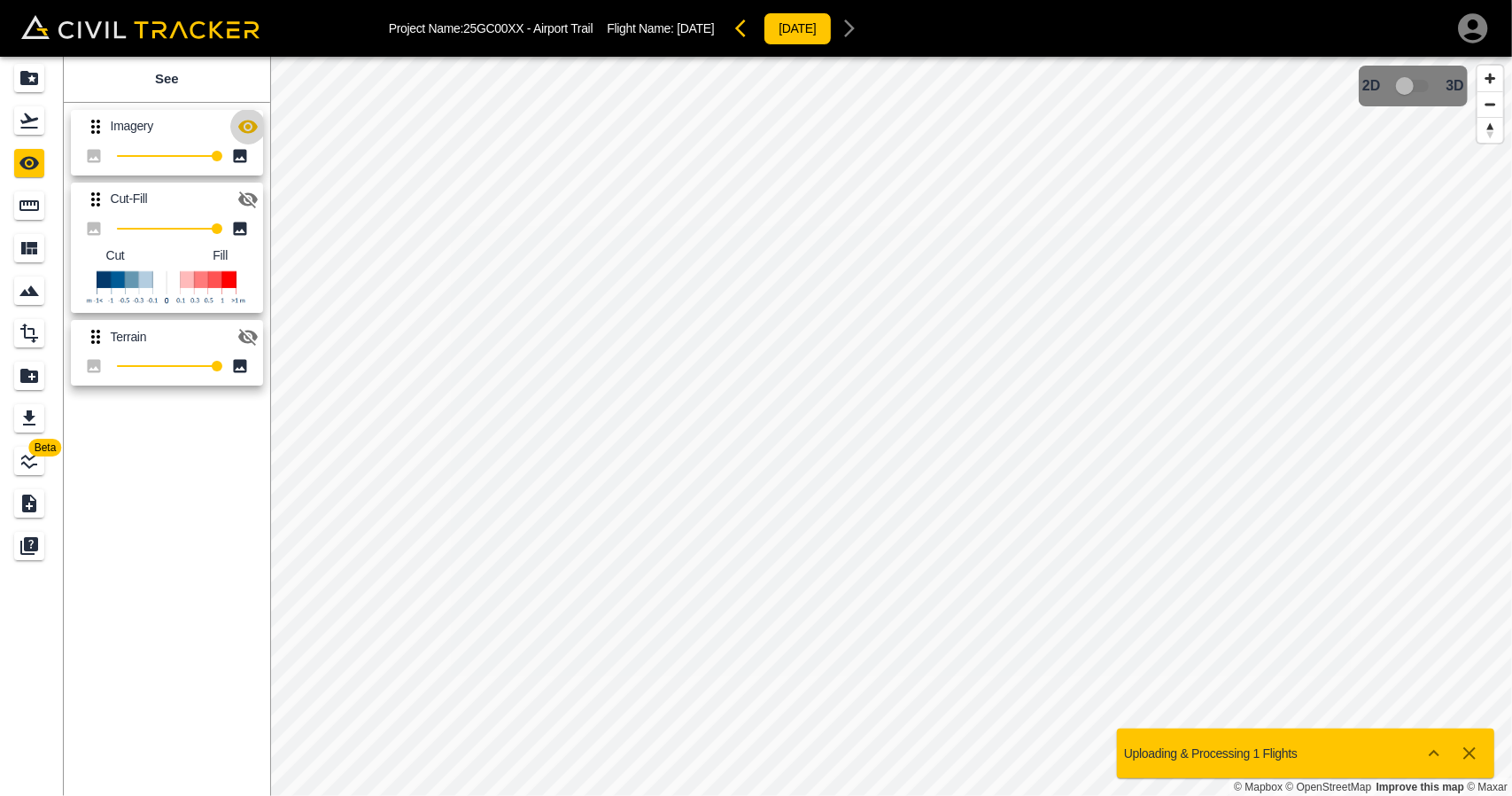
click at [250, 125] on icon "button" at bounding box center [247, 126] width 19 height 13
click at [250, 192] on icon "button" at bounding box center [247, 200] width 19 height 17
click at [25, 128] on icon "Flights" at bounding box center [29, 121] width 17 height 15
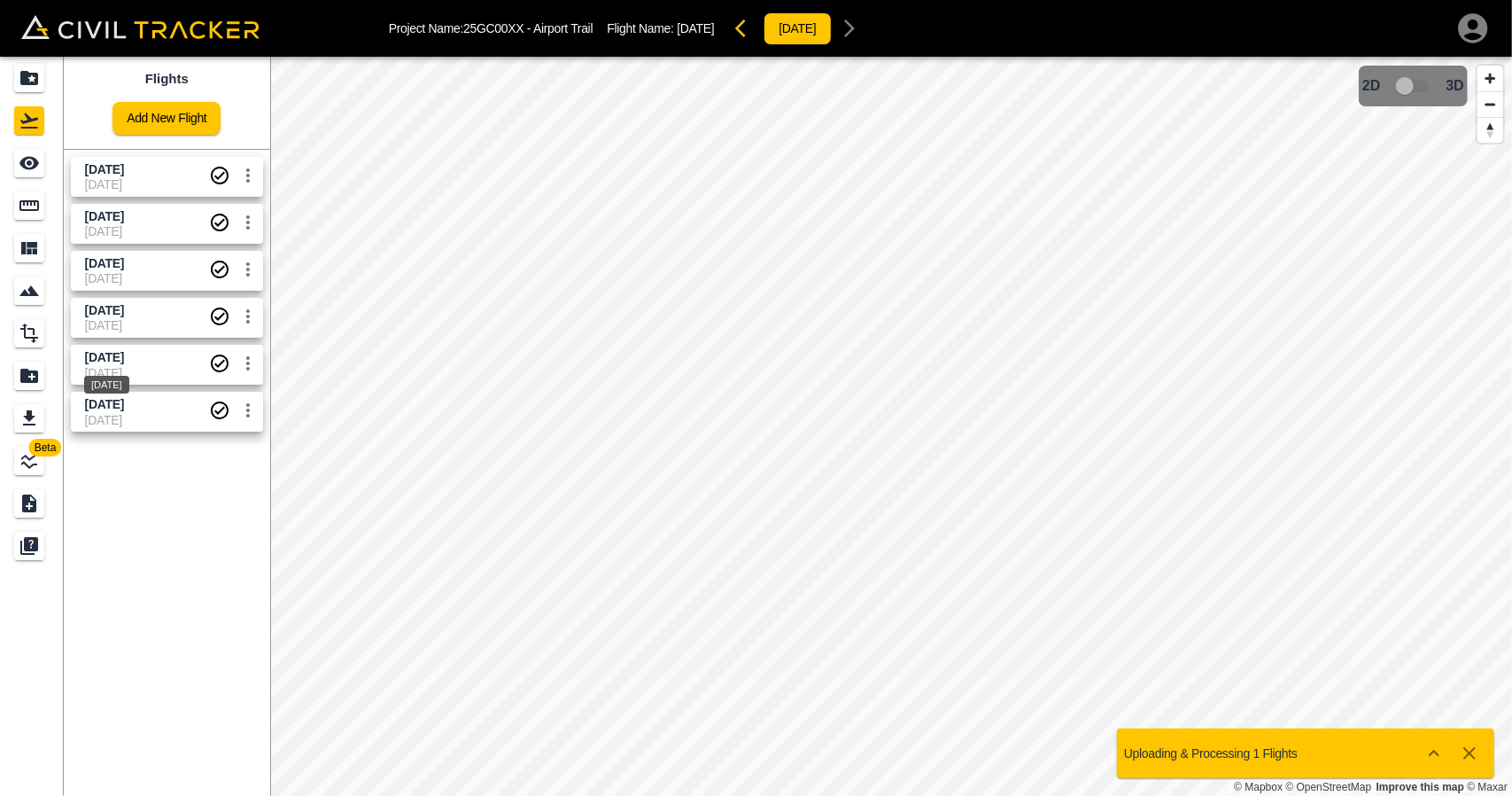
click at [116, 357] on span "[DATE]" at bounding box center [104, 356] width 39 height 14
click at [36, 162] on icon "See" at bounding box center [29, 163] width 19 height 13
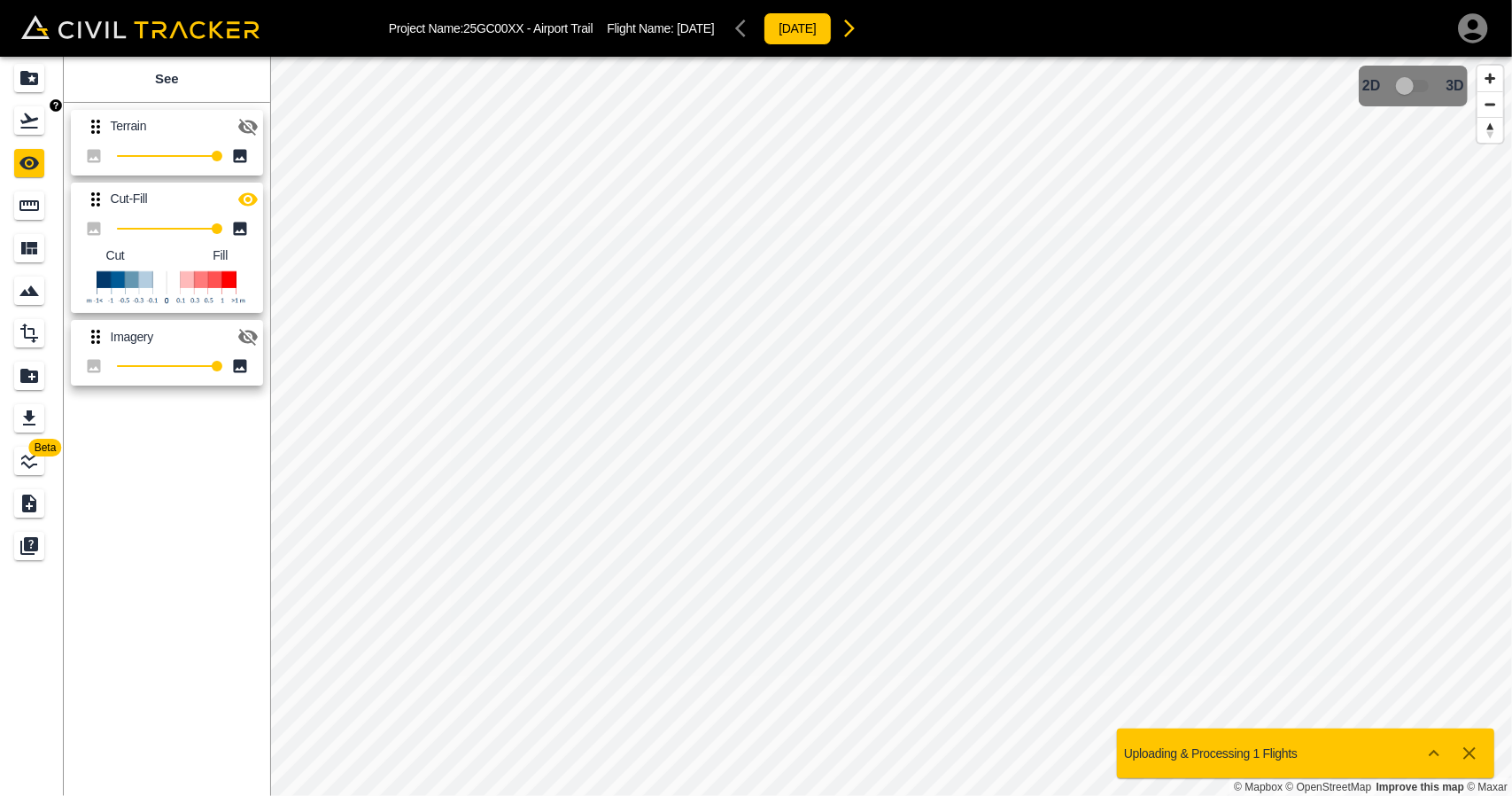
click at [32, 127] on icon "Flights" at bounding box center [29, 121] width 17 height 15
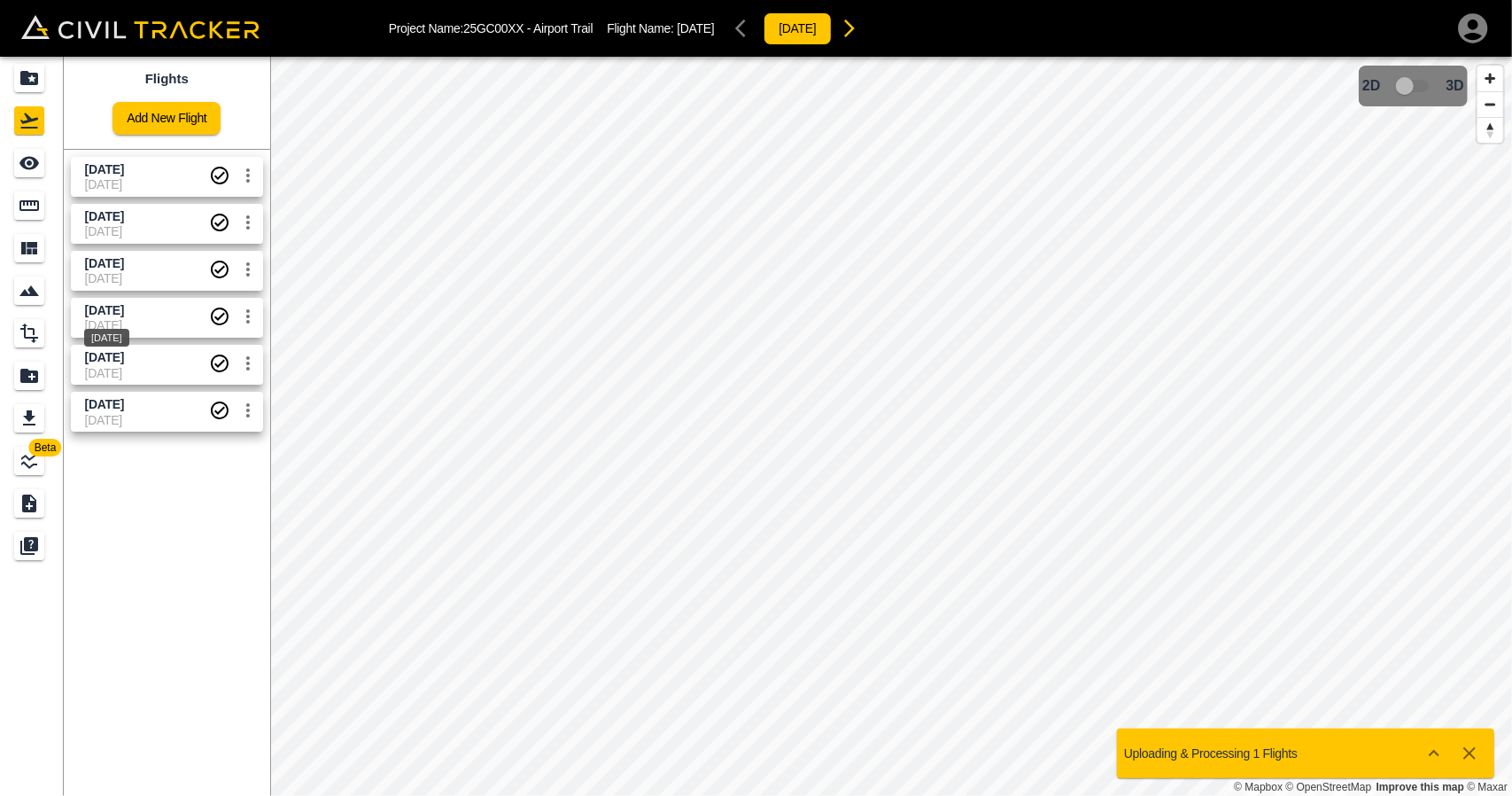
click at [109, 311] on span "[DATE]" at bounding box center [104, 309] width 39 height 14
click at [40, 124] on div "Flights" at bounding box center [29, 121] width 30 height 29
click at [92, 230] on div "[DATE]" at bounding box center [106, 238] width 49 height 32
click at [36, 164] on icon "See" at bounding box center [29, 163] width 19 height 13
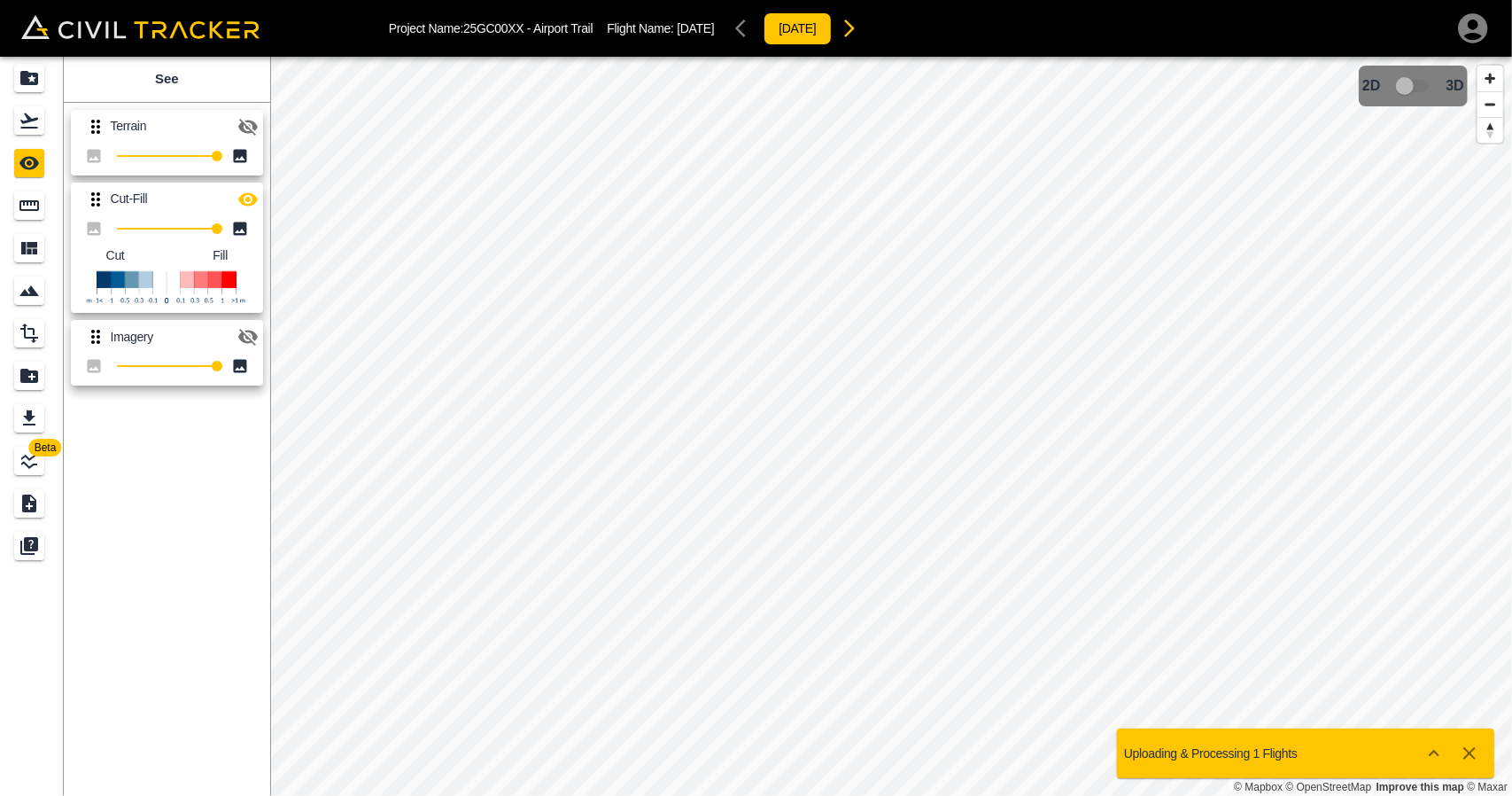
click at [1476, 749] on icon "button" at bounding box center [1469, 753] width 21 height 21
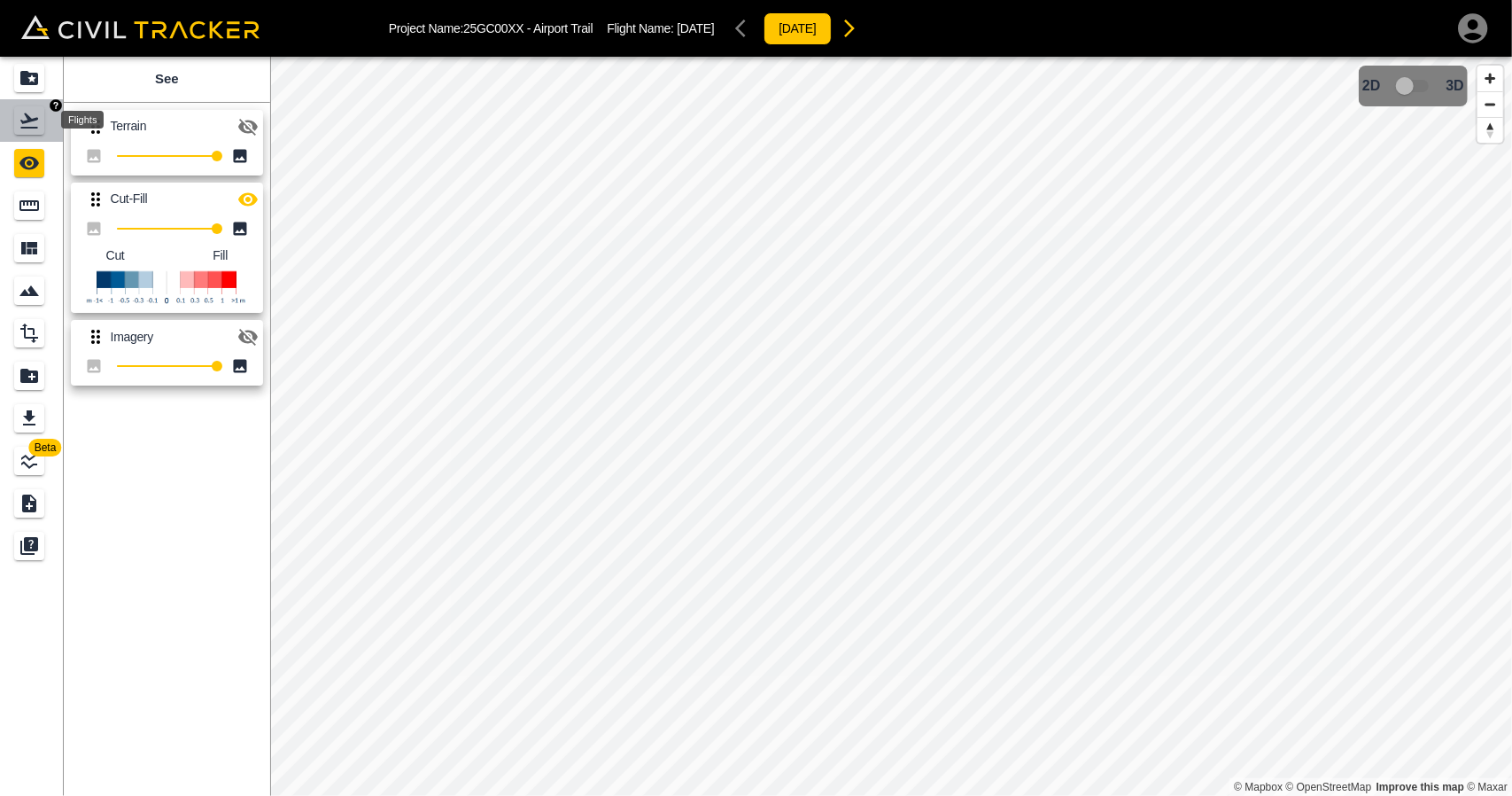
drag, startPoint x: 35, startPoint y: 121, endPoint x: 35, endPoint y: 84, distance: 37.0
click at [35, 120] on icon "Flights" at bounding box center [29, 120] width 21 height 21
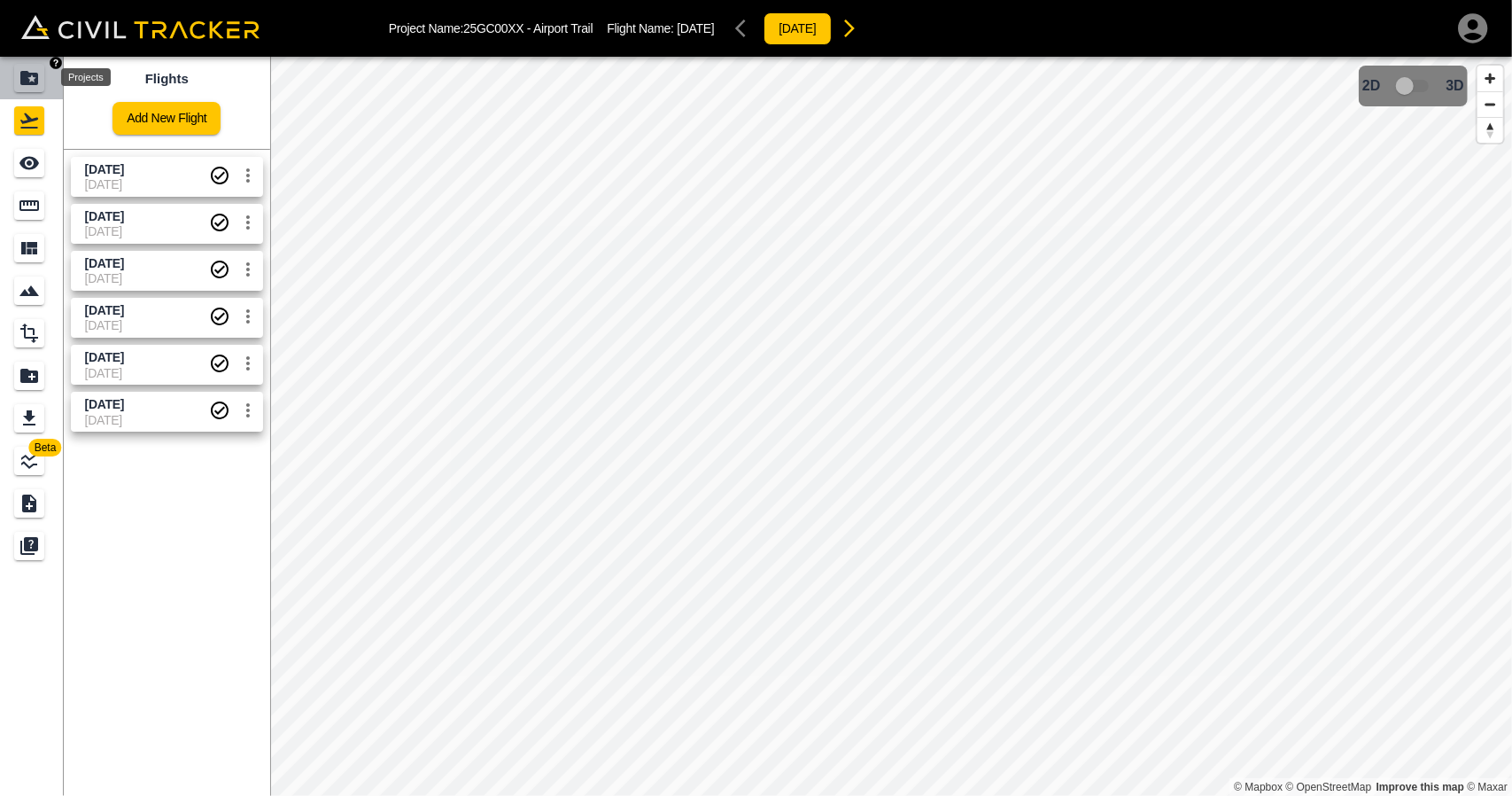
click at [34, 75] on icon "Projects" at bounding box center [29, 77] width 17 height 14
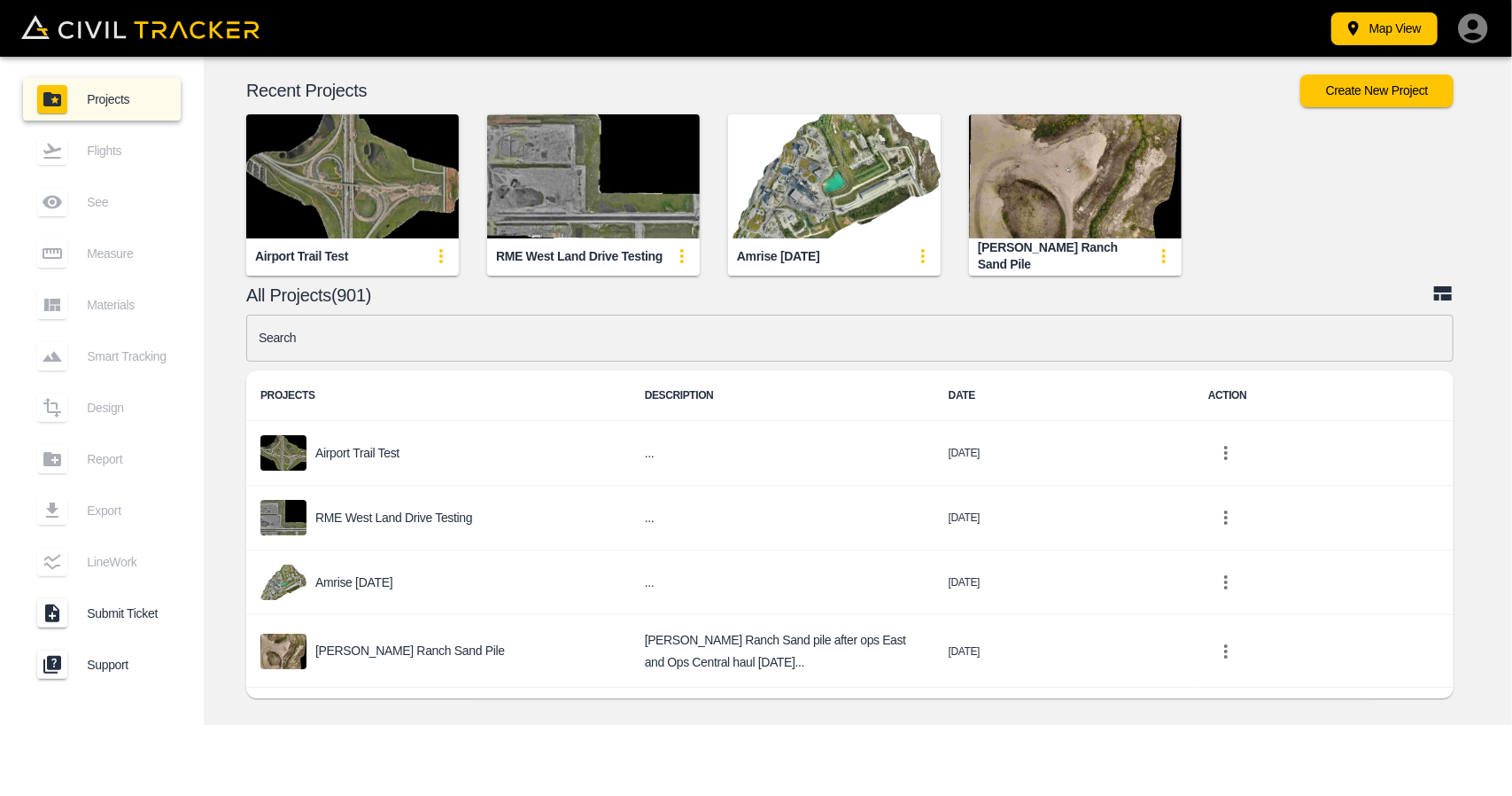
click at [377, 222] on img "button" at bounding box center [352, 176] width 212 height 124
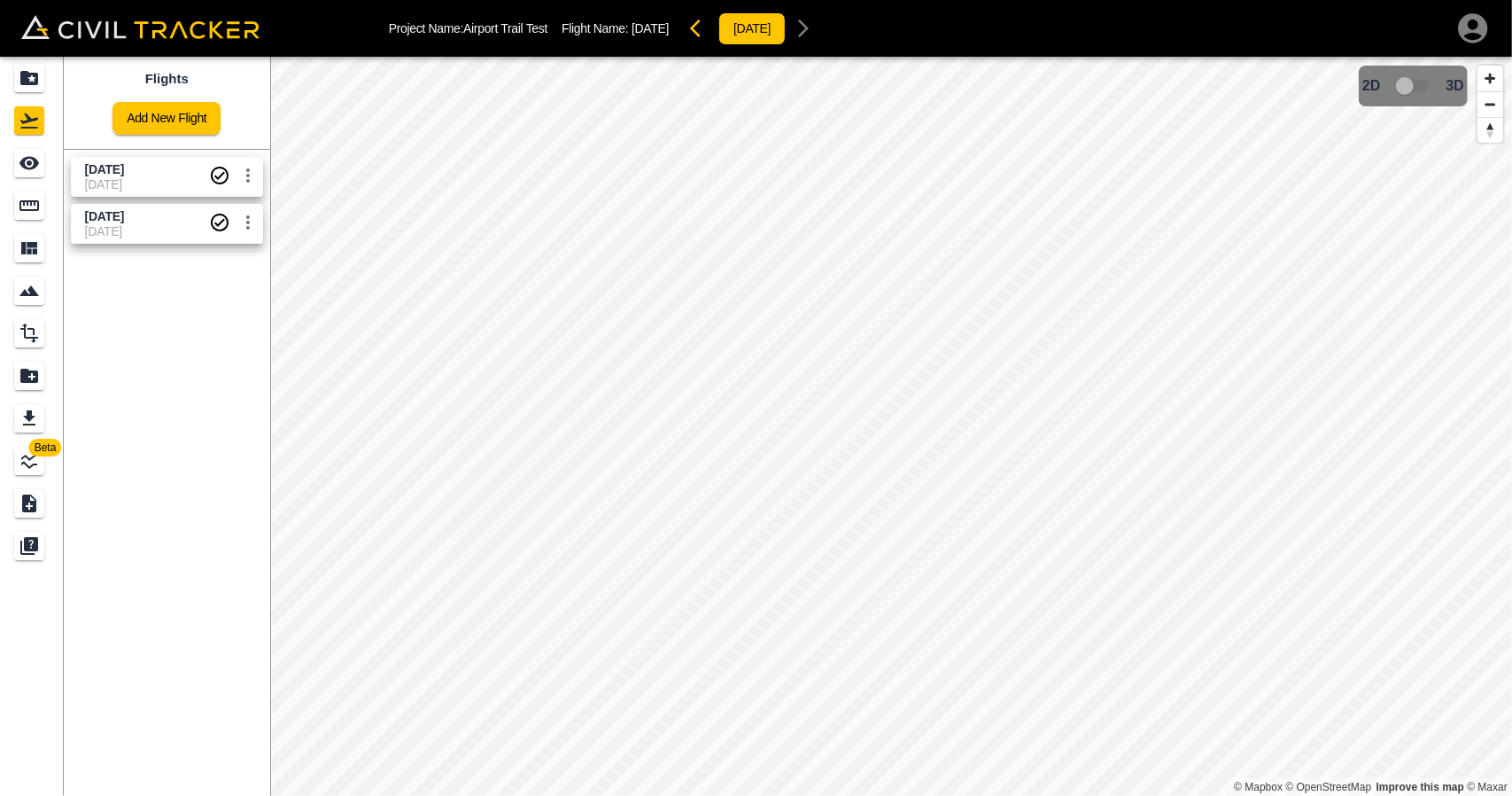
click at [129, 173] on span "[DATE]" at bounding box center [146, 169] width 124 height 17
click at [159, 121] on link "Add New Flight" at bounding box center [166, 119] width 109 height 33
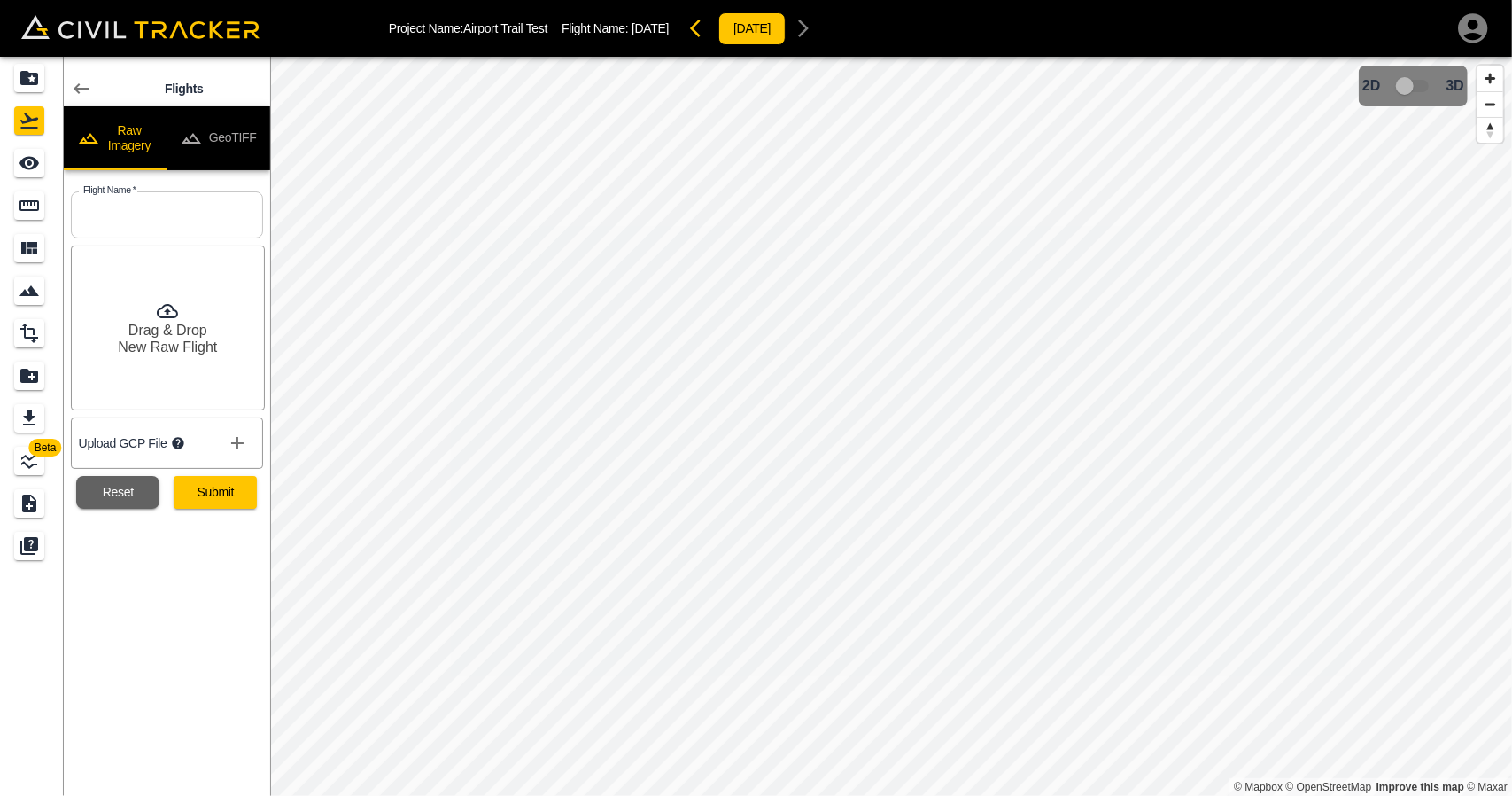
click at [218, 152] on button "GeoTIFF" at bounding box center [218, 138] width 104 height 63
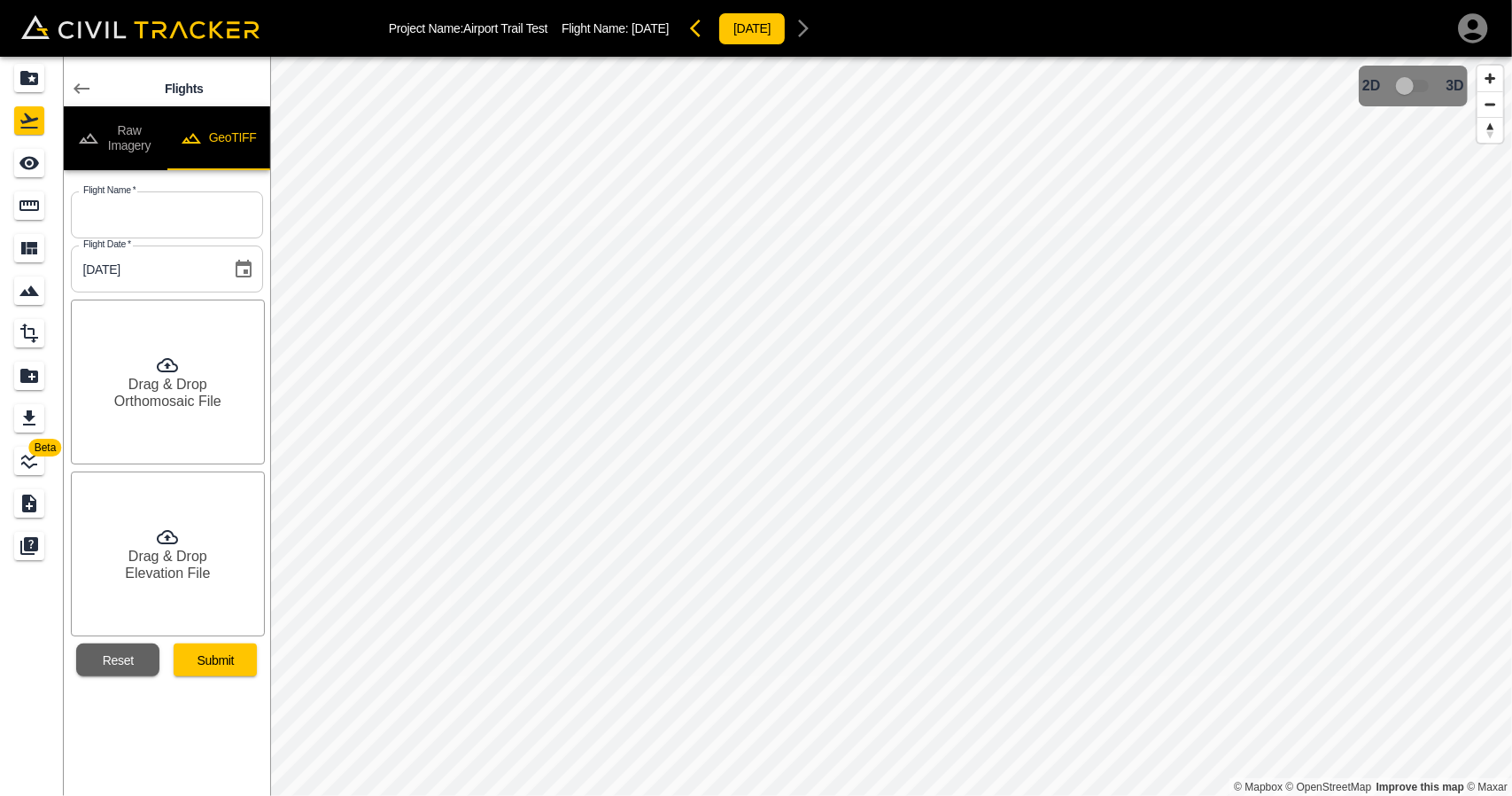
click at [178, 208] on input "text" at bounding box center [166, 214] width 192 height 47
type input "Sept 4"
click at [186, 373] on div "Drag & Drop Orthomosaic File" at bounding box center [167, 382] width 194 height 165
click at [215, 655] on button "Submit" at bounding box center [215, 660] width 84 height 33
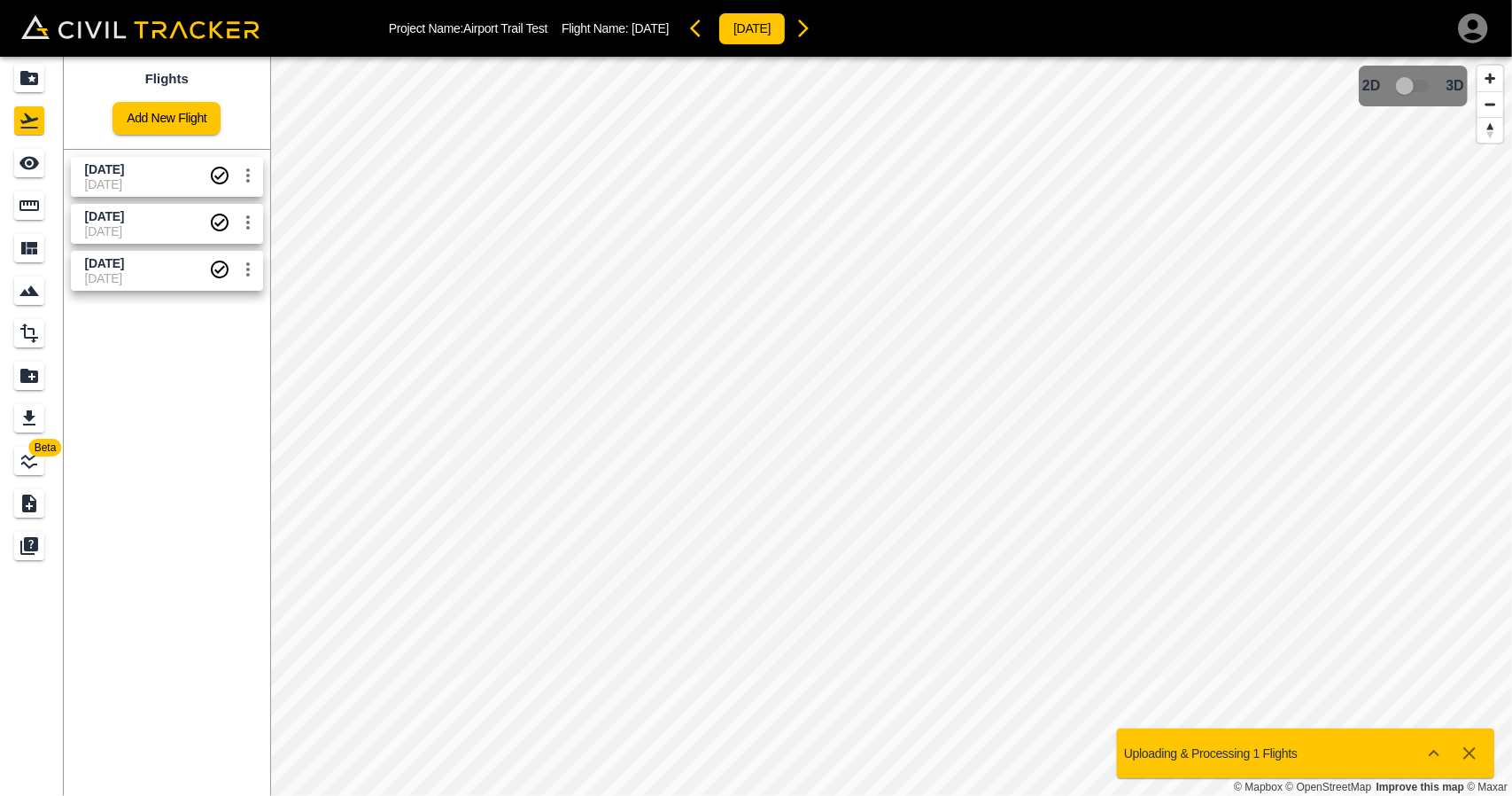
click at [163, 193] on link "Sept 4 23-09-2025" at bounding box center [166, 176] width 192 height 40
click at [27, 160] on icon "See" at bounding box center [29, 163] width 21 height 21
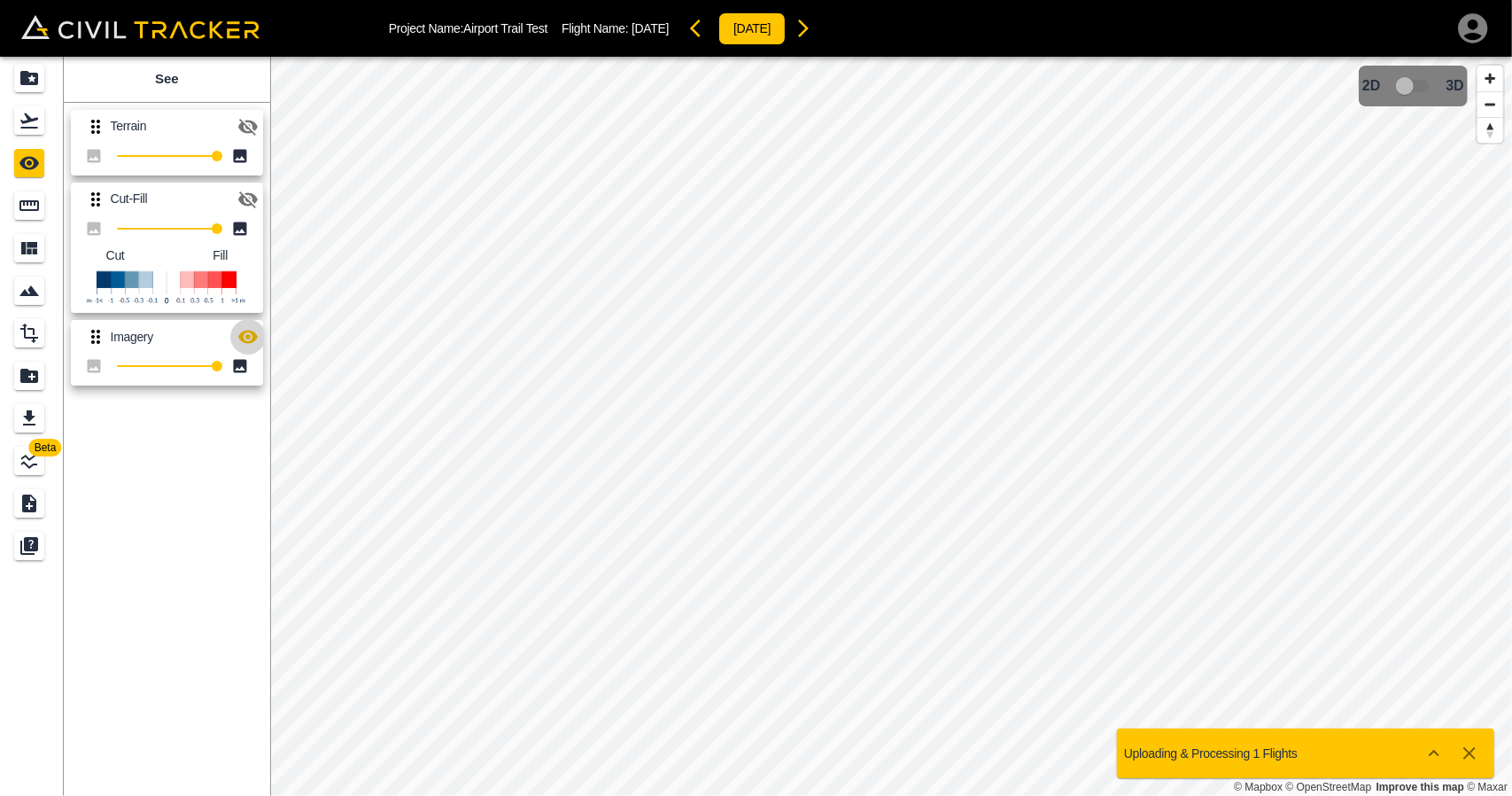
click at [255, 340] on icon "button" at bounding box center [247, 337] width 19 height 13
click at [249, 208] on icon "button" at bounding box center [247, 199] width 21 height 21
click at [14, 87] on div "Projects" at bounding box center [29, 77] width 30 height 29
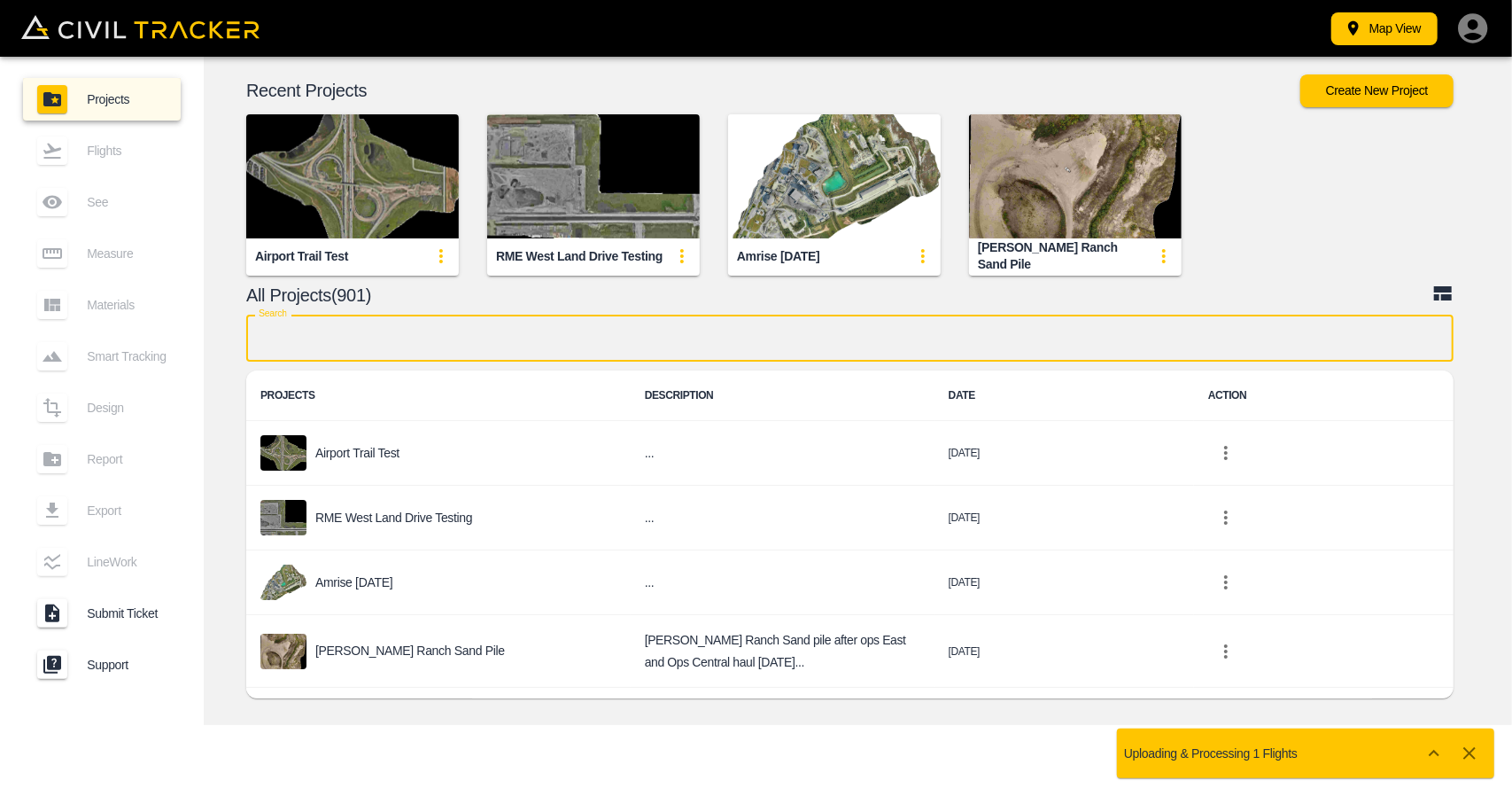
click at [645, 338] on input "text" at bounding box center [850, 338] width 1208 height 47
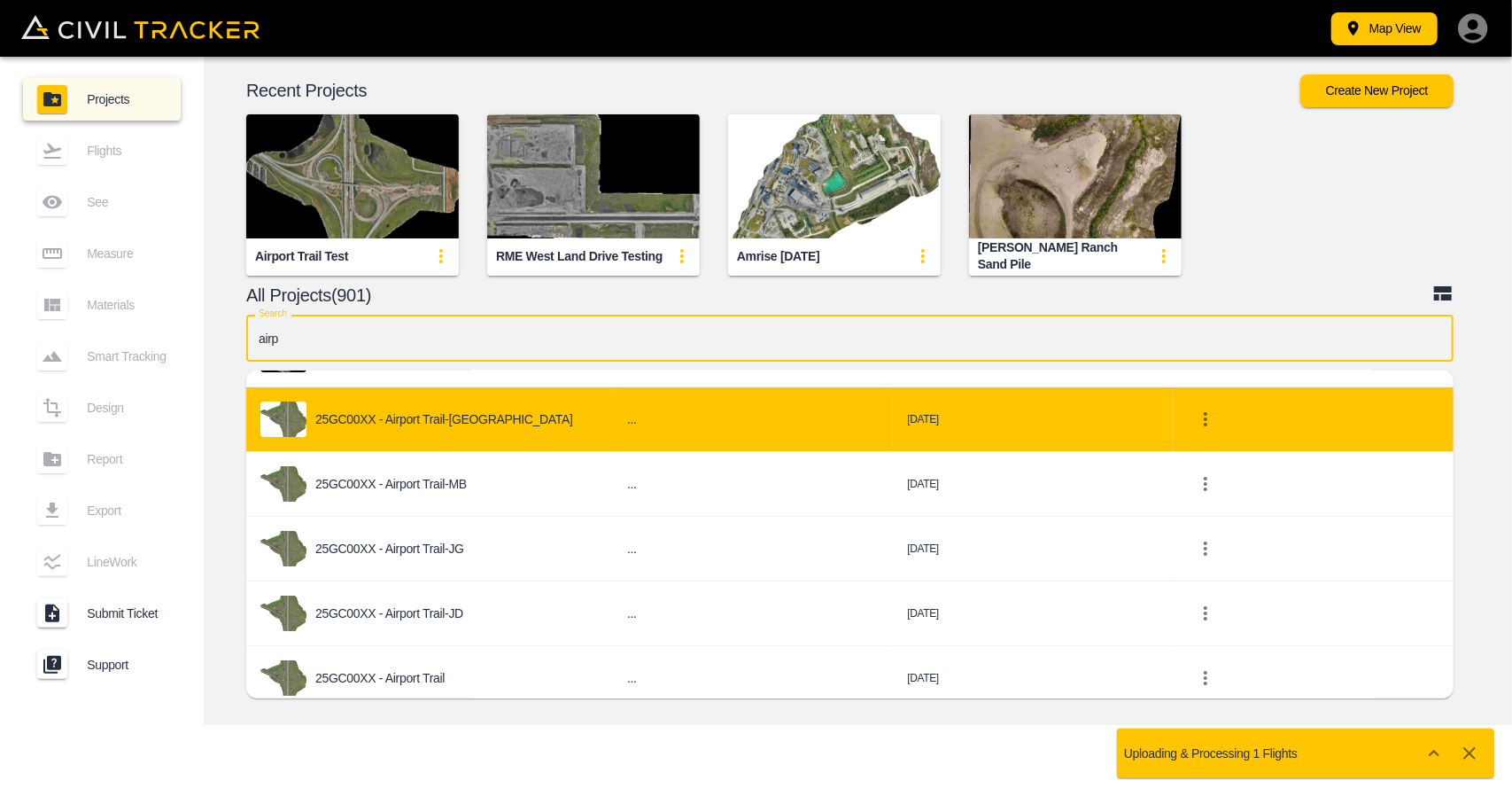
scroll to position [178, 0]
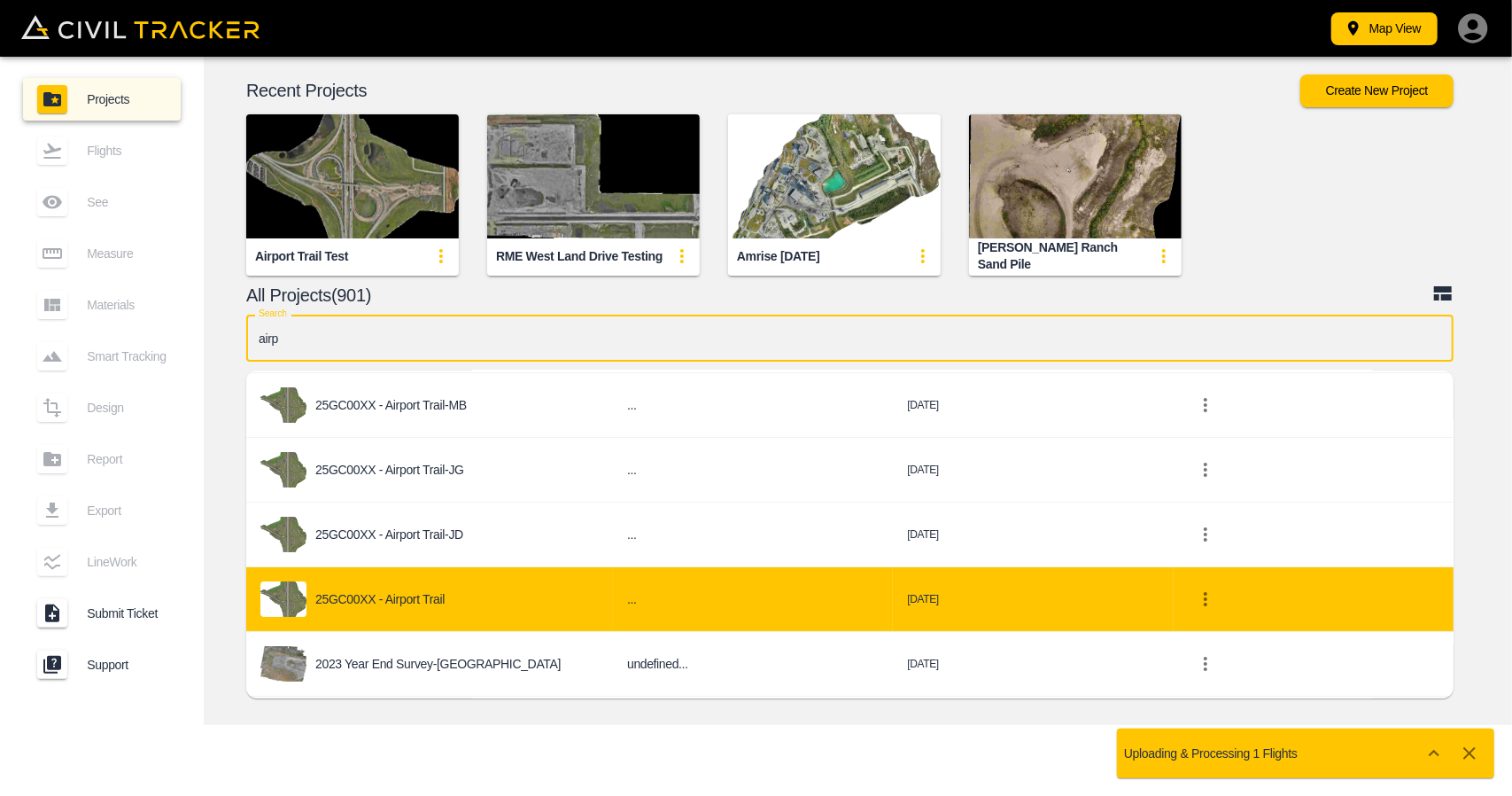
type input "airp"
click at [465, 594] on div "25GC00XX - Airport Trail" at bounding box center [430, 599] width 338 height 36
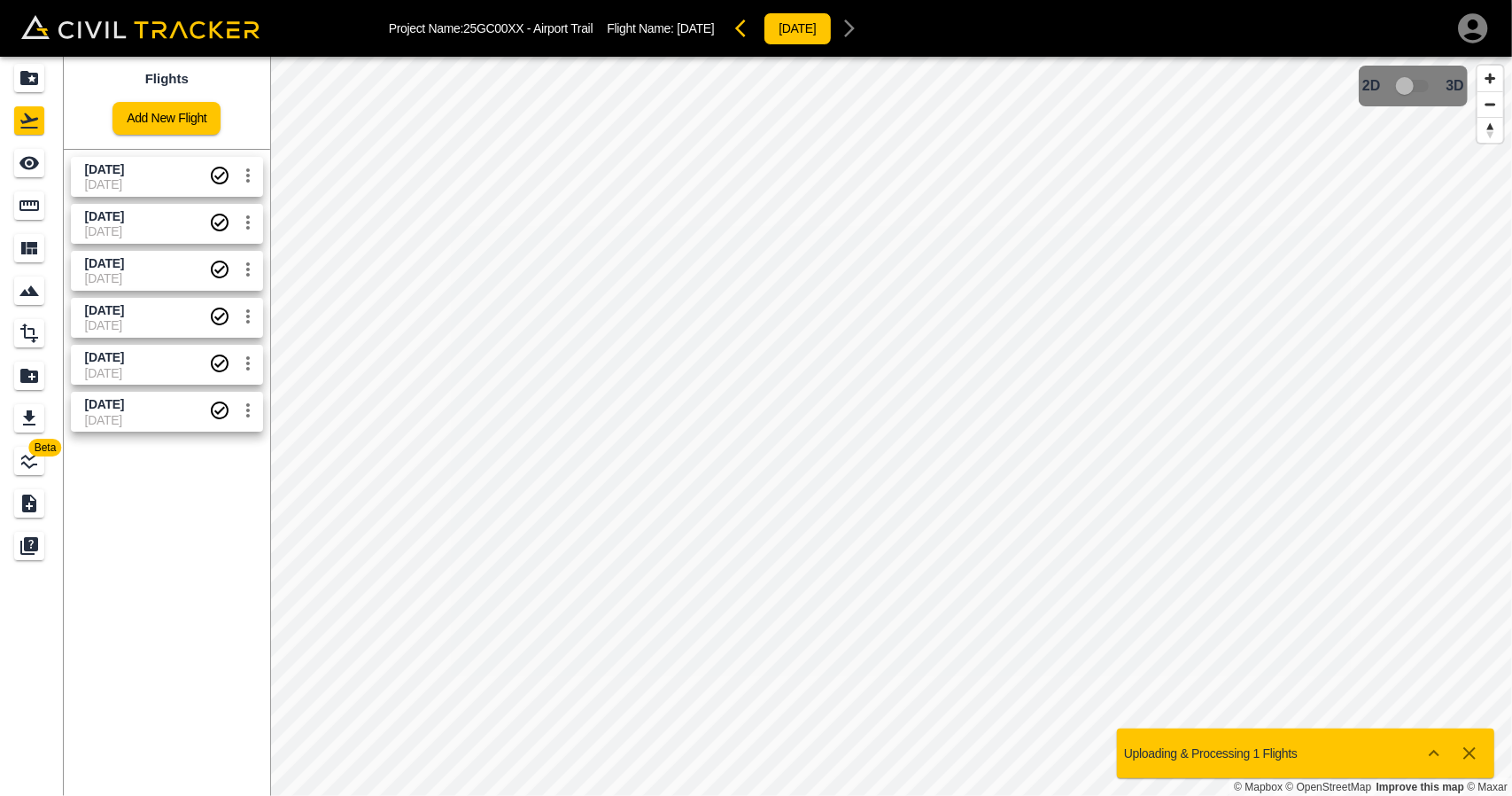
click at [109, 212] on span "[DATE]" at bounding box center [104, 215] width 39 height 14
click at [34, 164] on icon "See" at bounding box center [29, 163] width 19 height 13
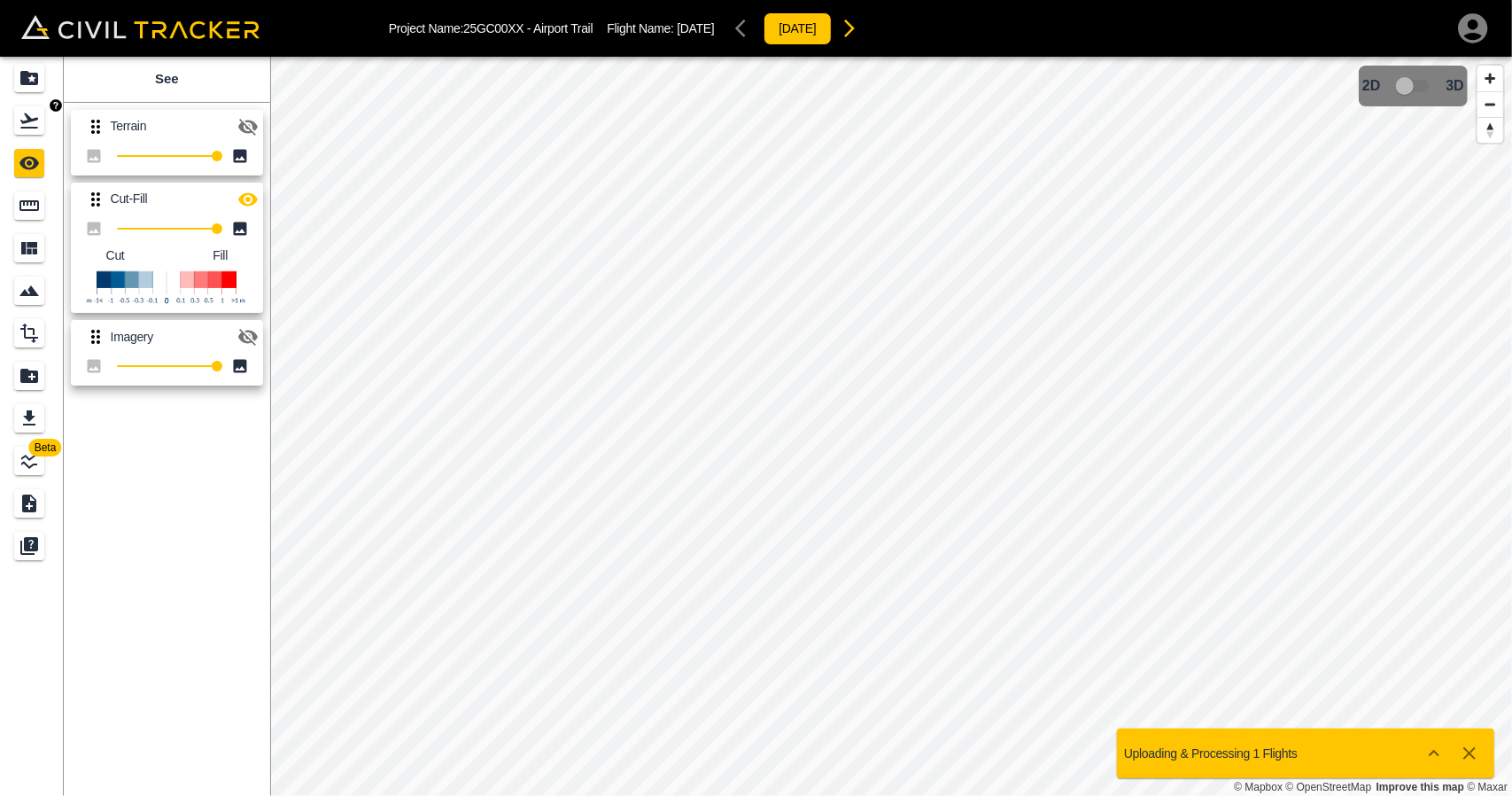
click at [40, 126] on div "Flights" at bounding box center [29, 121] width 30 height 29
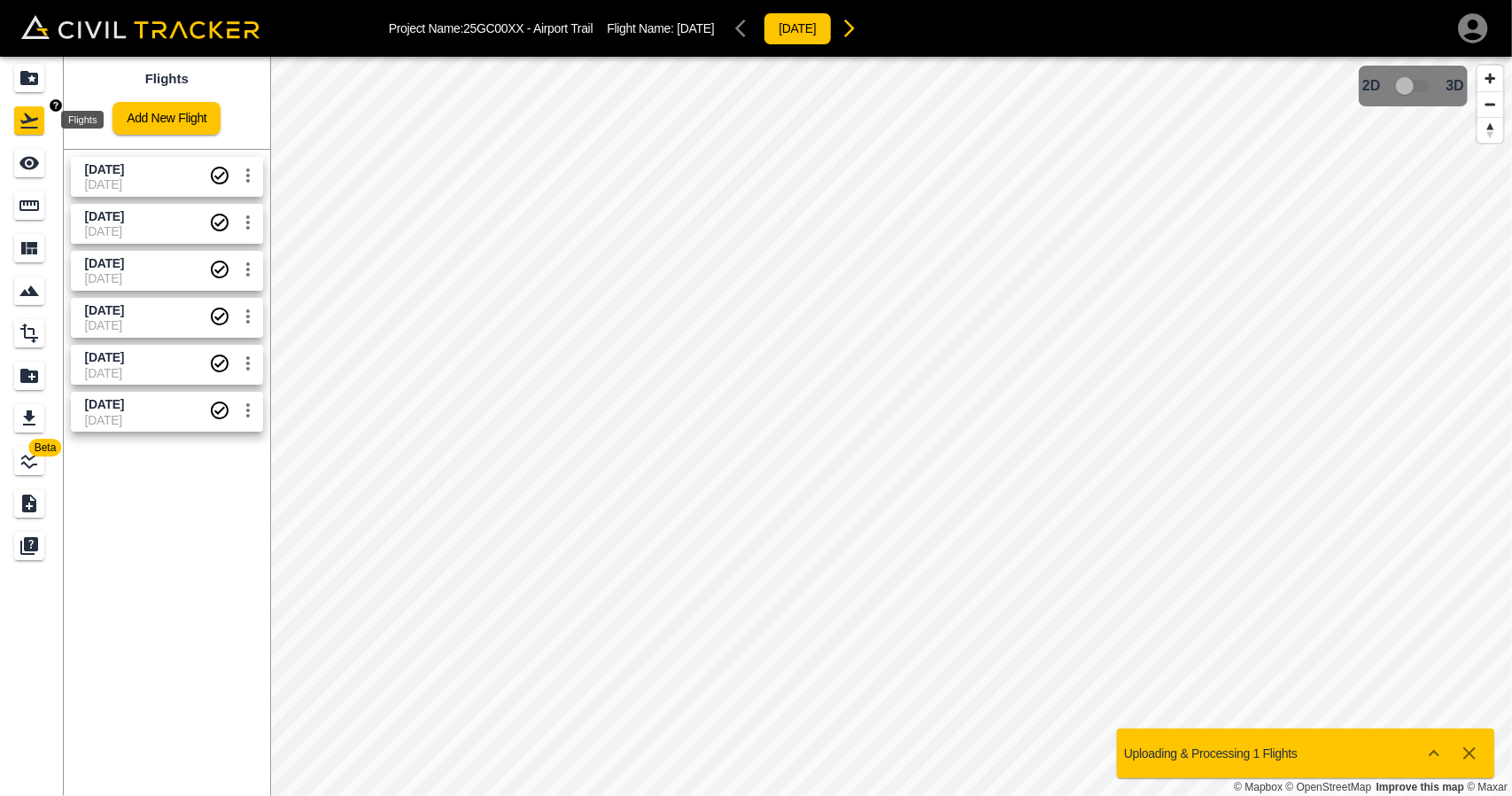
click at [29, 87] on icon "Projects" at bounding box center [29, 77] width 21 height 21
